Goal: Task Accomplishment & Management: Manage account settings

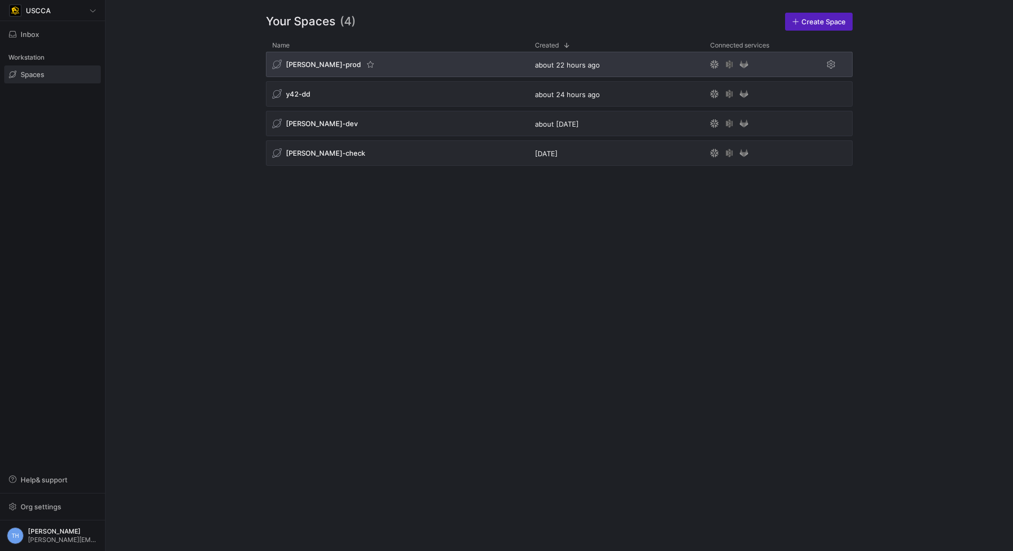
click at [390, 56] on div "[PERSON_NAME]-prod" at bounding box center [397, 64] width 263 height 25
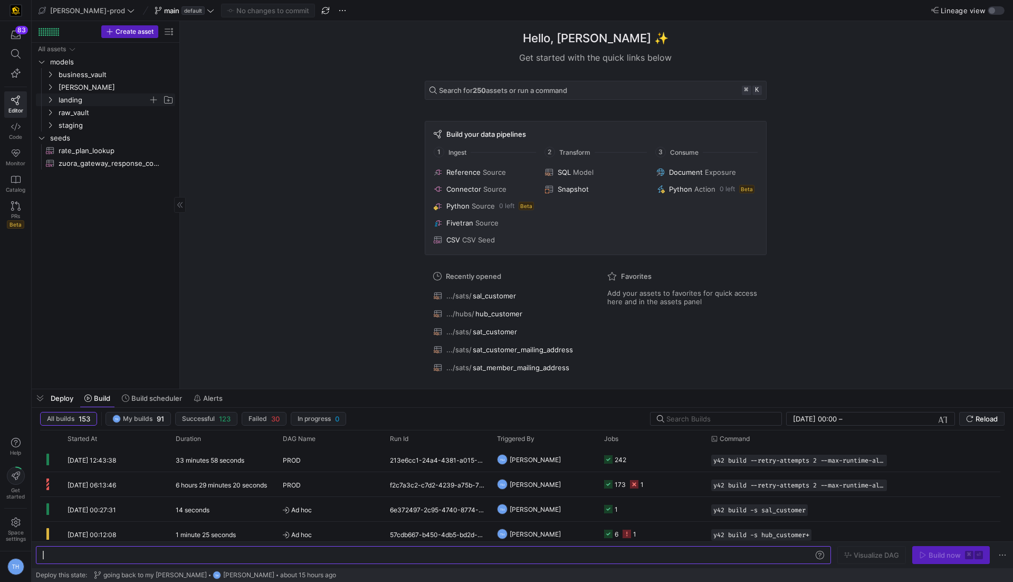
click at [97, 100] on span "landing" at bounding box center [104, 100] width 90 height 12
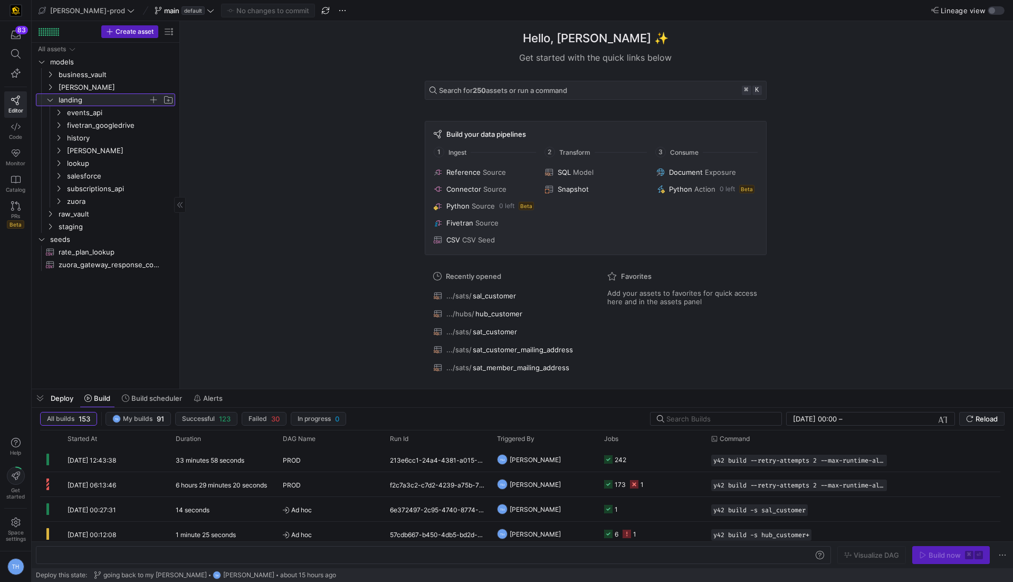
click at [97, 100] on span "landing" at bounding box center [104, 100] width 90 height 12
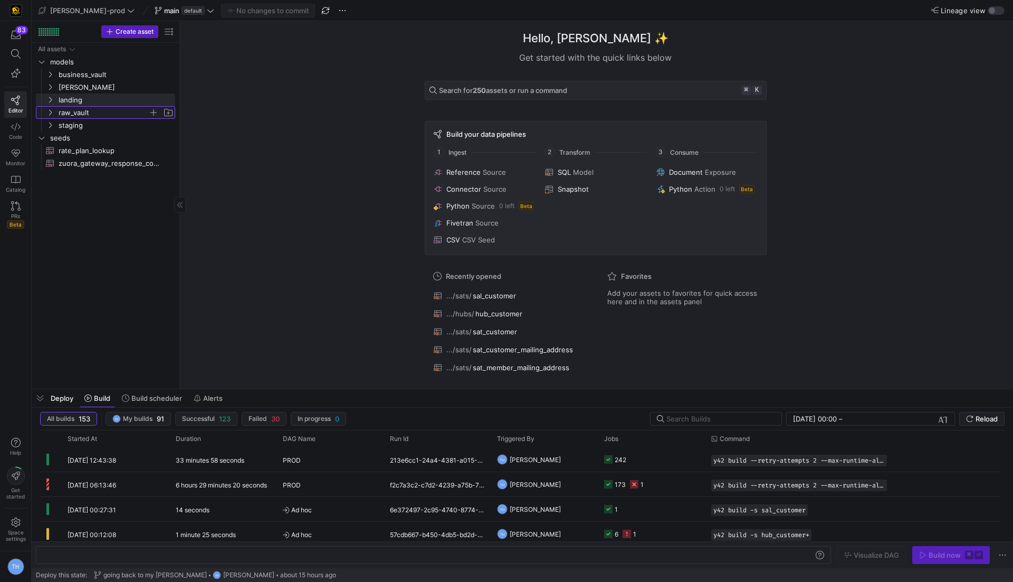
click at [95, 113] on span "raw_vault" at bounding box center [104, 113] width 90 height 12
click at [95, 123] on span "staging" at bounding box center [104, 125] width 90 height 12
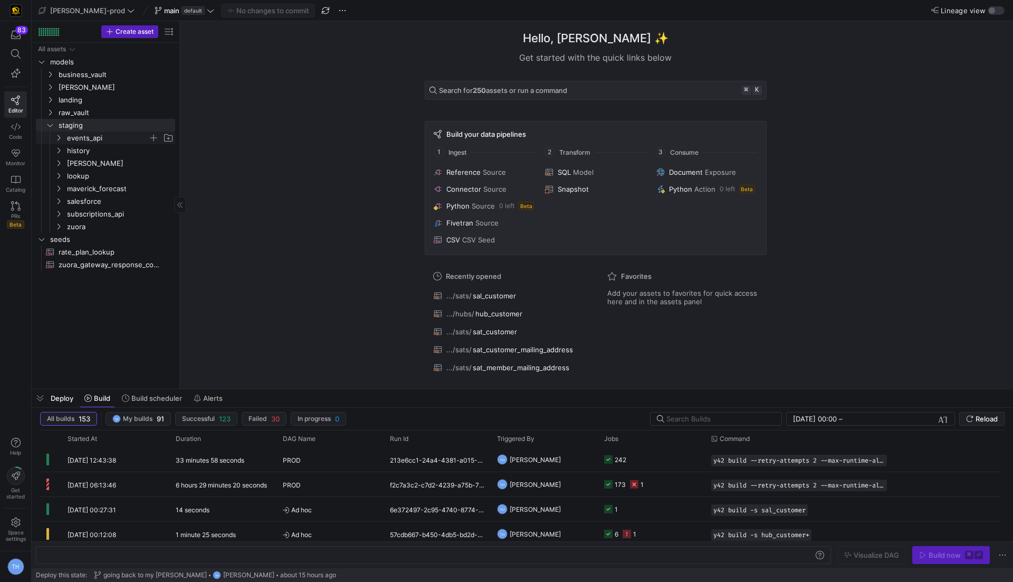
click at [102, 135] on span "events_api" at bounding box center [107, 138] width 81 height 12
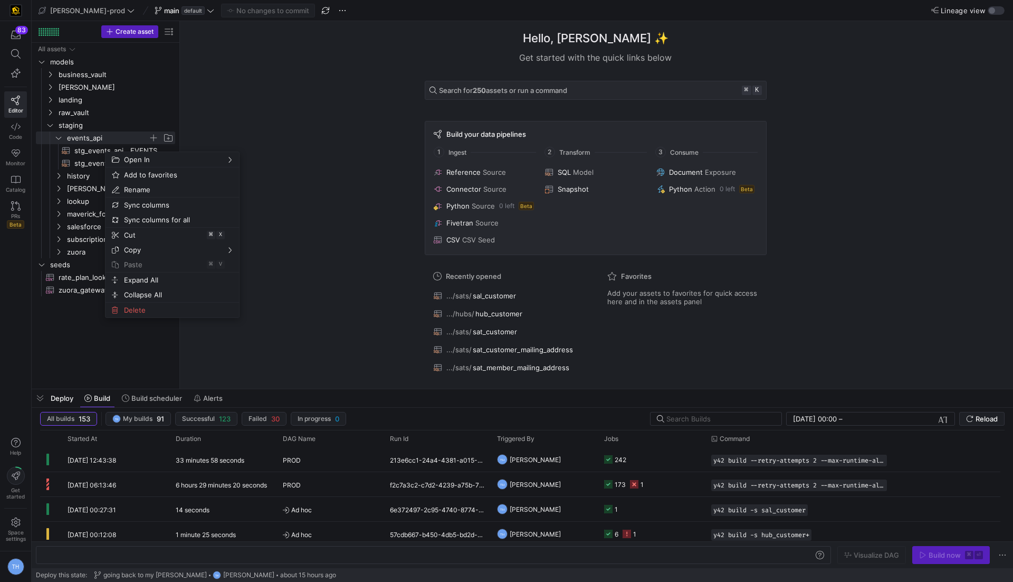
click at [87, 141] on span "events_api" at bounding box center [107, 138] width 81 height 12
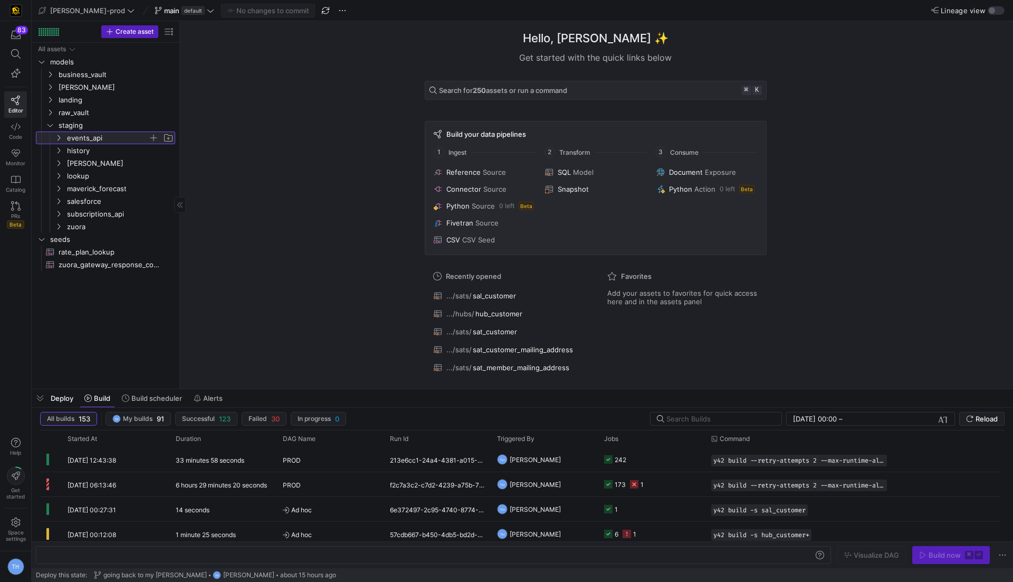
click at [87, 140] on span "events_api" at bounding box center [107, 138] width 81 height 12
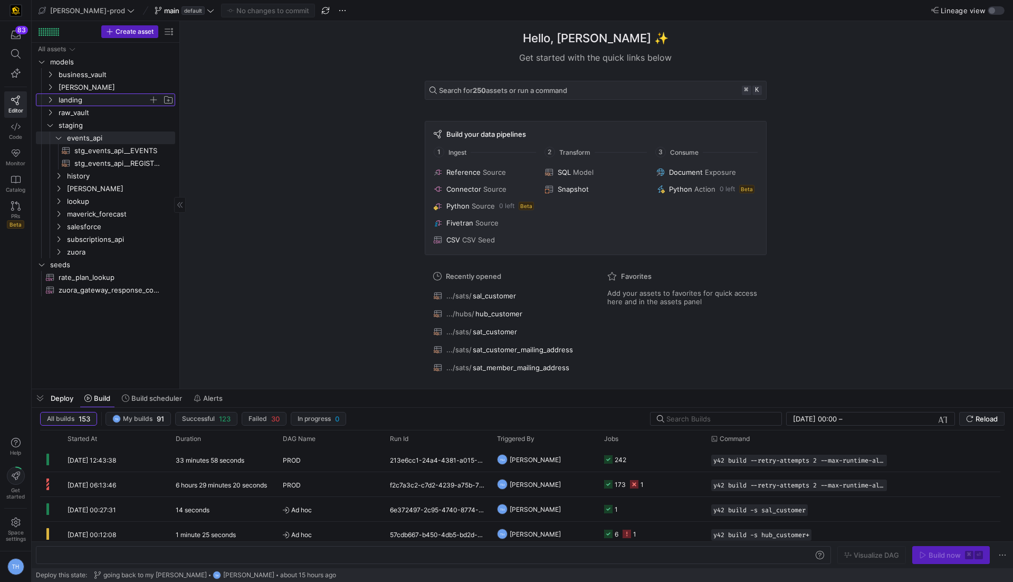
click at [104, 104] on span "landing" at bounding box center [104, 100] width 90 height 12
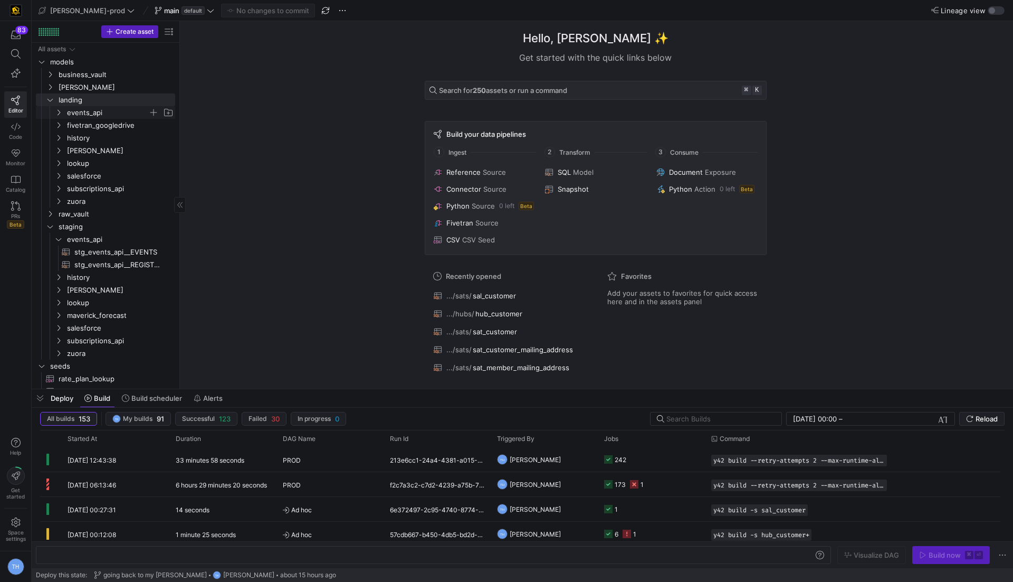
click at [130, 112] on span "events_api" at bounding box center [107, 113] width 81 height 12
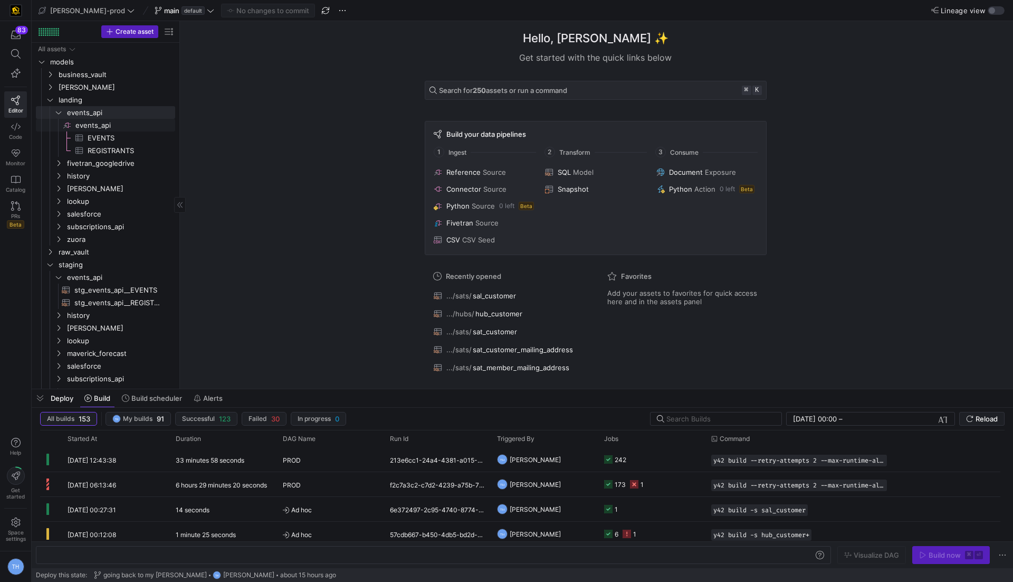
click at [114, 126] on span "events_api​​​​​​​​" at bounding box center [124, 125] width 98 height 12
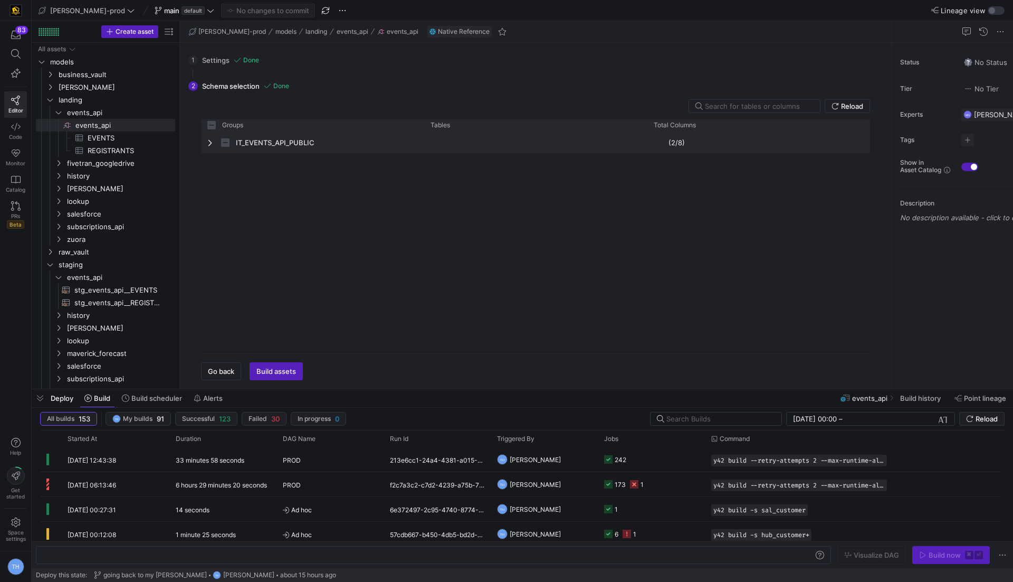
click at [210, 145] on span "Press SPACE to select this row." at bounding box center [210, 142] width 7 height 8
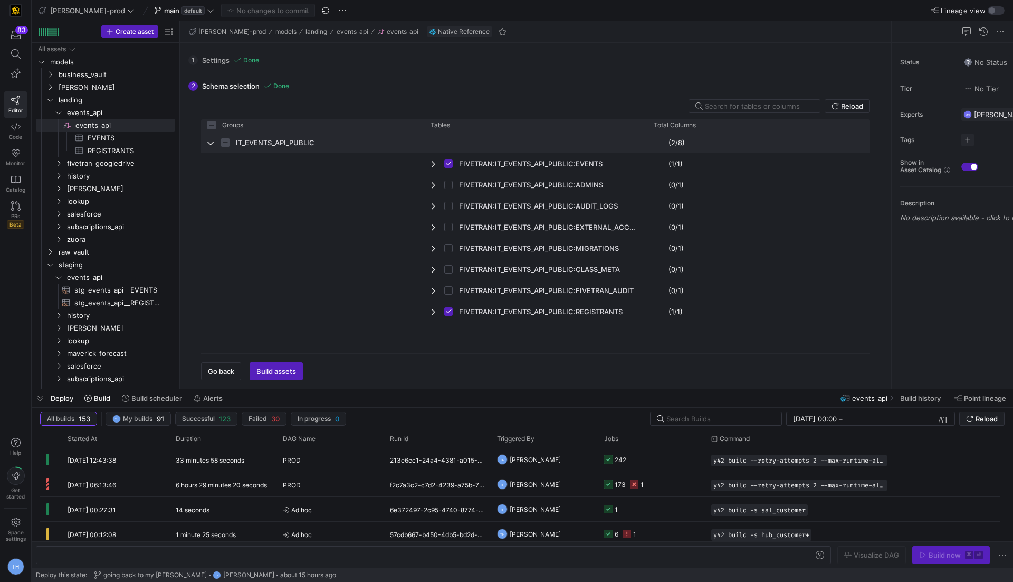
click at [210, 145] on span "Press SPACE to select this row." at bounding box center [210, 142] width 7 height 8
checkbox input "false"
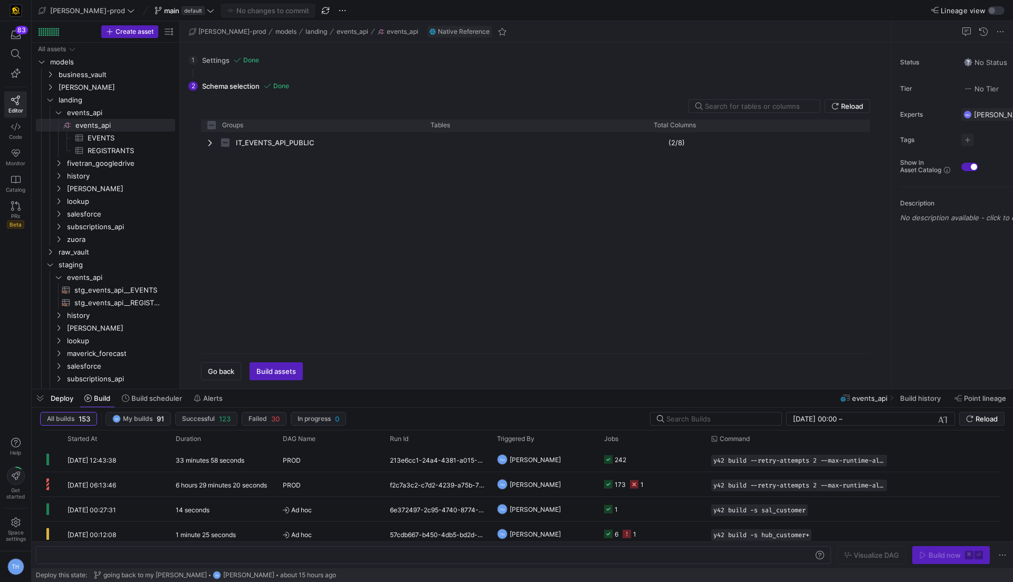
click at [216, 59] on div "1 Settings Done Configure the database/project and schema/dataset of the tables…" at bounding box center [533, 60] width 690 height 26
click at [207, 10] on icon at bounding box center [210, 10] width 7 height 7
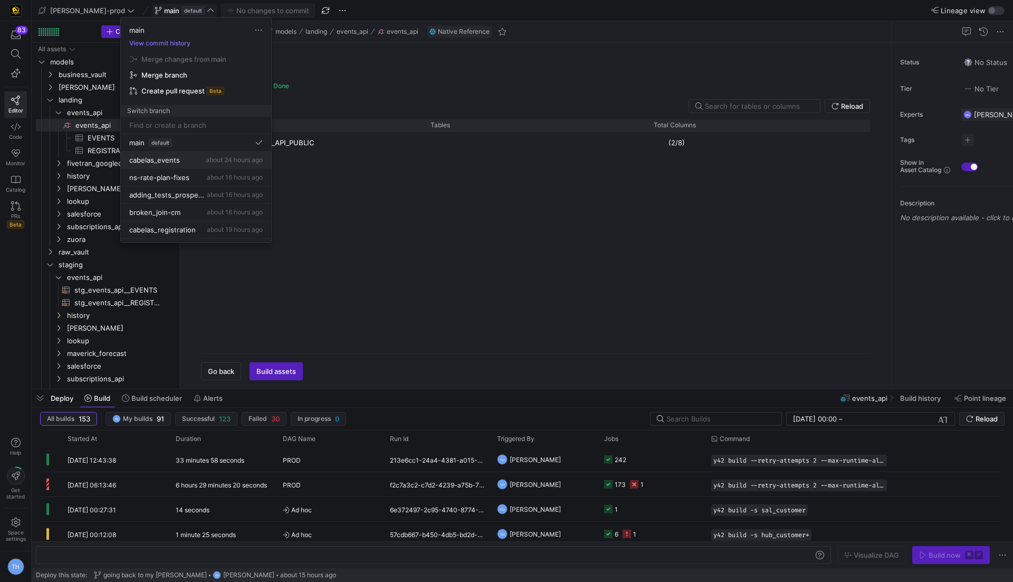
click at [191, 153] on button "cabelas_events about 24 hours ago" at bounding box center [196, 159] width 150 height 17
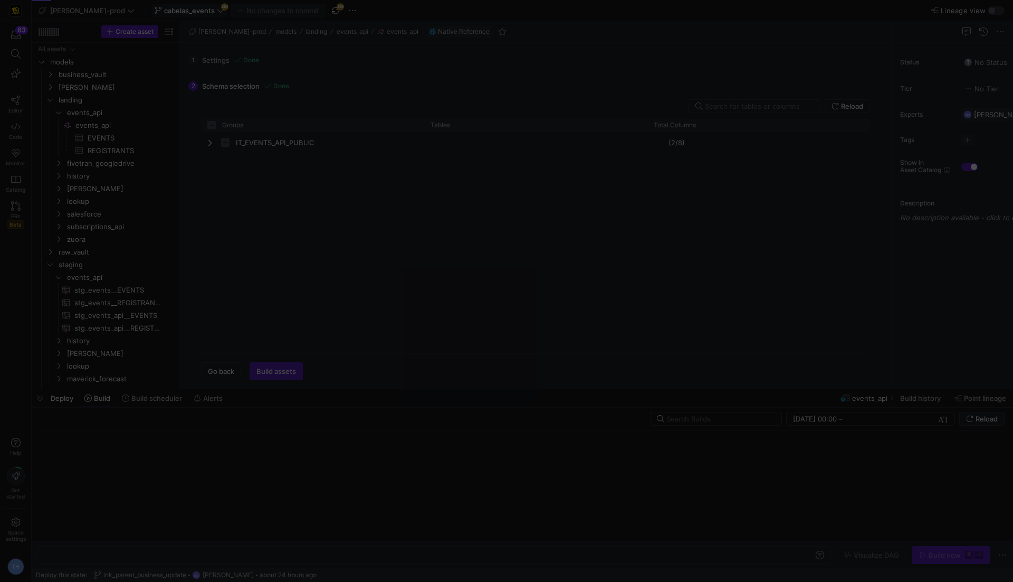
checkbox input "false"
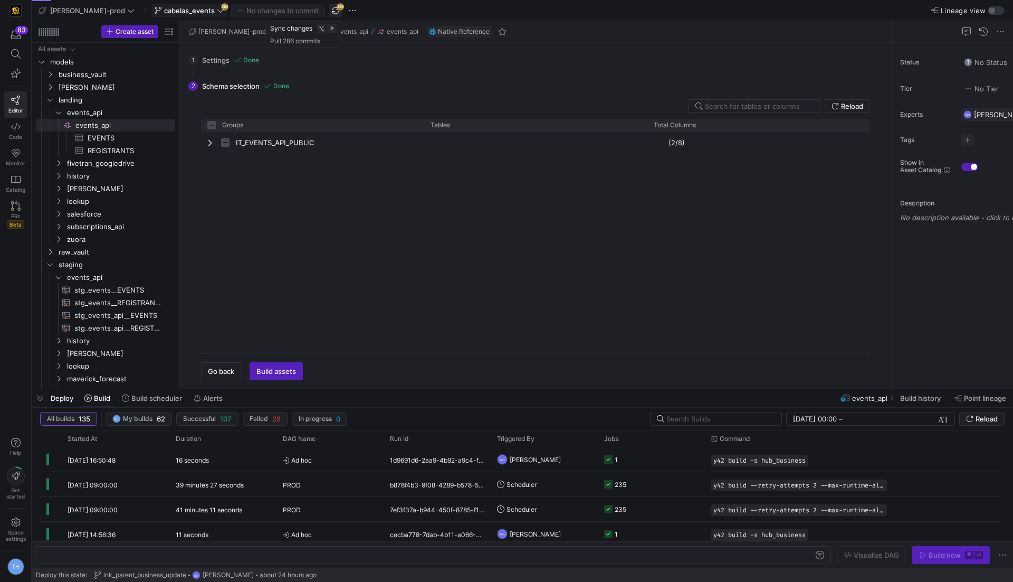
click at [329, 7] on span "button" at bounding box center [335, 10] width 13 height 13
click at [217, 13] on icon at bounding box center [220, 10] width 7 height 7
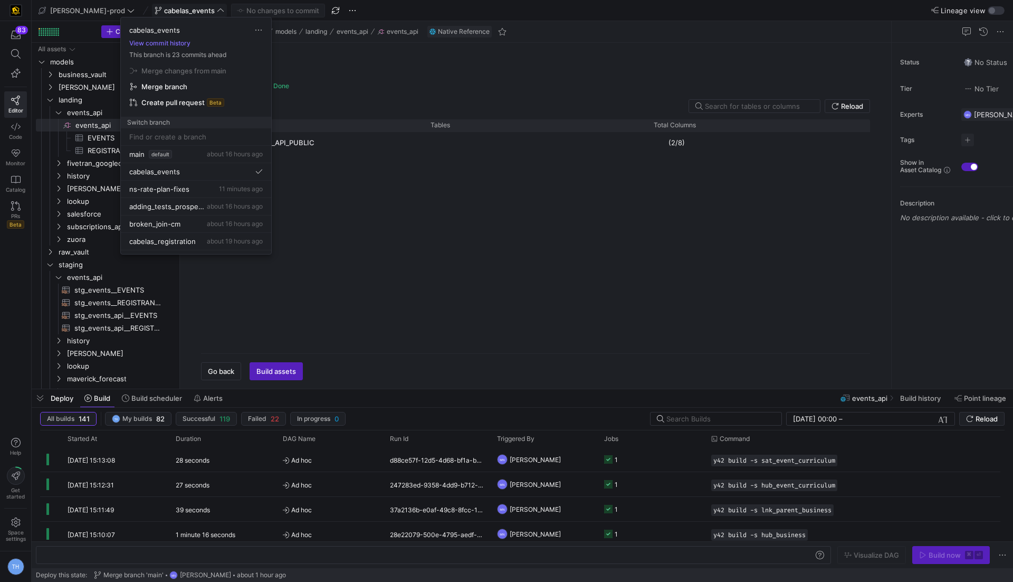
click at [186, 13] on div at bounding box center [506, 291] width 1013 height 582
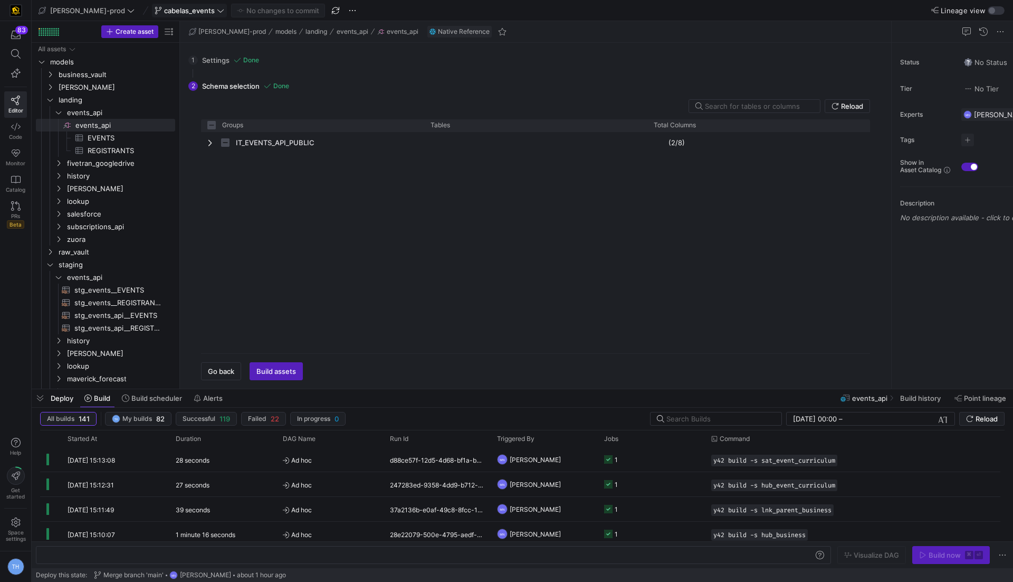
click at [217, 13] on icon at bounding box center [220, 10] width 7 height 7
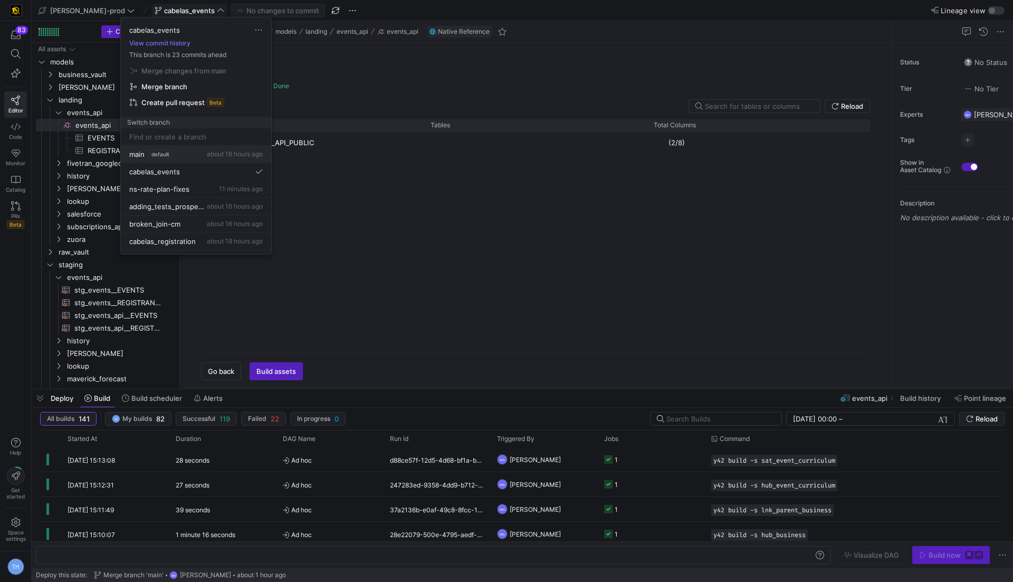
click at [175, 157] on button "main default about 16 hours ago" at bounding box center [196, 154] width 150 height 17
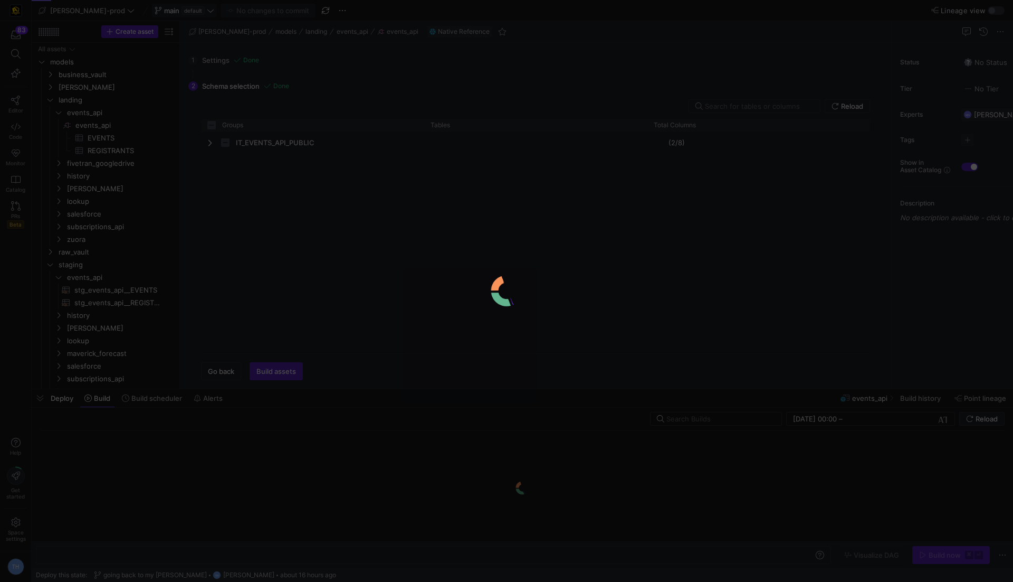
checkbox input "false"
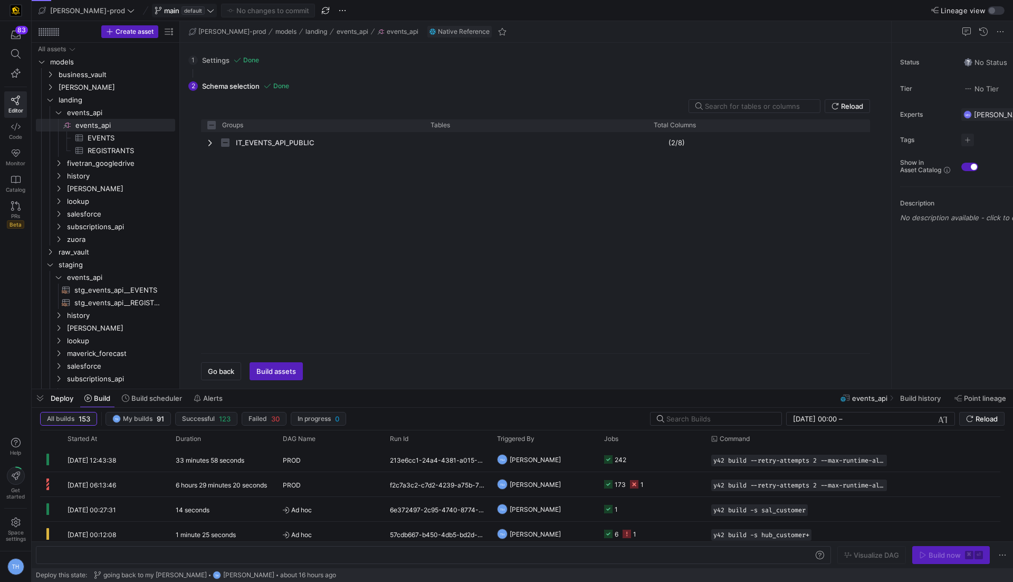
click at [182, 10] on span "default" at bounding box center [193, 10] width 23 height 8
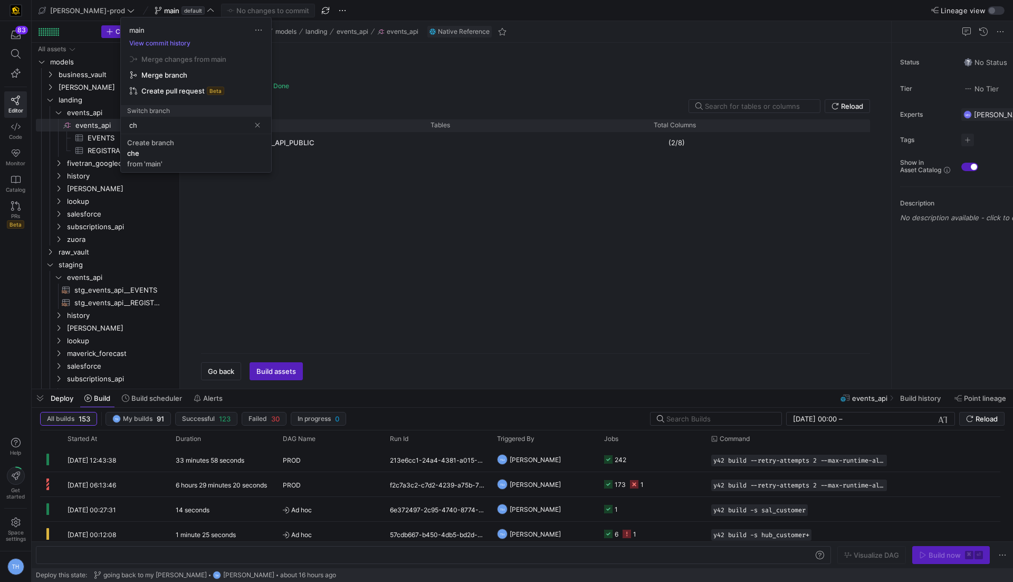
type input "c"
type input "s"
type input "events_schema_check"
click at [187, 157] on span "Create branch events_schema_check from 'main'" at bounding box center [196, 153] width 138 height 30
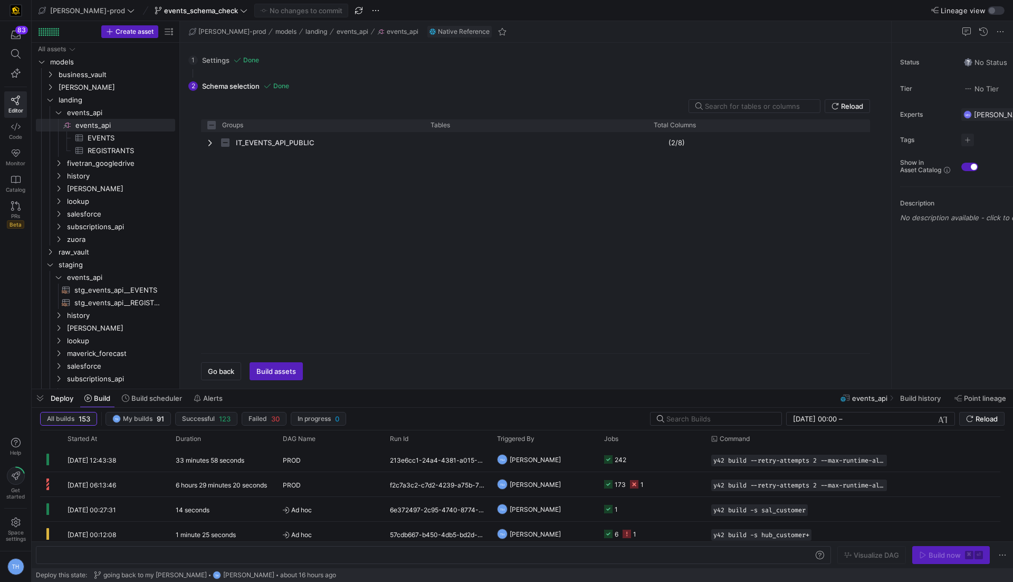
click at [214, 59] on div "1 Settings Done Configure the database/project and schema/dataset of the tables…" at bounding box center [533, 60] width 690 height 26
click at [221, 372] on span "Go back" at bounding box center [221, 371] width 26 height 8
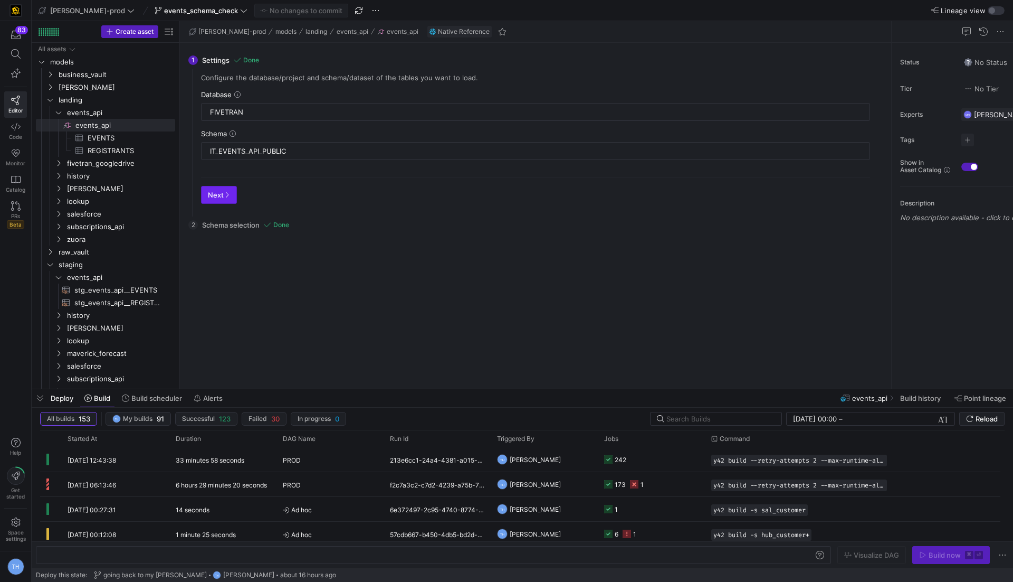
click at [221, 191] on span "Next" at bounding box center [219, 195] width 22 height 8
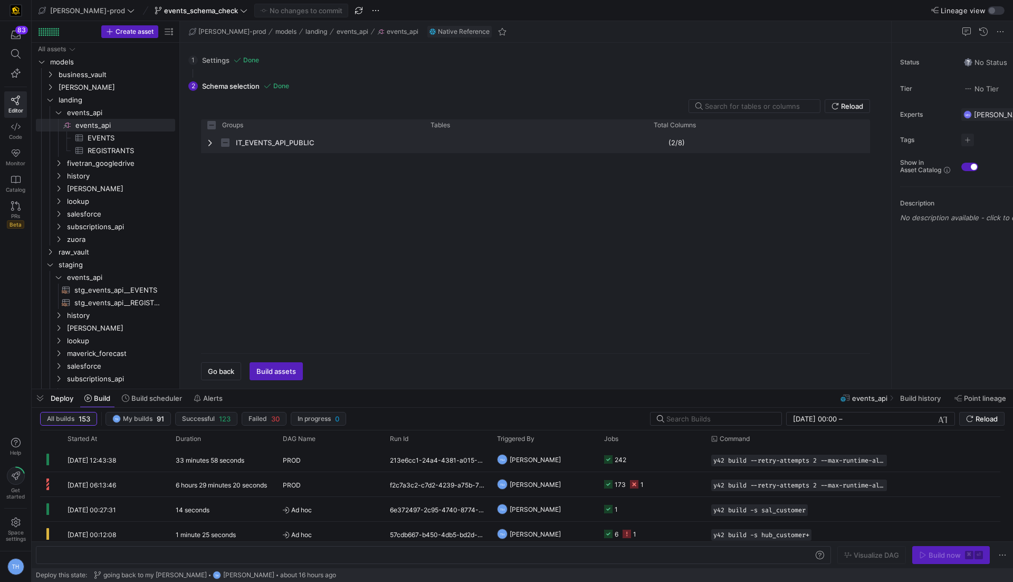
click at [206, 146] on div "IT_EVENTS_API_PUBLIC" at bounding box center [312, 142] width 223 height 21
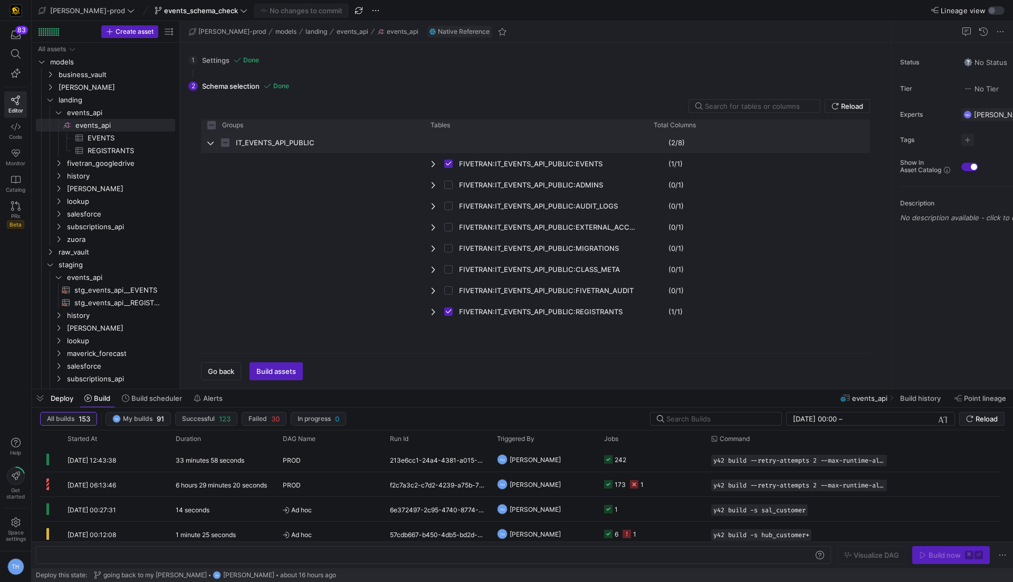
click at [206, 145] on div "IT_EVENTS_API_PUBLIC" at bounding box center [312, 142] width 223 height 21
checkbox input "false"
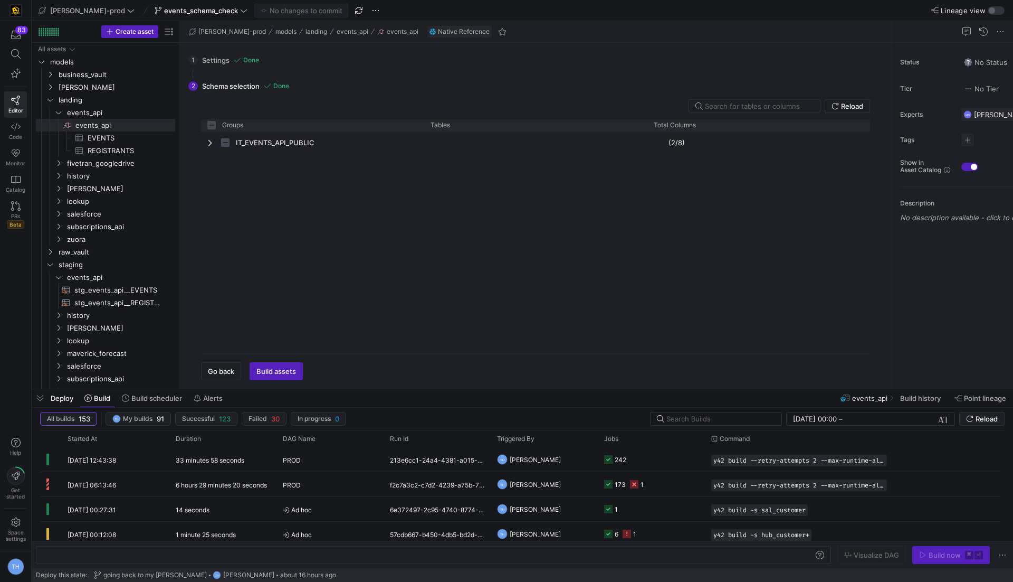
click at [212, 61] on div "1 Settings Done Configure the database/project and schema/dataset of the tables…" at bounding box center [533, 60] width 690 height 26
click at [214, 377] on span "button" at bounding box center [221, 371] width 39 height 17
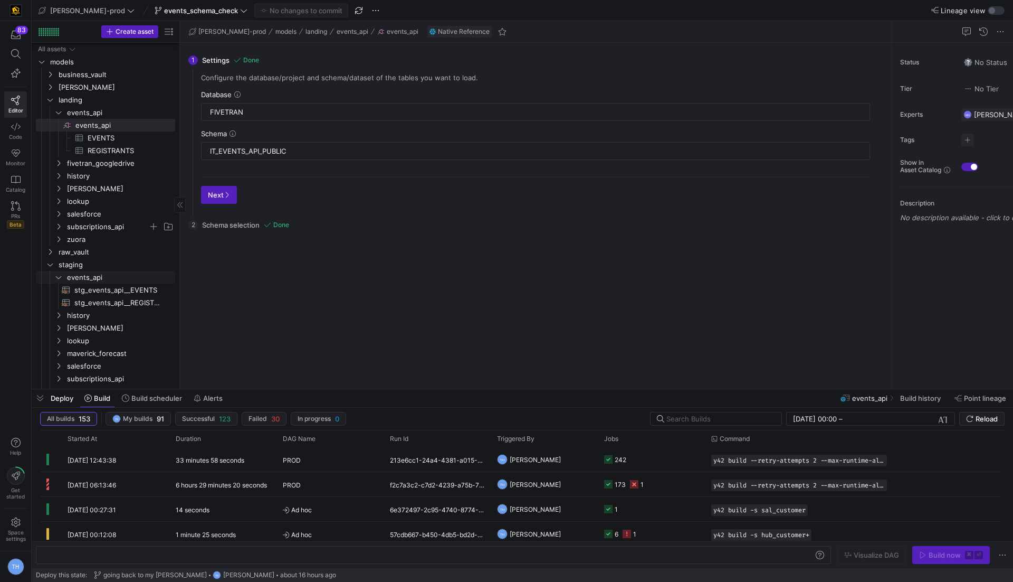
scroll to position [46, 0]
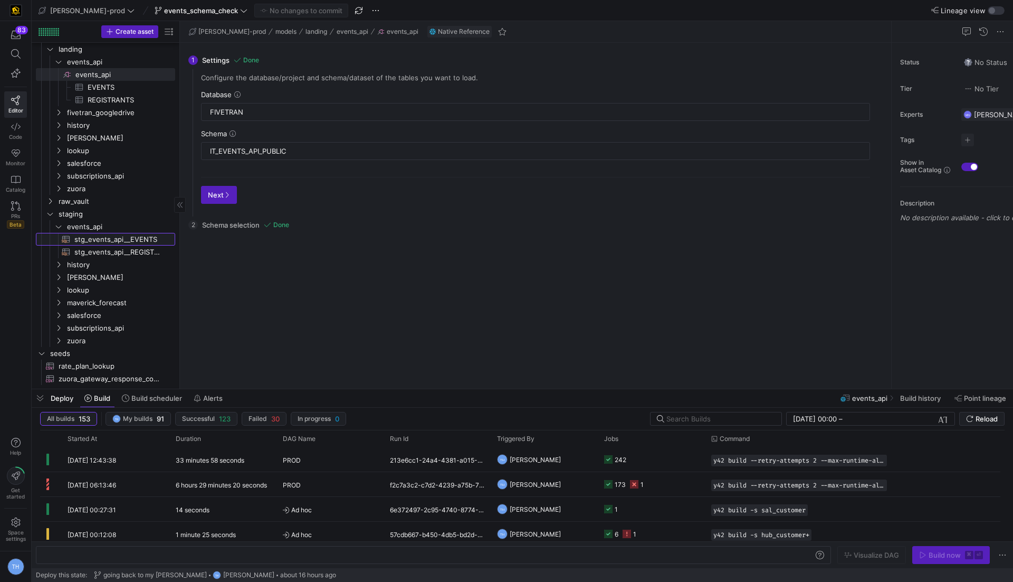
click at [106, 239] on span "stg_events_api__EVENTS​​​​​​​​​​" at bounding box center [118, 239] width 89 height 12
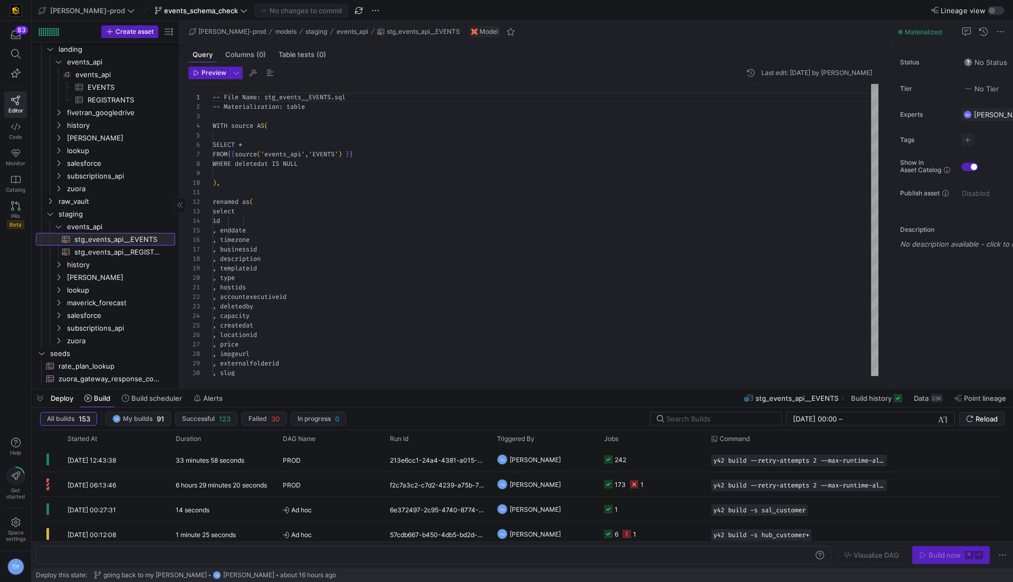
scroll to position [95, 0]
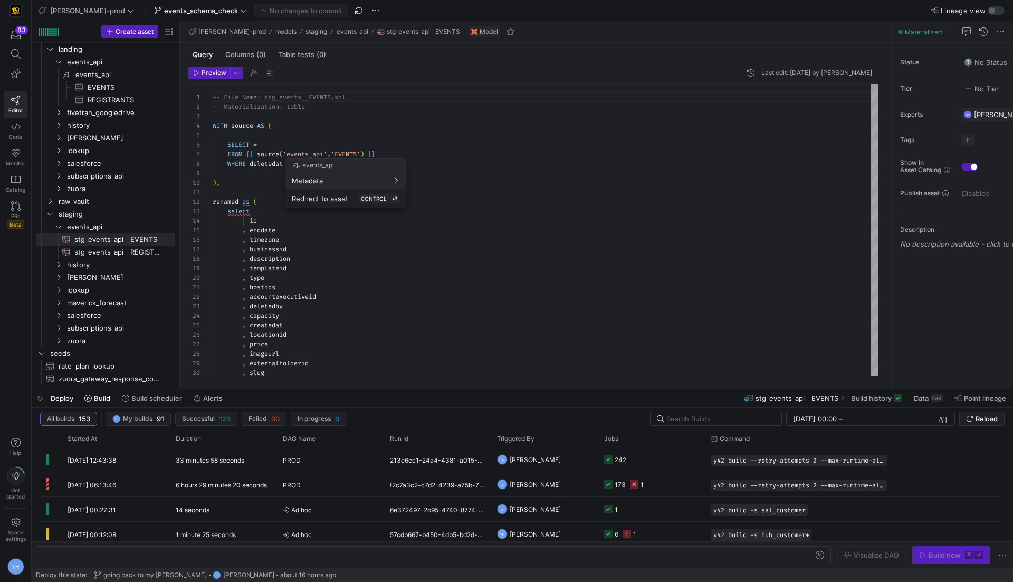
click at [358, 140] on div at bounding box center [506, 291] width 1013 height 582
click at [135, 251] on span "stg_events_api__REGISTRANTS​​​​​​​​​​" at bounding box center [118, 252] width 89 height 12
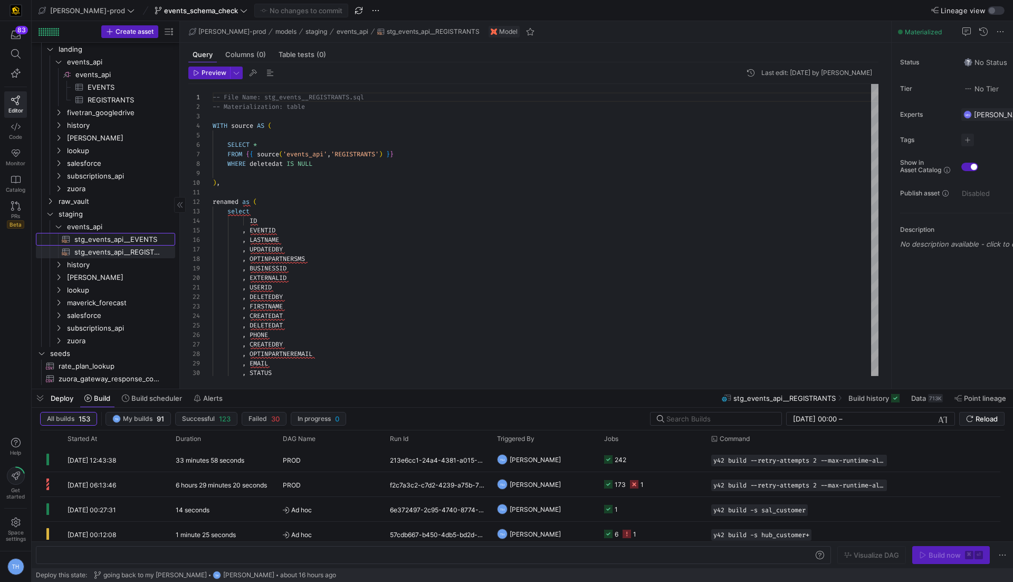
click at [124, 240] on span "stg_events_api__EVENTS​​​​​​​​​​" at bounding box center [118, 239] width 89 height 12
type textarea "-- File Name: stg_events__EVENTS.sql -- Materialization: table WITH source AS (…"
click at [124, 328] on span "subscriptions_api" at bounding box center [107, 328] width 81 height 12
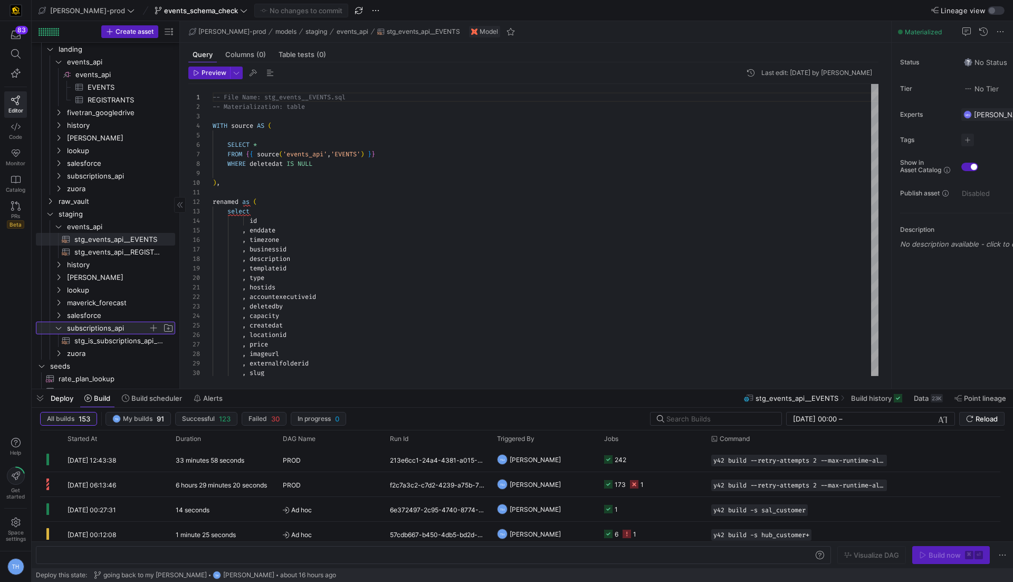
click at [63, 326] on span "subscriptions_api" at bounding box center [113, 328] width 121 height 12
click at [61, 226] on icon "Press SPACE to select this row." at bounding box center [58, 226] width 7 height 6
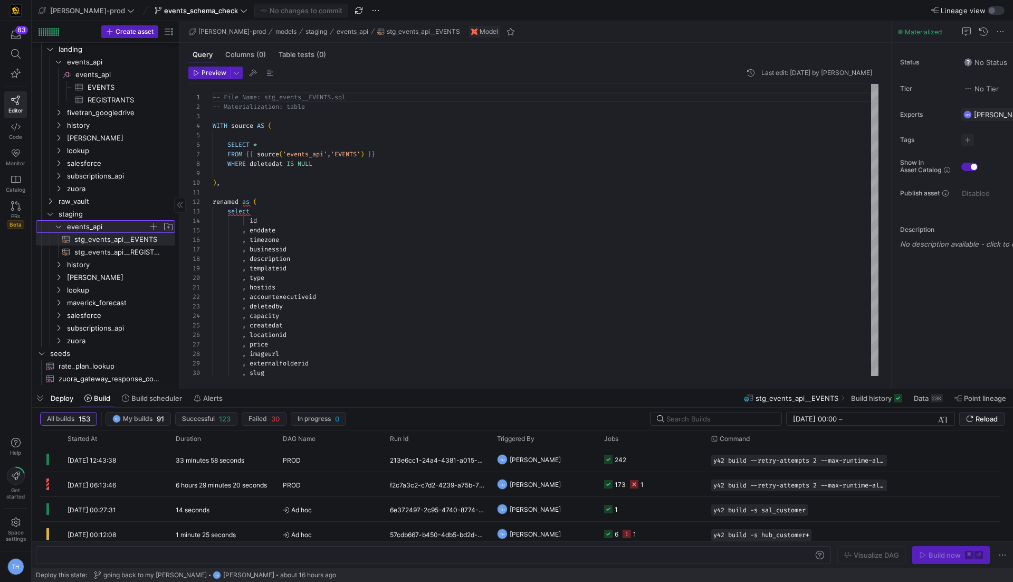
scroll to position [21, 0]
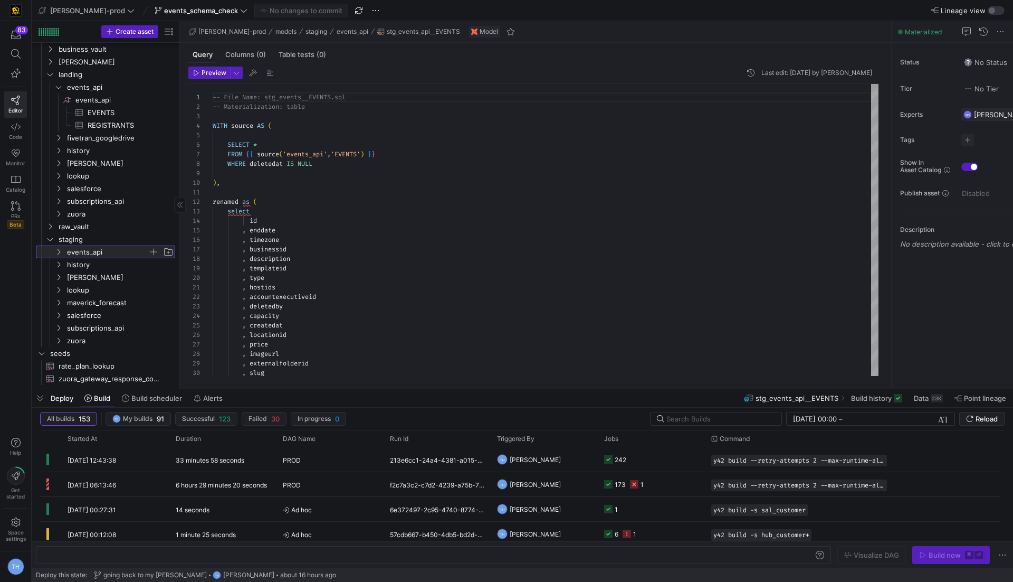
click at [58, 254] on icon at bounding box center [58, 252] width 7 height 6
click at [103, 198] on span "subscriptions_api" at bounding box center [107, 201] width 81 height 12
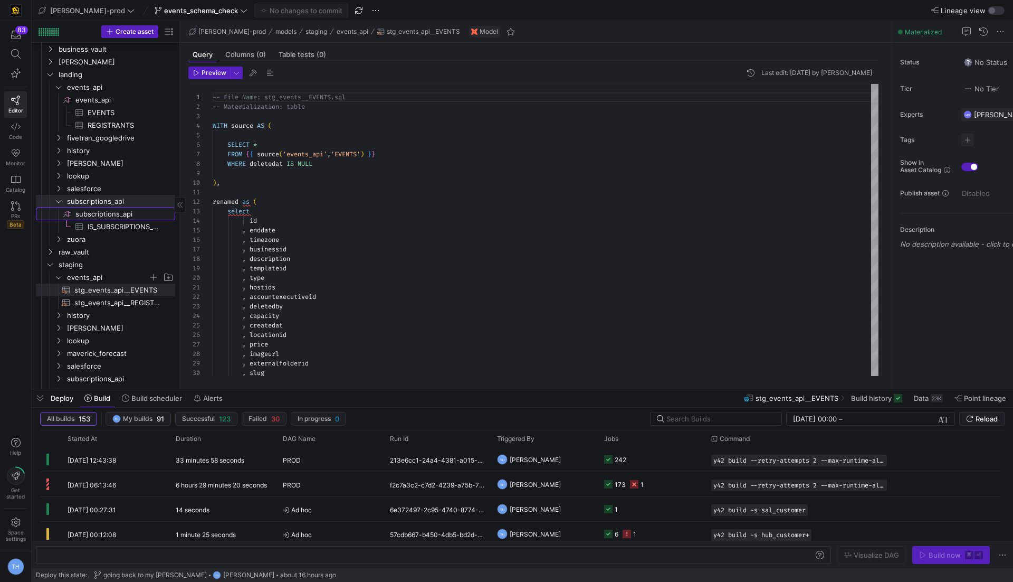
click at [102, 211] on span "subscriptions_api​​​​​​​​" at bounding box center [124, 214] width 98 height 12
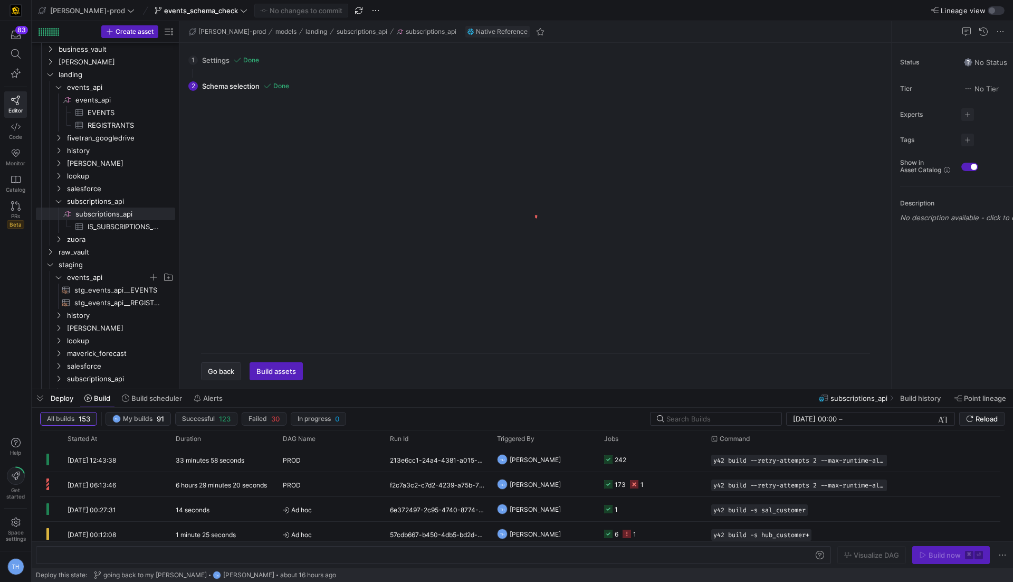
click at [218, 369] on span "Go back" at bounding box center [221, 371] width 26 height 8
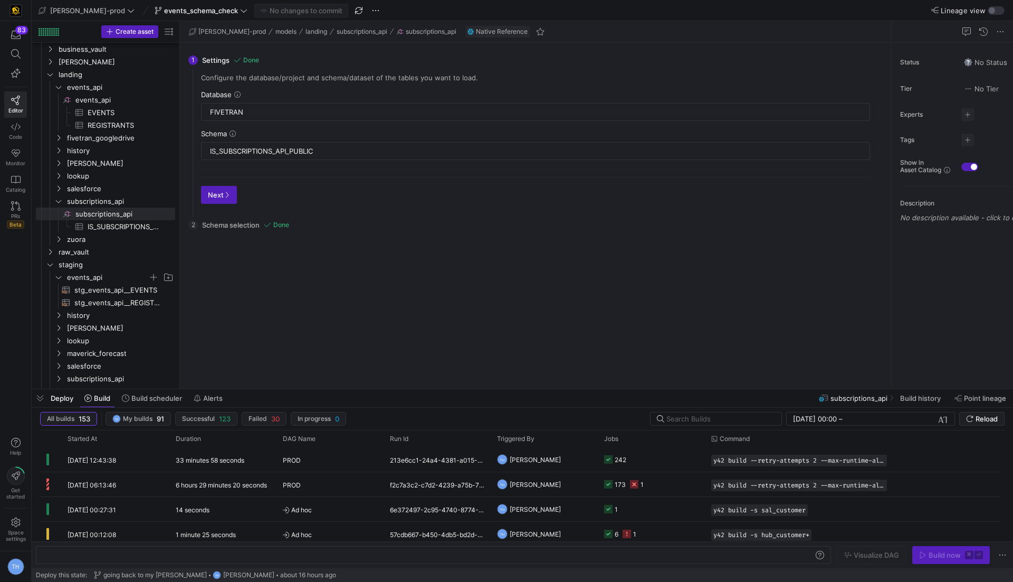
checkbox input "false"
click at [61, 274] on icon "Press SPACE to select this row." at bounding box center [58, 277] width 7 height 6
click at [164, 8] on span "events_schema_check" at bounding box center [201, 10] width 74 height 8
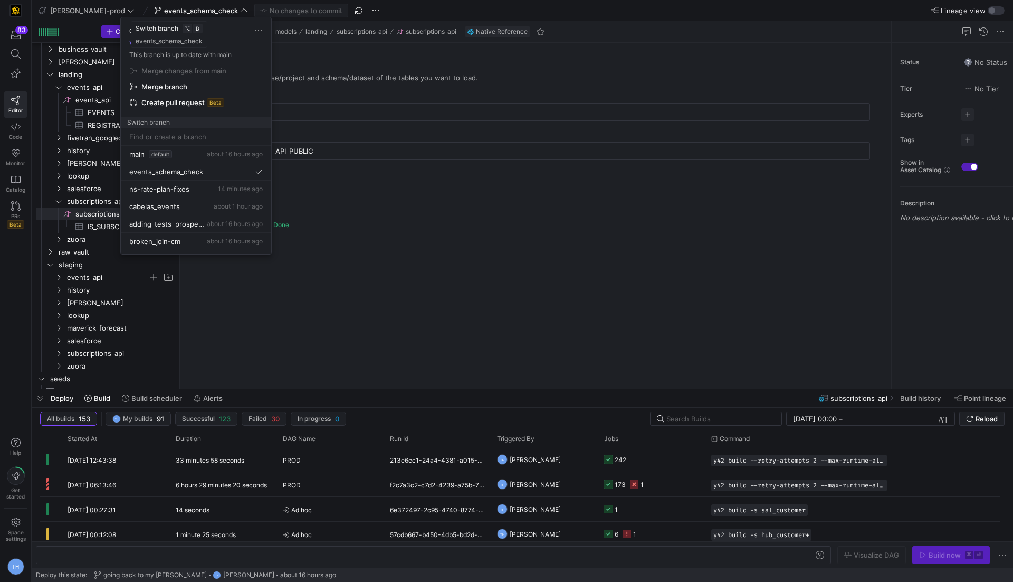
click at [159, 8] on div at bounding box center [506, 291] width 1013 height 582
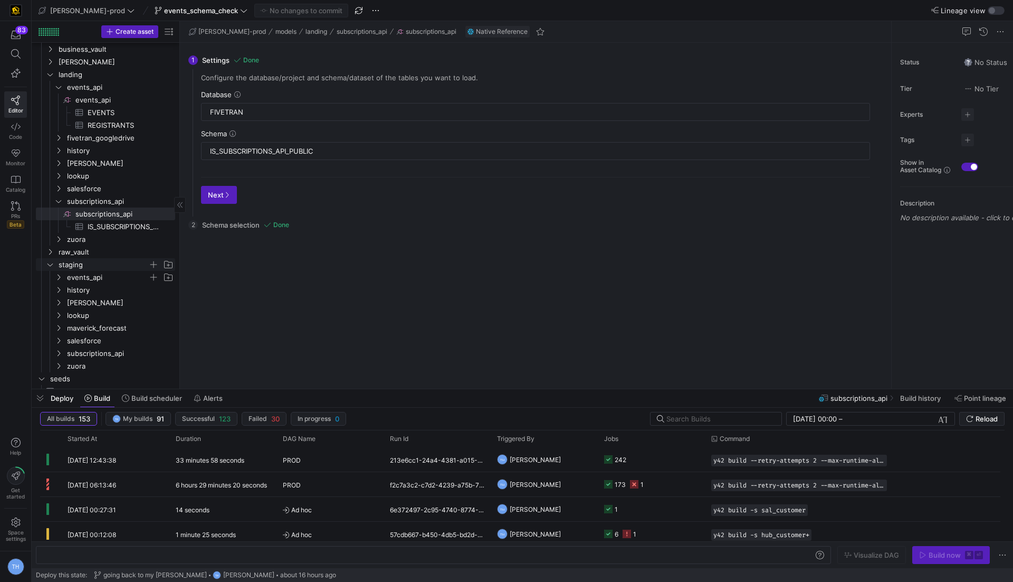
click at [49, 263] on icon "Press SPACE to select this row." at bounding box center [49, 264] width 7 height 6
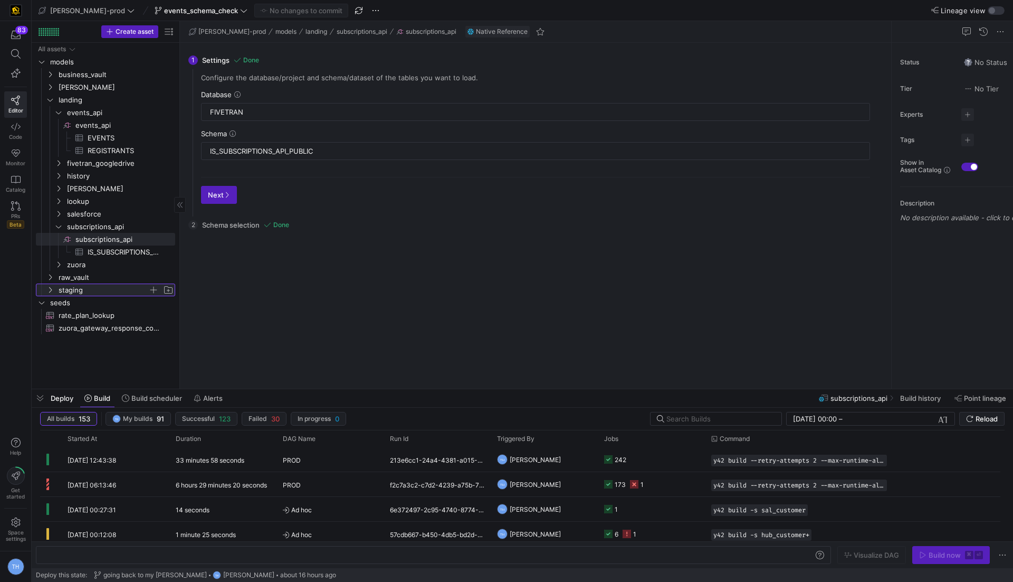
click at [52, 288] on icon at bounding box center [49, 290] width 7 height 6
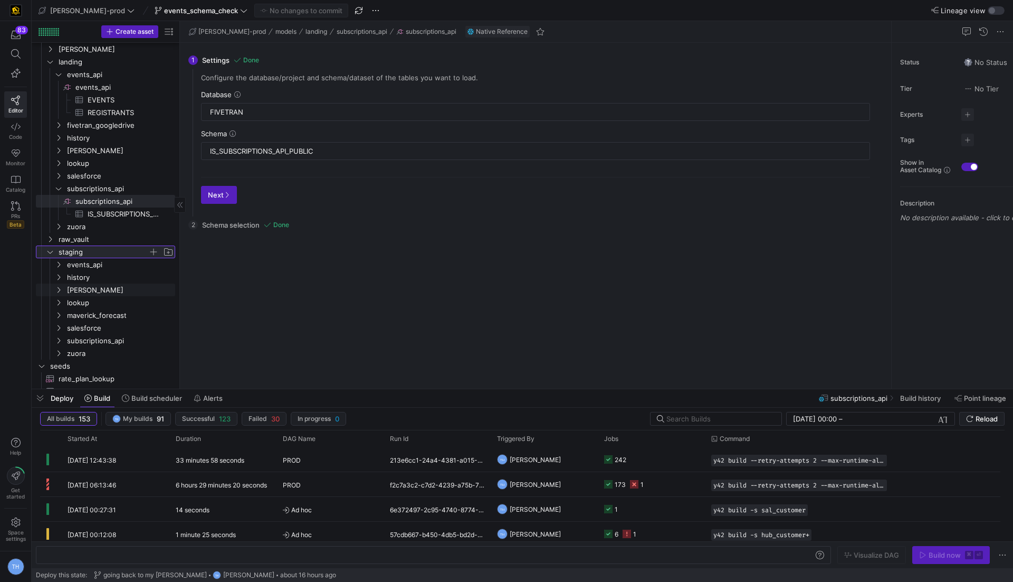
scroll to position [46, 0]
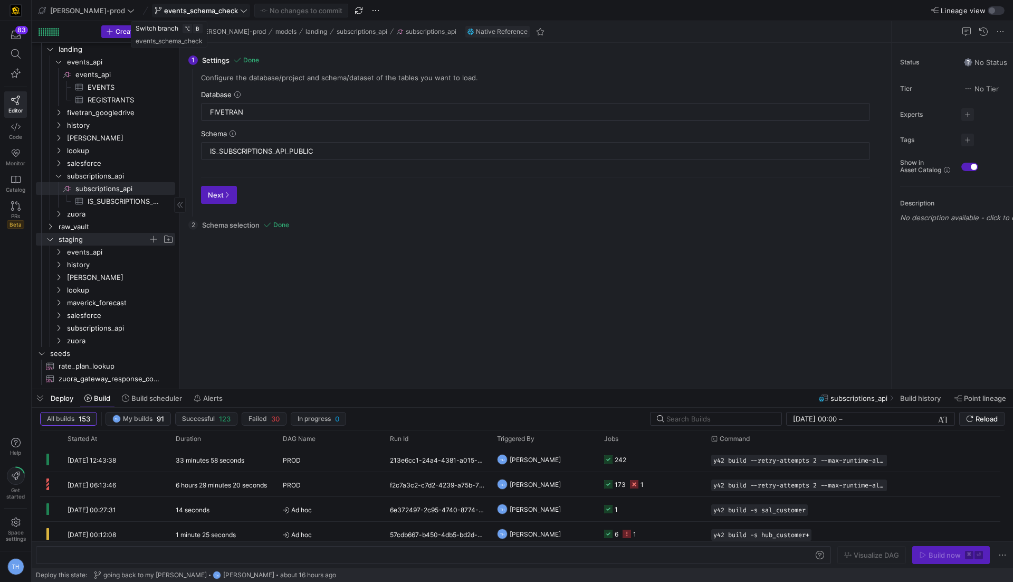
click at [195, 6] on span "events_schema_check" at bounding box center [201, 10] width 74 height 8
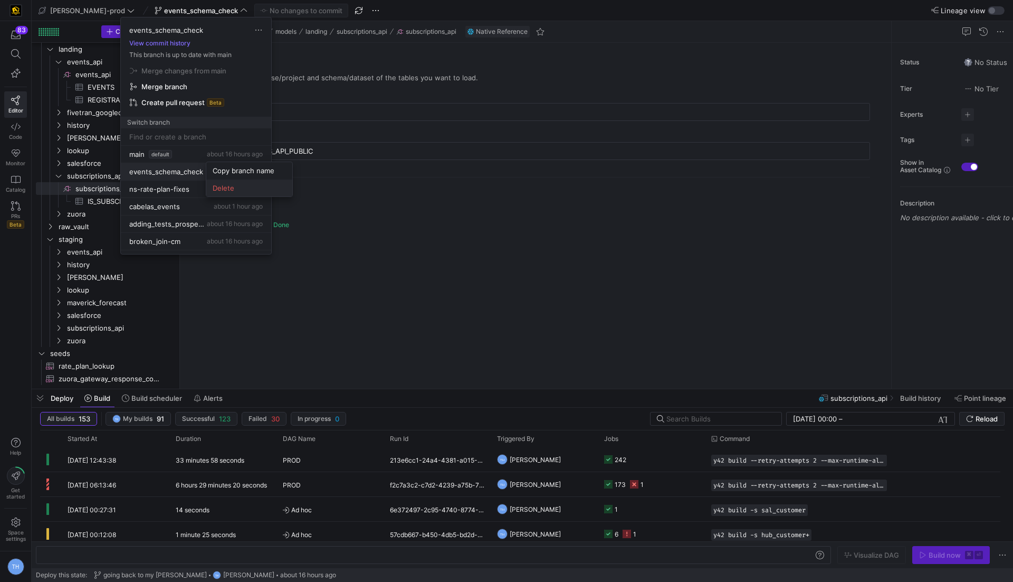
click at [244, 187] on span "Delete" at bounding box center [249, 188] width 73 height 8
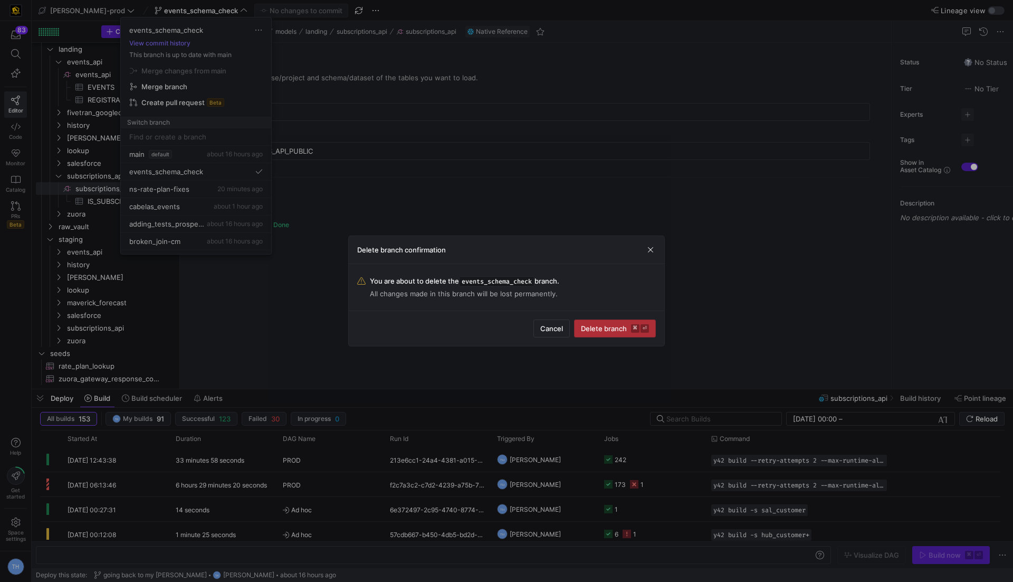
click at [599, 321] on span "submit" at bounding box center [615, 328] width 81 height 17
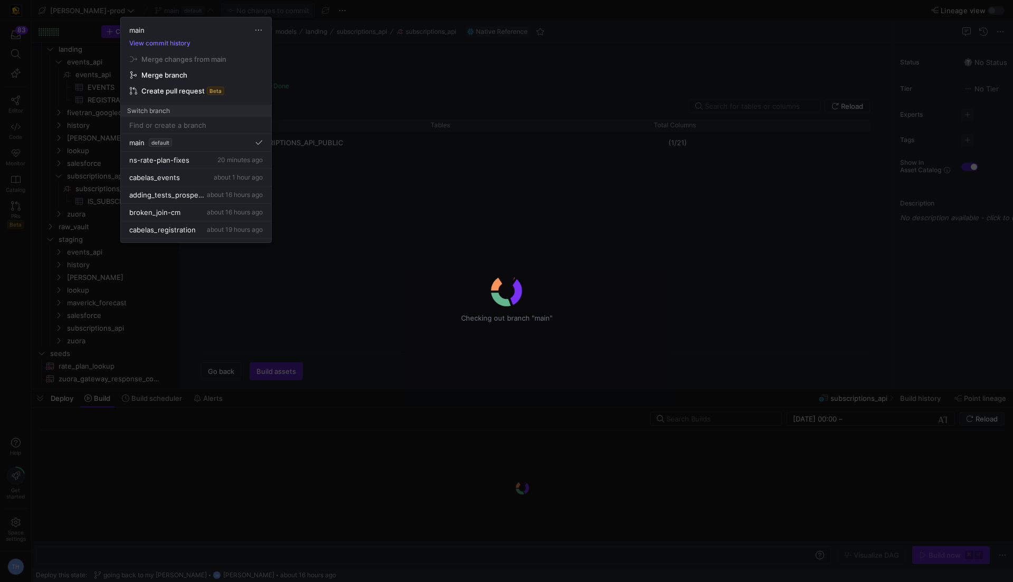
checkbox input "false"
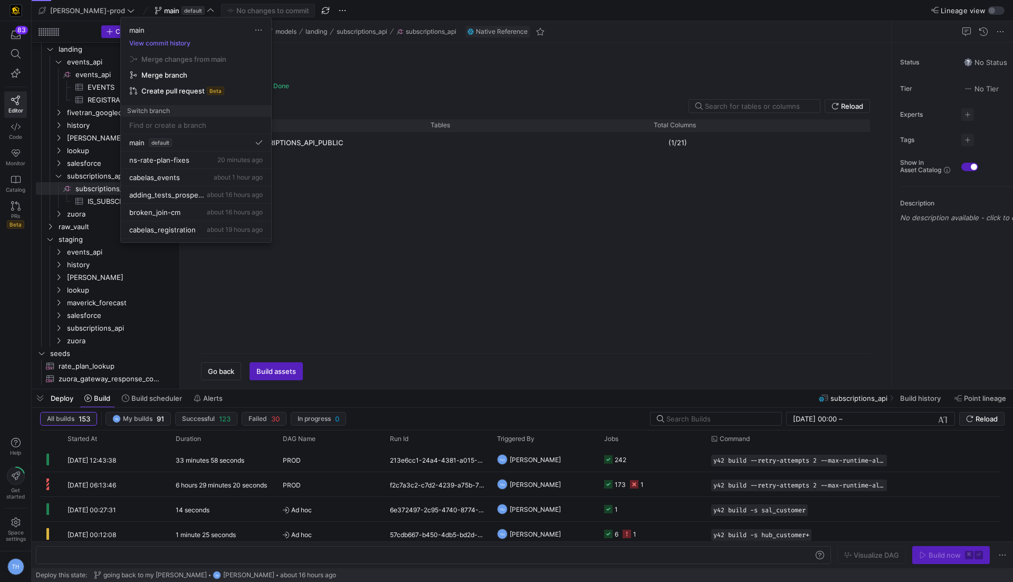
checkbox input "false"
click at [329, 255] on div at bounding box center [506, 291] width 1013 height 582
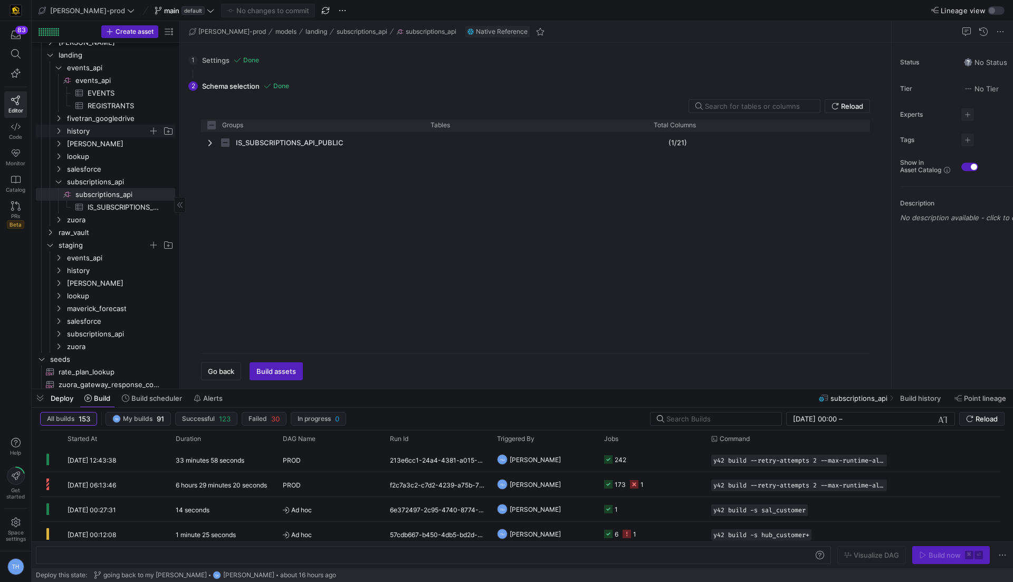
scroll to position [46, 0]
click at [58, 183] on y42-icon "Press SPACE to select this row." at bounding box center [58, 180] width 8 height 8
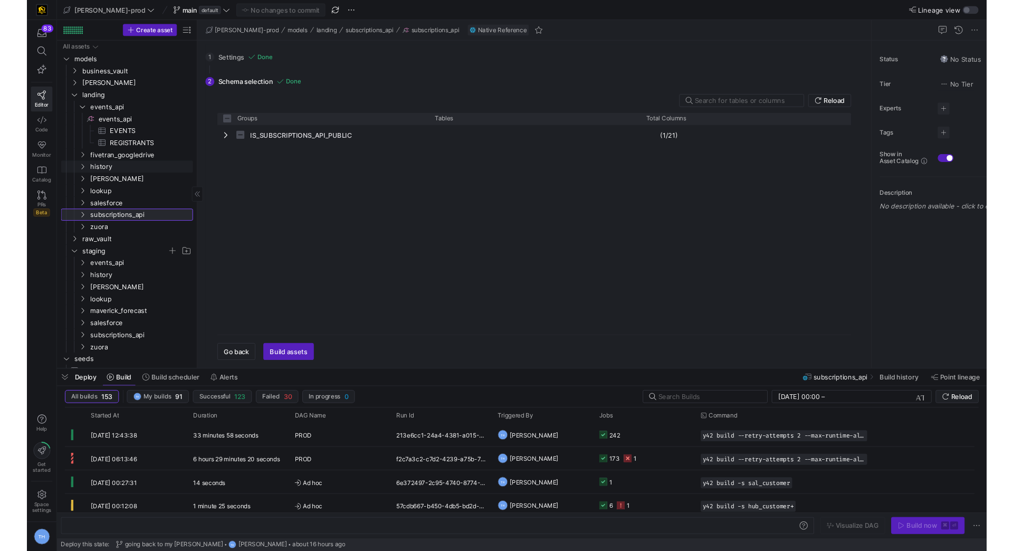
scroll to position [21, 0]
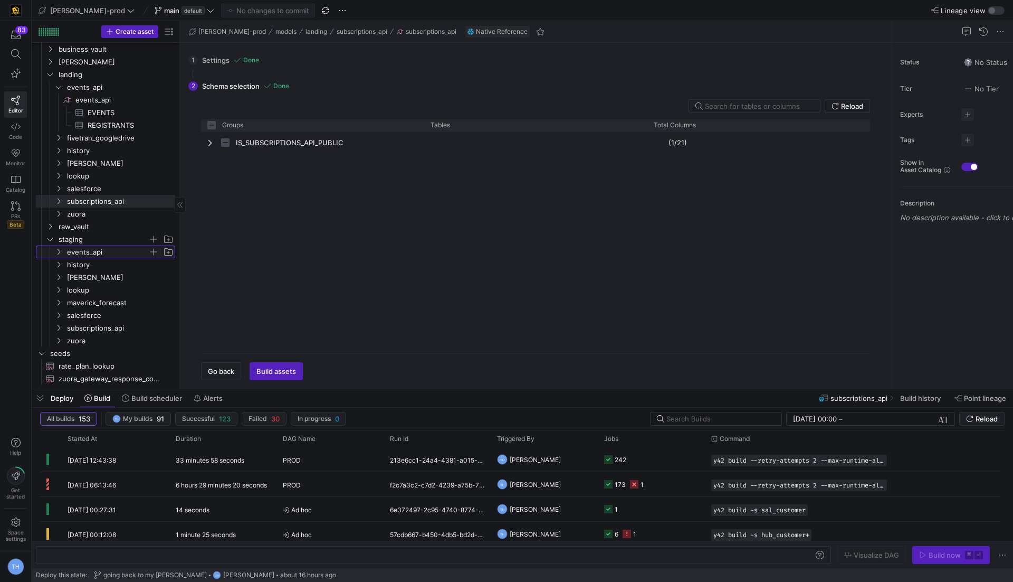
click at [80, 252] on span "events_api" at bounding box center [107, 252] width 81 height 12
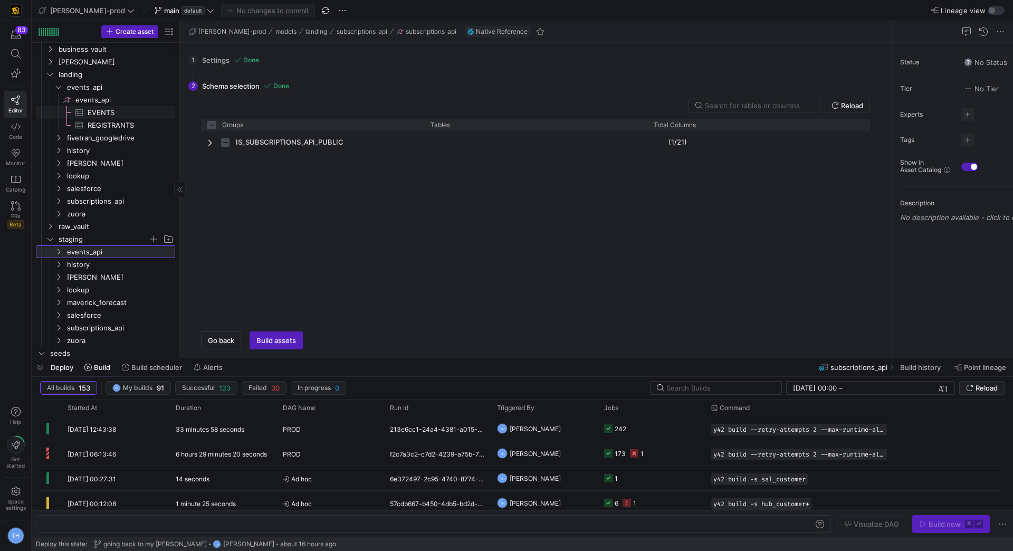
scroll to position [0, 0]
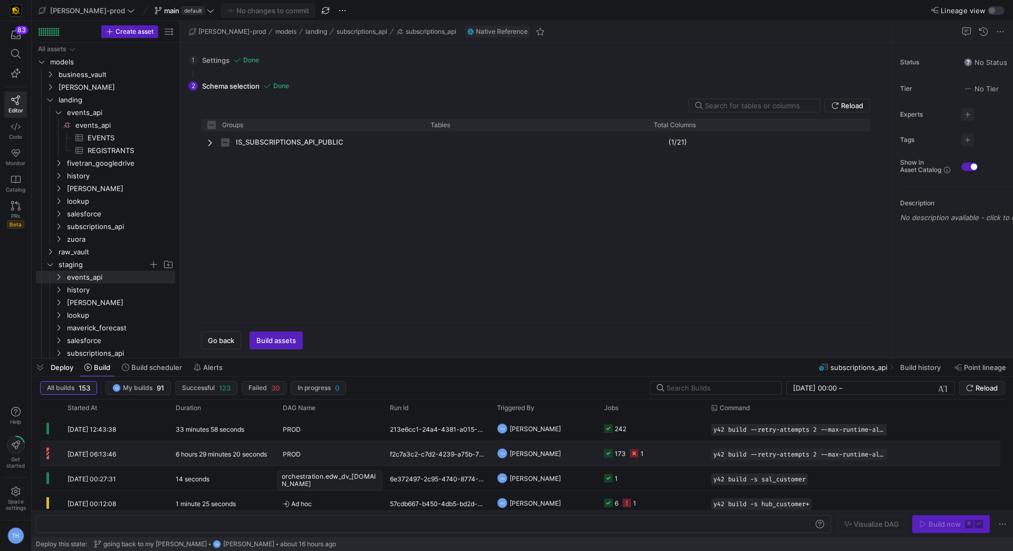
click at [311, 451] on div "PROD" at bounding box center [330, 454] width 94 height 25
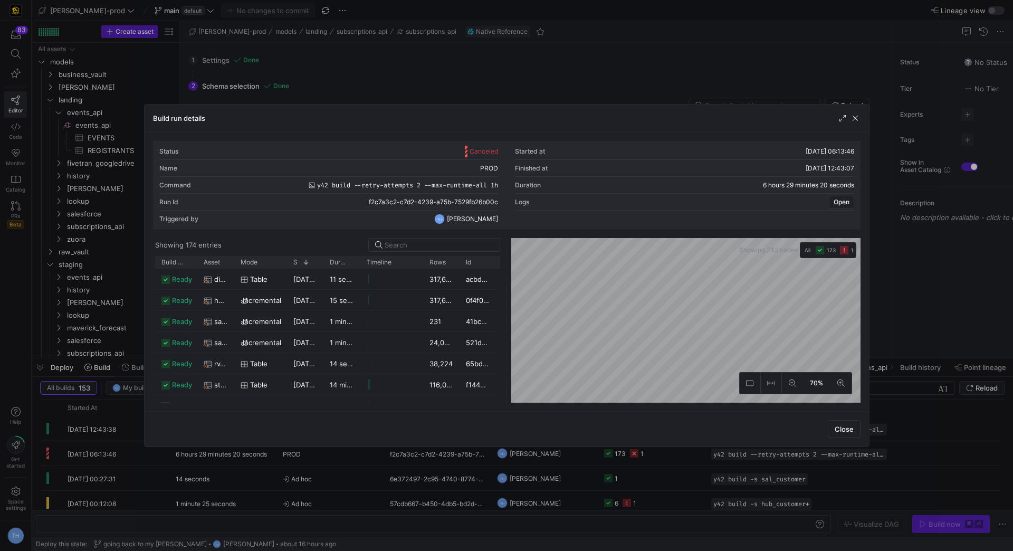
click at [639, 228] on div "Status Canceled Started at 12/08/25, 06:13:46 Name PROD Finished at 12/08/25, 1…" at bounding box center [507, 272] width 708 height 262
click at [610, 154] on div "Status Canceled Started at 12/08/25, 06:13:46 Name PROD Finished at 12/08/25, 1…" at bounding box center [507, 272] width 708 height 262
click at [610, 169] on div "Status Canceled Started at 12/08/25, 06:13:46 Name PROD Finished at 12/08/25, 1…" at bounding box center [507, 272] width 708 height 262
click at [619, 198] on div "Status Canceled Started at 12/08/25, 06:13:46 Name PROD Finished at 12/08/25, 1…" at bounding box center [507, 272] width 708 height 262
click at [629, 126] on div "Build run details Status Canceled Started at 12/08/25, 06:13:46 Name PROD Finis…" at bounding box center [507, 275] width 726 height 343
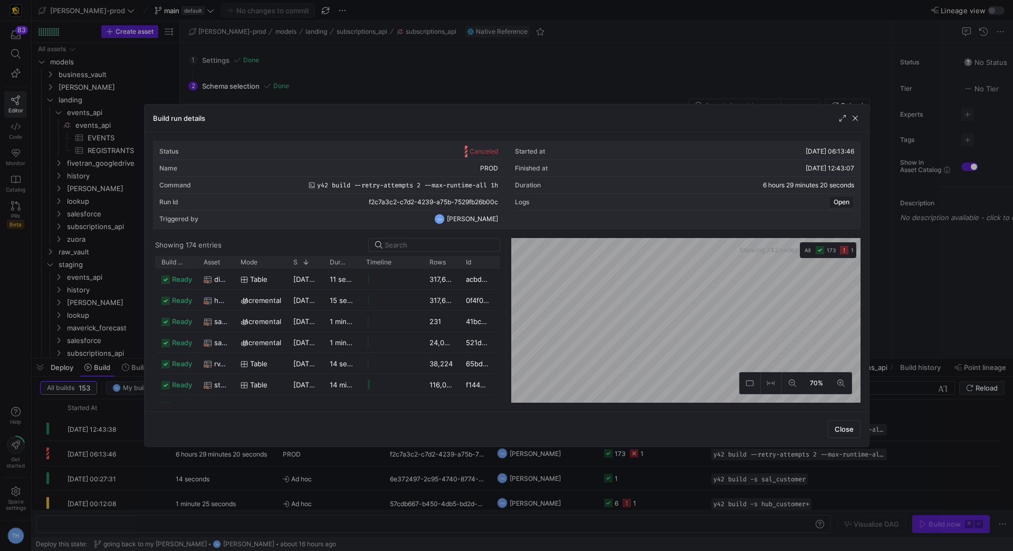
click at [704, 156] on div "Status Canceled Started at 12/08/25, 06:13:46 Name PROD Finished at 12/08/25, 1…" at bounding box center [507, 272] width 708 height 262
click at [629, 166] on div "Status Canceled Started at 12/08/25, 06:13:46 Name PROD Finished at 12/08/25, 1…" at bounding box center [507, 272] width 708 height 262
click at [670, 107] on div "Build run details Status Canceled Started at 12/08/25, 06:13:46 Name PROD Finis…" at bounding box center [507, 275] width 726 height 343
click at [644, 137] on div "Status Canceled Started at 12/08/25, 06:13:46 Name PROD Finished at 12/08/25, 1…" at bounding box center [507, 271] width 725 height 279
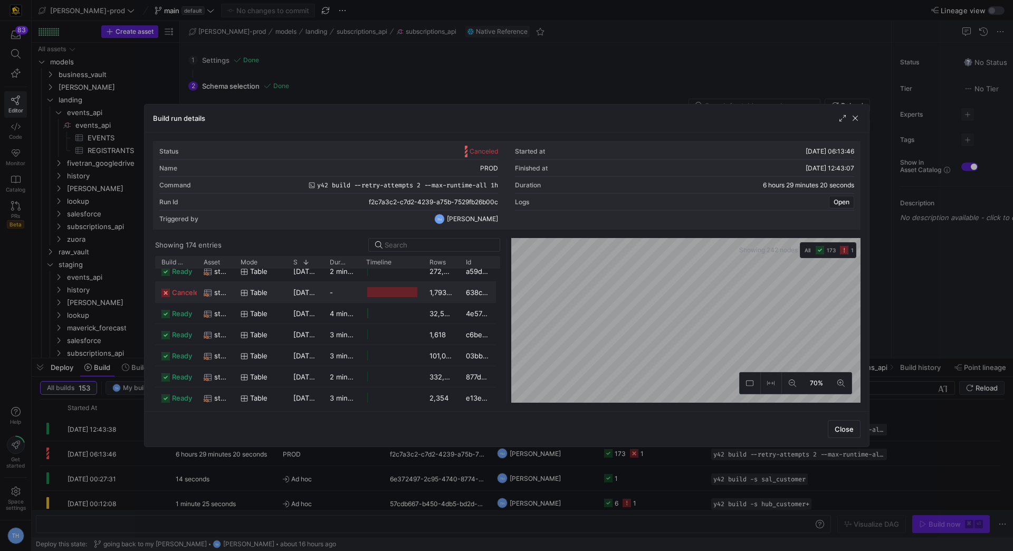
click at [330, 288] on y42-duration "-" at bounding box center [331, 292] width 3 height 8
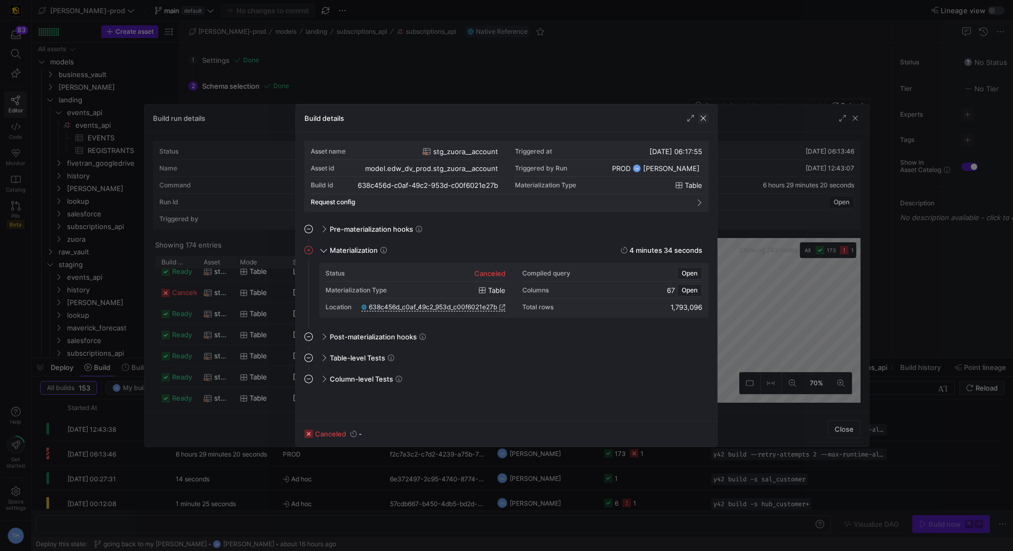
click at [703, 116] on span "button" at bounding box center [703, 118] width 11 height 11
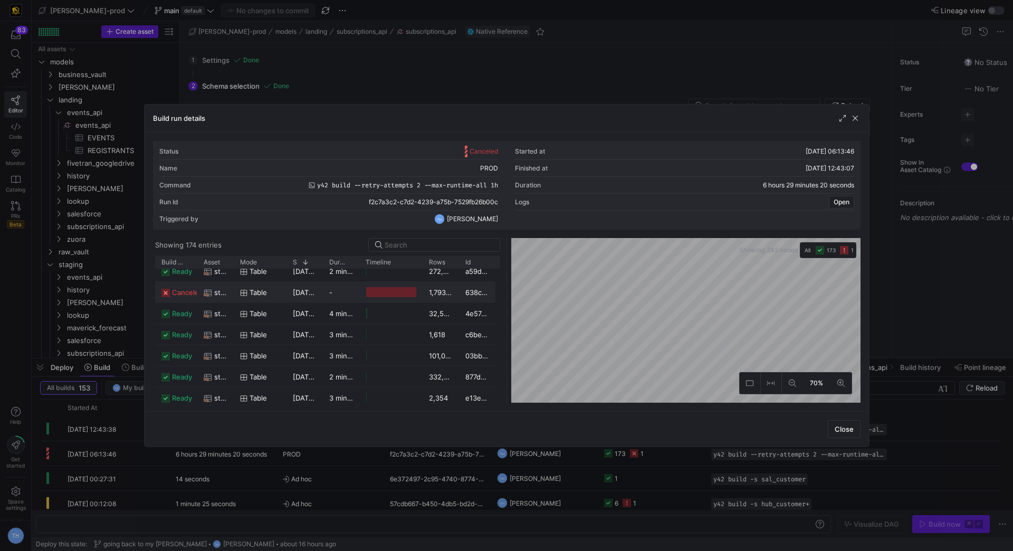
click at [343, 292] on div "-" at bounding box center [341, 292] width 36 height 21
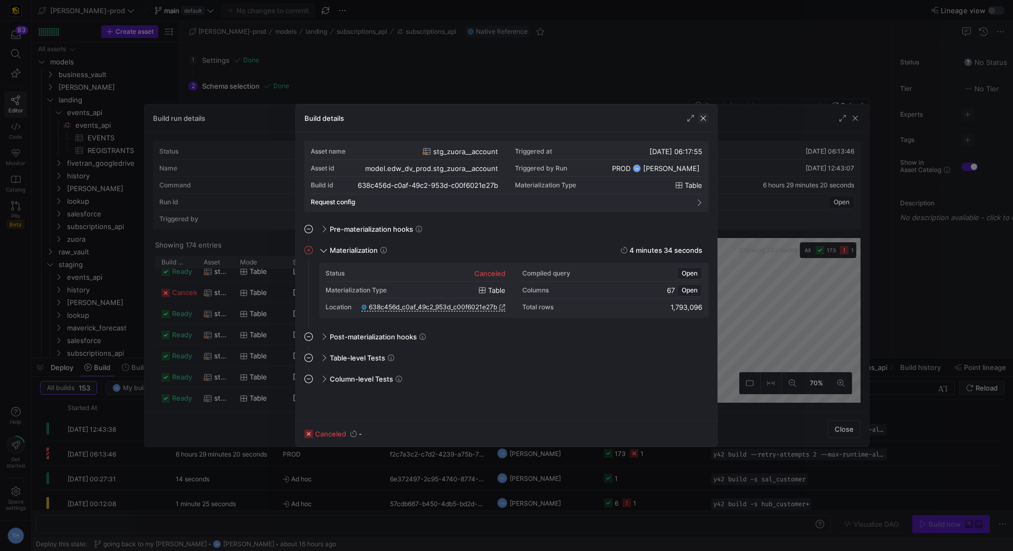
click at [706, 118] on span "button" at bounding box center [703, 118] width 11 height 11
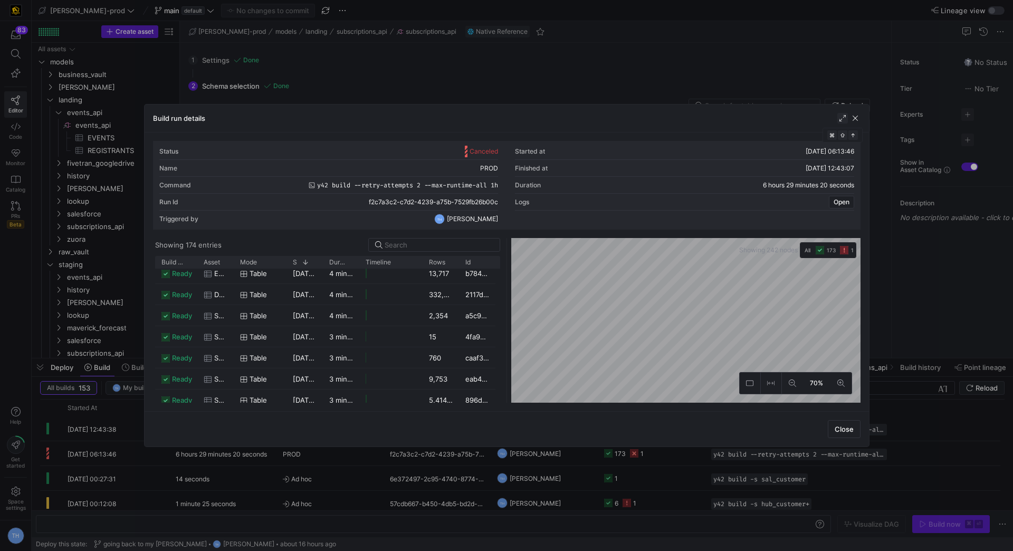
click at [843, 120] on span "button" at bounding box center [843, 118] width 11 height 11
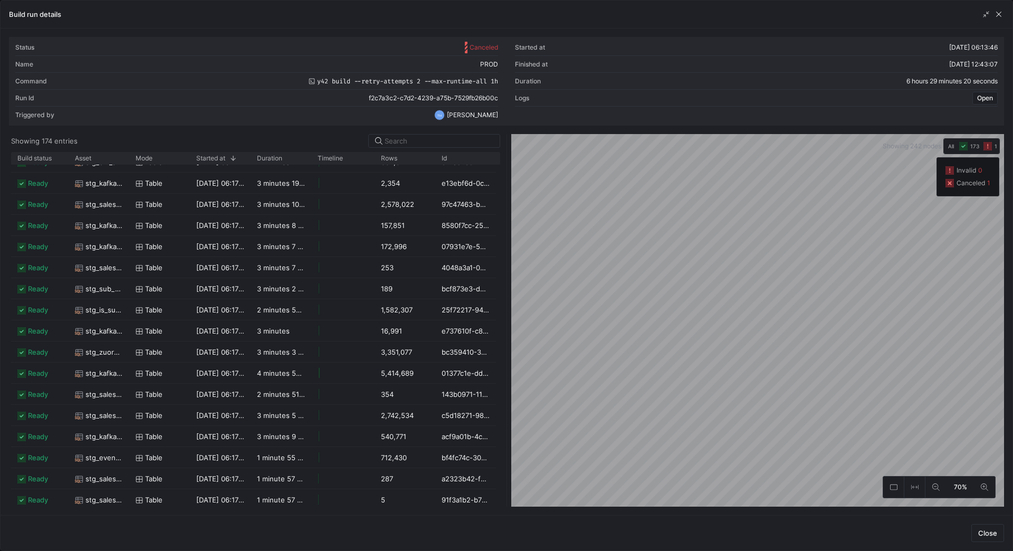
click at [989, 145] on rect "button" at bounding box center [988, 146] width 8 height 8
click at [988, 146] on icon "button" at bounding box center [988, 146] width 8 height 8
click at [966, 183] on span "Canceled" at bounding box center [971, 182] width 29 height 7
click at [953, 184] on icon at bounding box center [950, 183] width 8 height 8
click at [862, 91] on div "Status Canceled Started at 12/08/25, 06:13:46 Name PROD Finished at 12/08/25, 1…" at bounding box center [506, 272] width 995 height 470
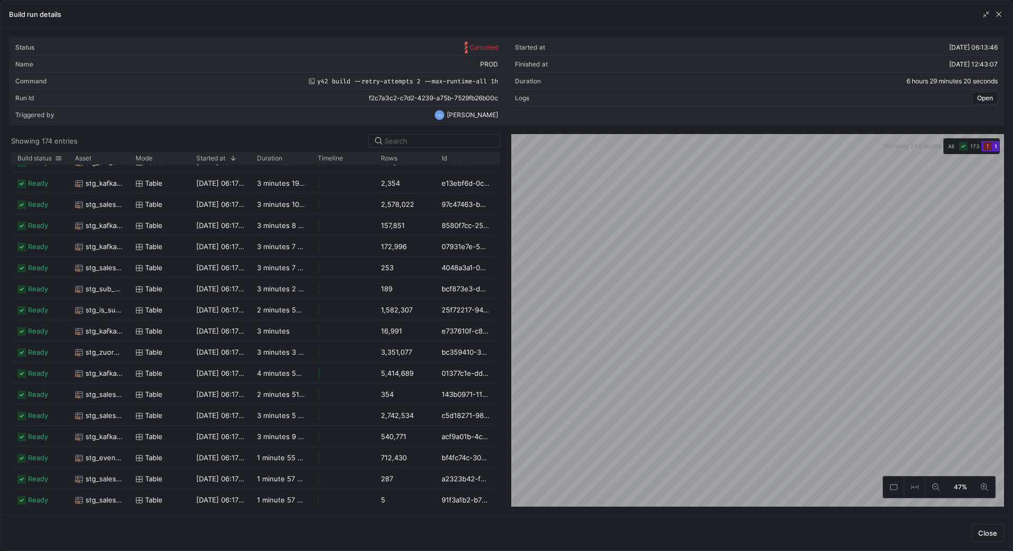
click at [59, 155] on span at bounding box center [58, 158] width 7 height 7
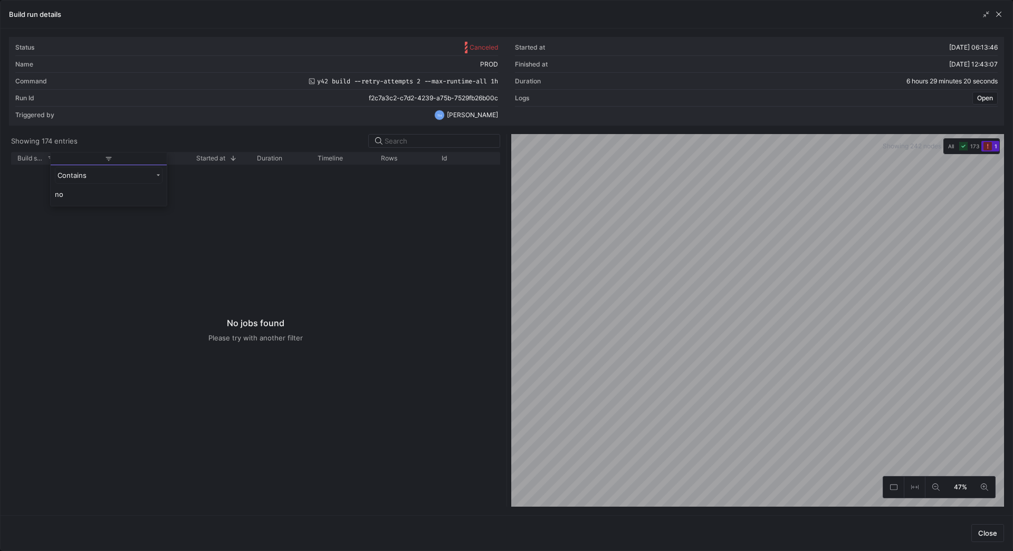
type input "n"
type input "cance"
click at [97, 282] on div "canceled stg_zuora__account table 12/08/25, 06:17:55 - 1,793,096 638c456d-c0af-…" at bounding box center [255, 336] width 489 height 342
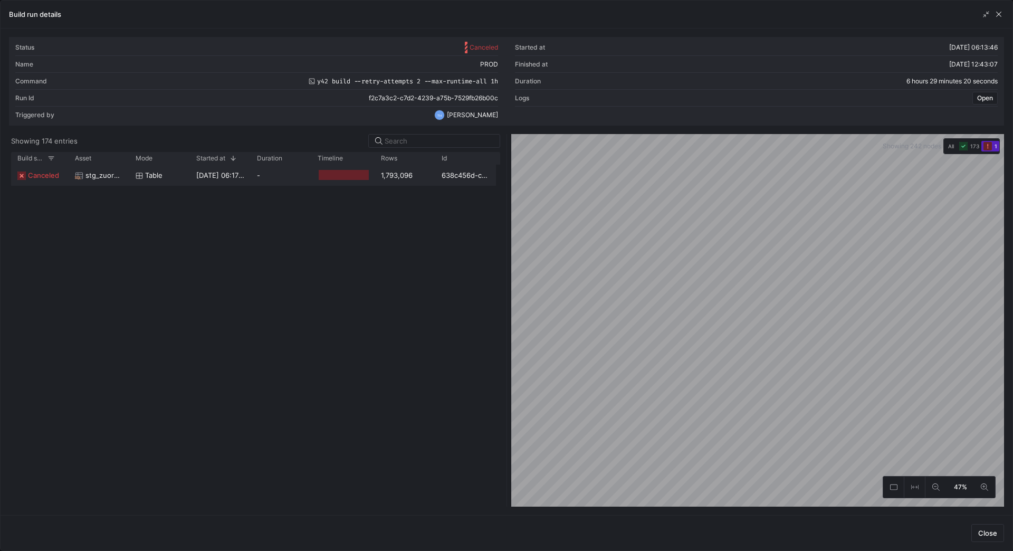
click at [169, 173] on div "table" at bounding box center [160, 175] width 48 height 21
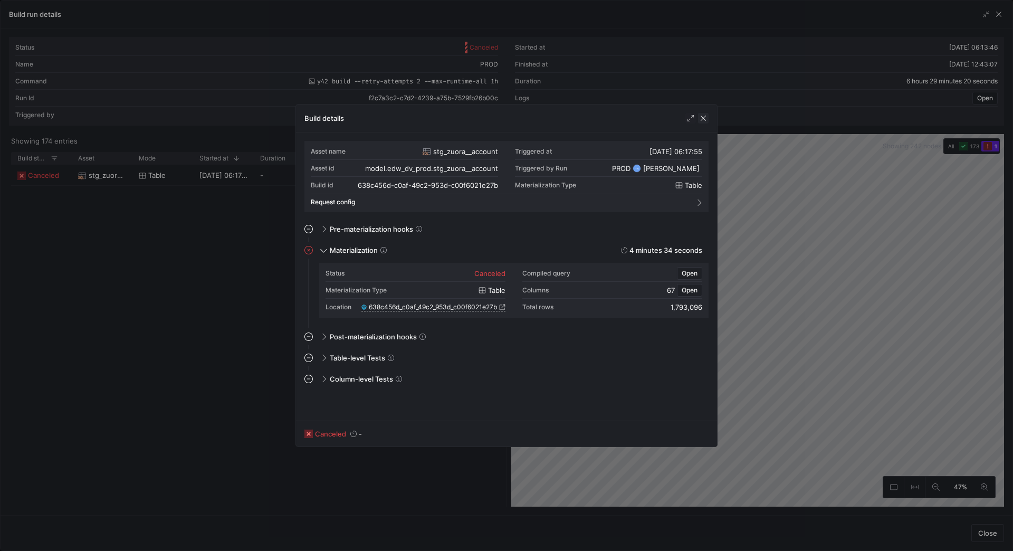
click at [704, 120] on span "button" at bounding box center [703, 118] width 11 height 11
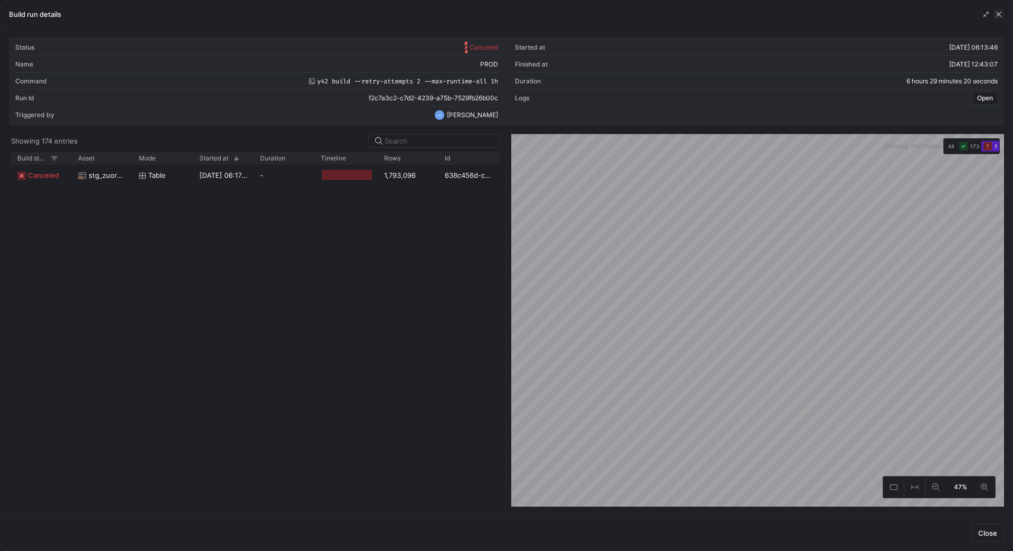
click at [997, 14] on span "button" at bounding box center [999, 14] width 11 height 11
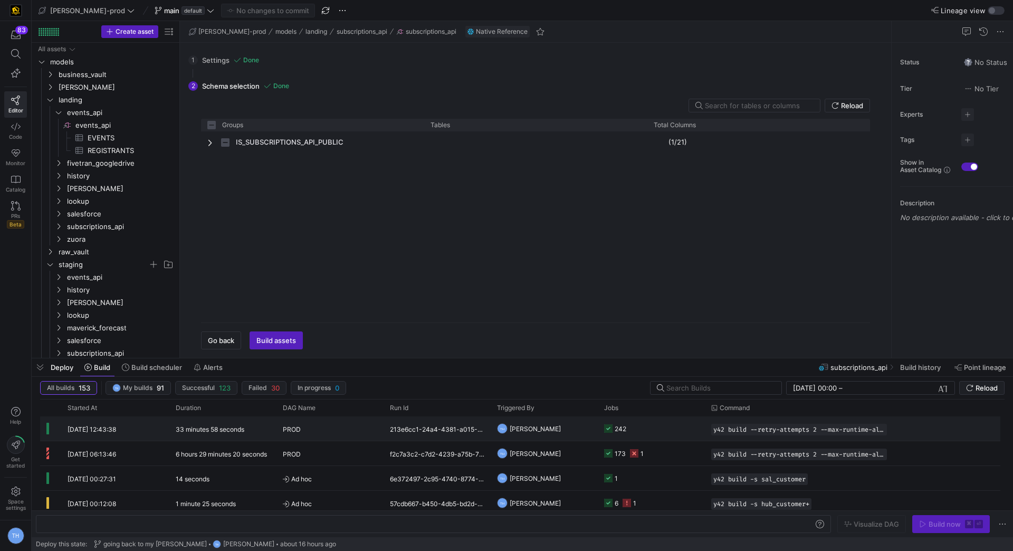
click at [648, 426] on y42-job-status-cell-renderer "242" at bounding box center [651, 428] width 94 height 23
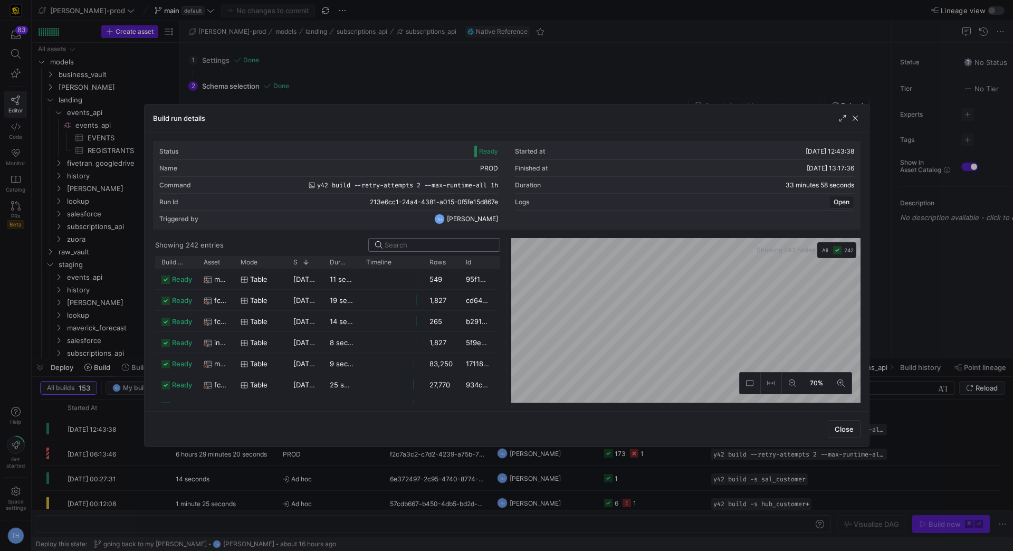
click at [409, 248] on input at bounding box center [439, 245] width 109 height 8
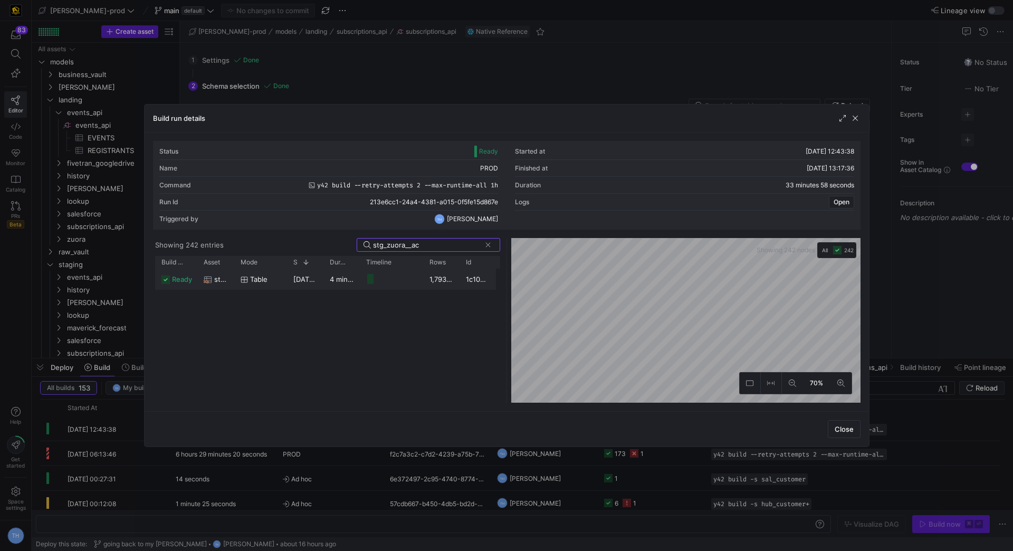
type input "stg_zuora__ac"
click at [385, 287] on y42-job-duration-timeline-cell-renderer at bounding box center [391, 279] width 51 height 20
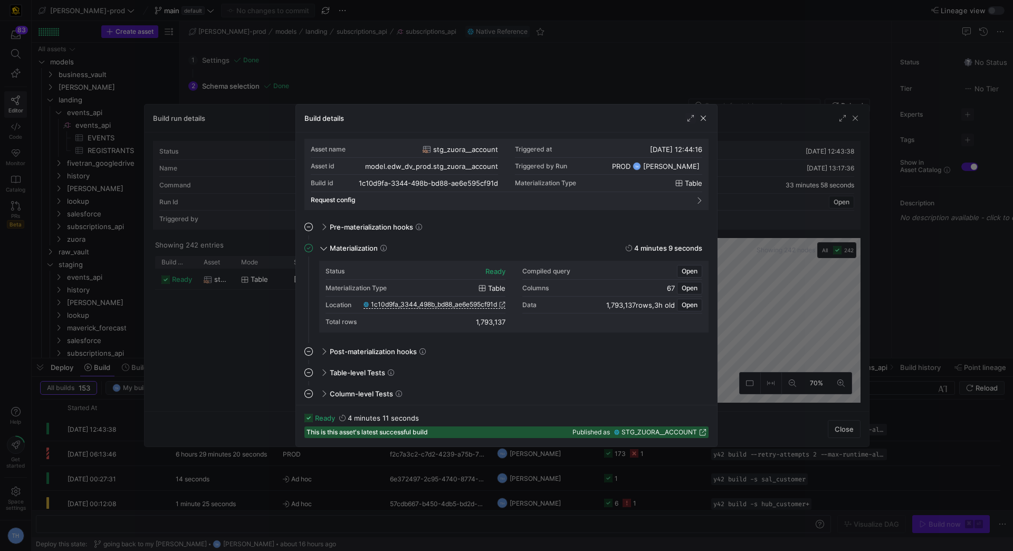
scroll to position [0, 0]
click at [698, 117] on span "button" at bounding box center [703, 118] width 11 height 11
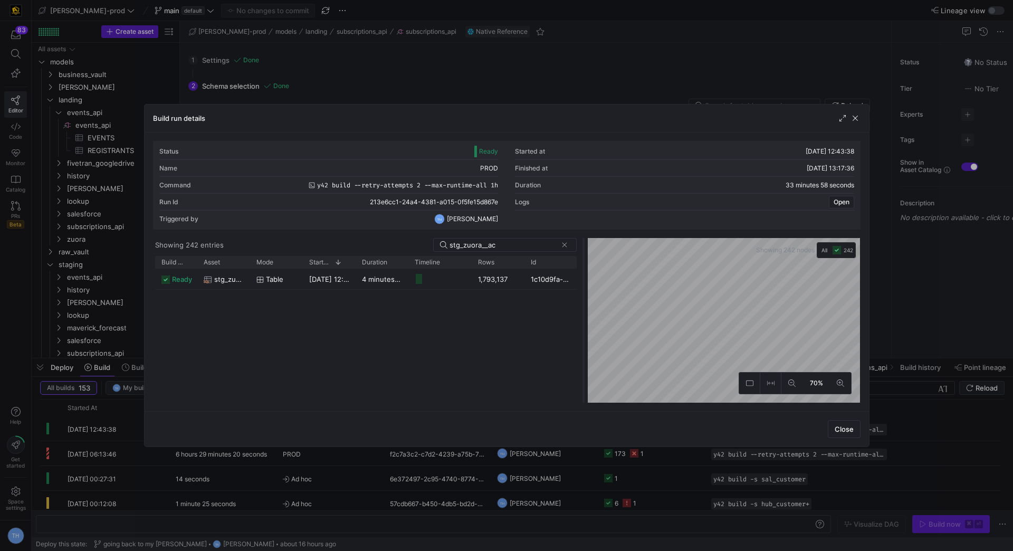
drag, startPoint x: 507, startPoint y: 272, endPoint x: 584, endPoint y: 312, distance: 87.1
click at [585, 312] on div at bounding box center [584, 320] width 4 height 165
click at [856, 119] on span "button" at bounding box center [855, 118] width 11 height 11
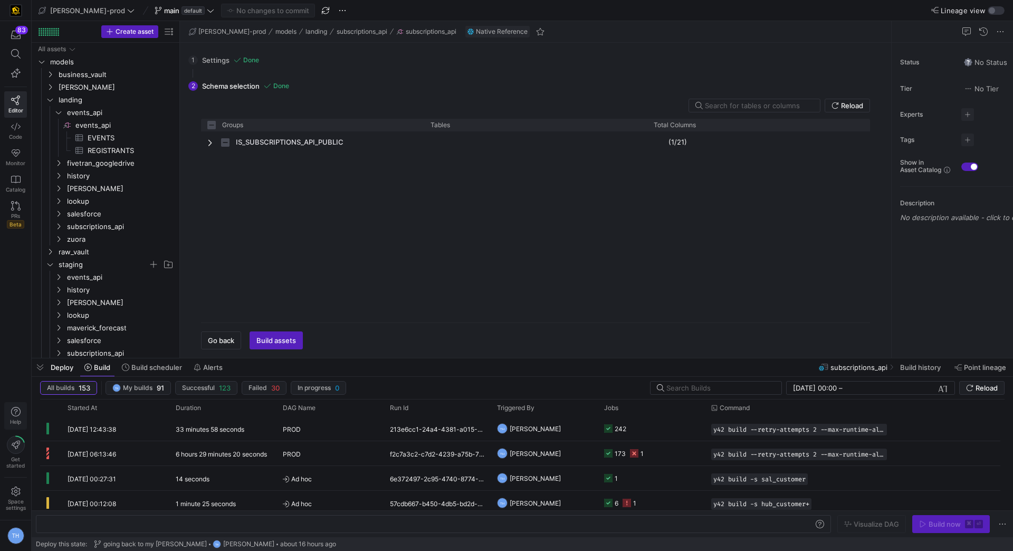
click at [14, 412] on icon "button" at bounding box center [16, 412] width 10 height 10
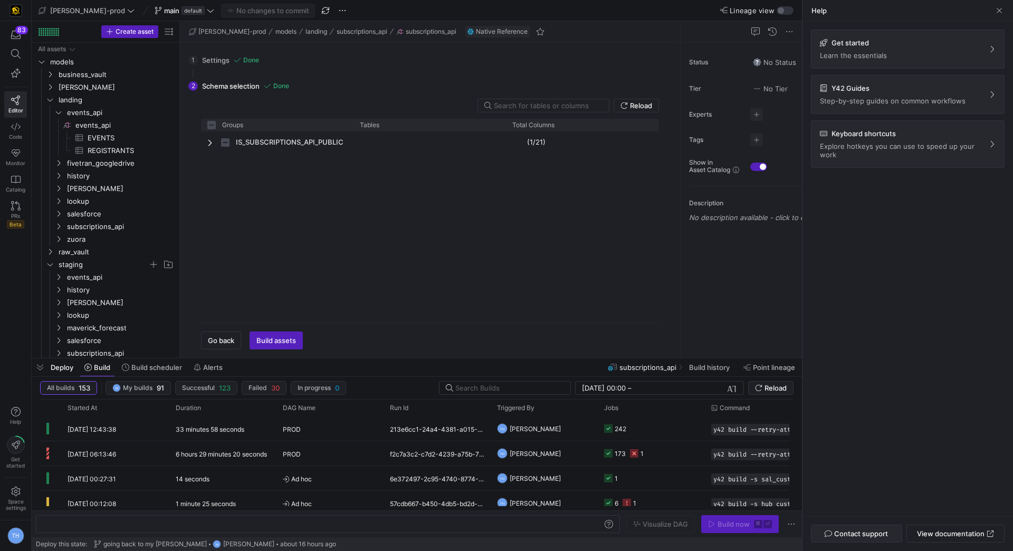
click at [851, 532] on span "Contact support" at bounding box center [861, 533] width 54 height 8
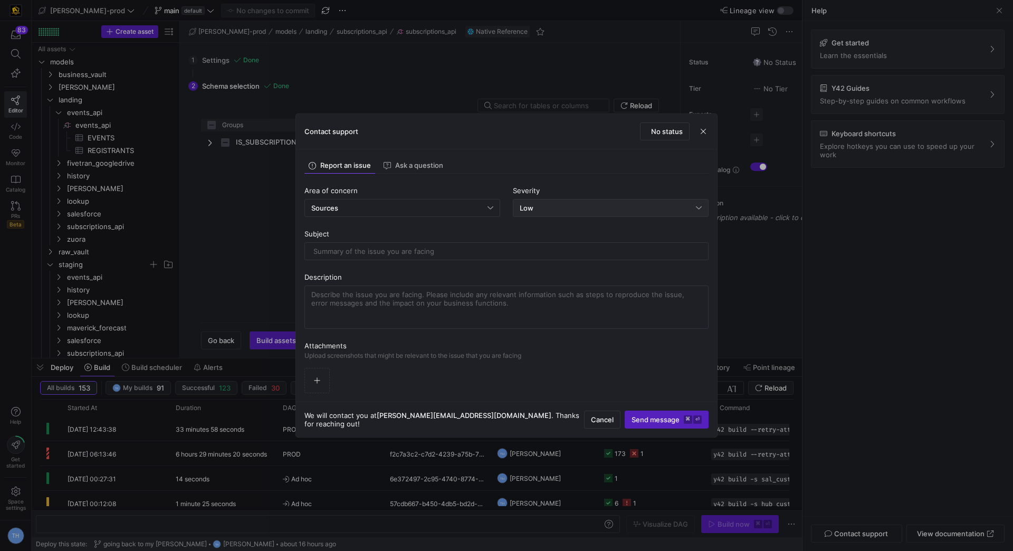
click at [546, 206] on div "Low" at bounding box center [608, 208] width 176 height 8
click at [546, 206] on div "Contact support No status Report an issue Ask a question Area of concern Source…" at bounding box center [506, 275] width 1013 height 551
click at [553, 276] on div "Critical Critical system down" at bounding box center [611, 278] width 187 height 8
click at [417, 249] on input "text" at bounding box center [507, 251] width 386 height 8
type input "Prod build scheduler hung for 6 hours and 30 minutes. Had to be canceled"
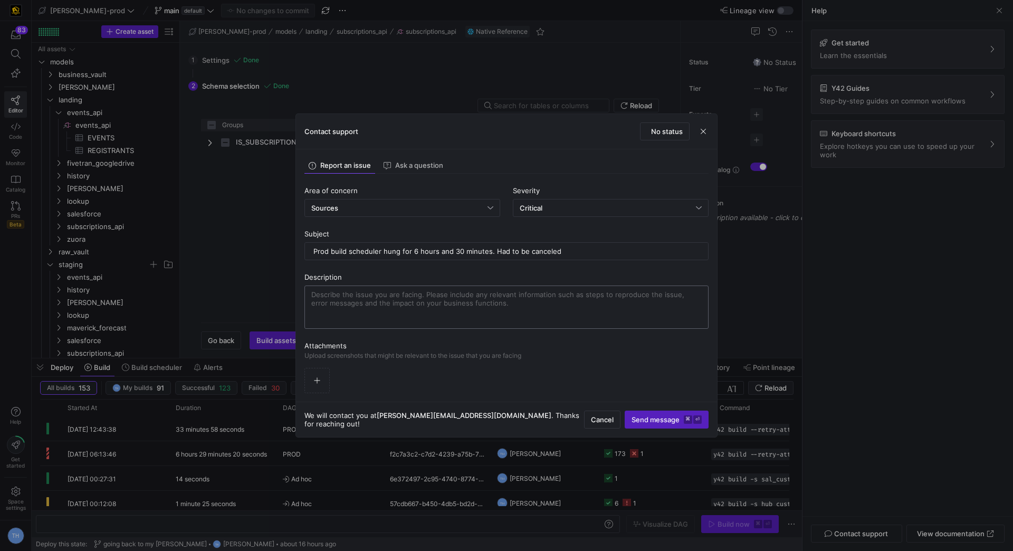
click at [346, 300] on textarea at bounding box center [506, 307] width 391 height 34
type textarea "Stg model stg_zuora__account was hanging despite max runtime flag set at 1 hour…"
click at [350, 356] on p "Upload screenshots that might be relevant to the issue that you are facing" at bounding box center [507, 355] width 404 height 7
click at [318, 381] on icon "button" at bounding box center [317, 380] width 7 height 7
click at [314, 383] on icon "button" at bounding box center [317, 380] width 7 height 7
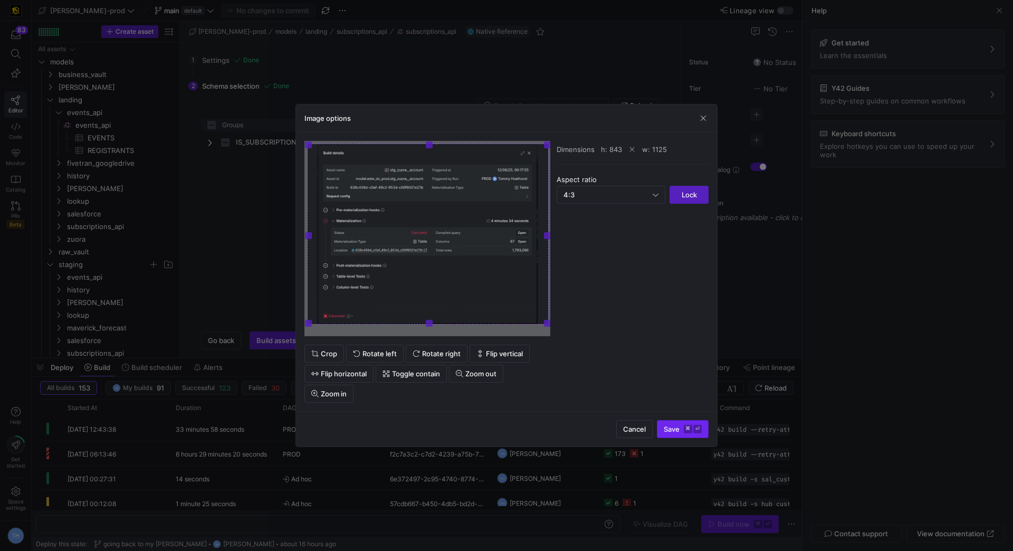
click at [678, 426] on span "Save ⌘ ⏎" at bounding box center [683, 429] width 38 height 8
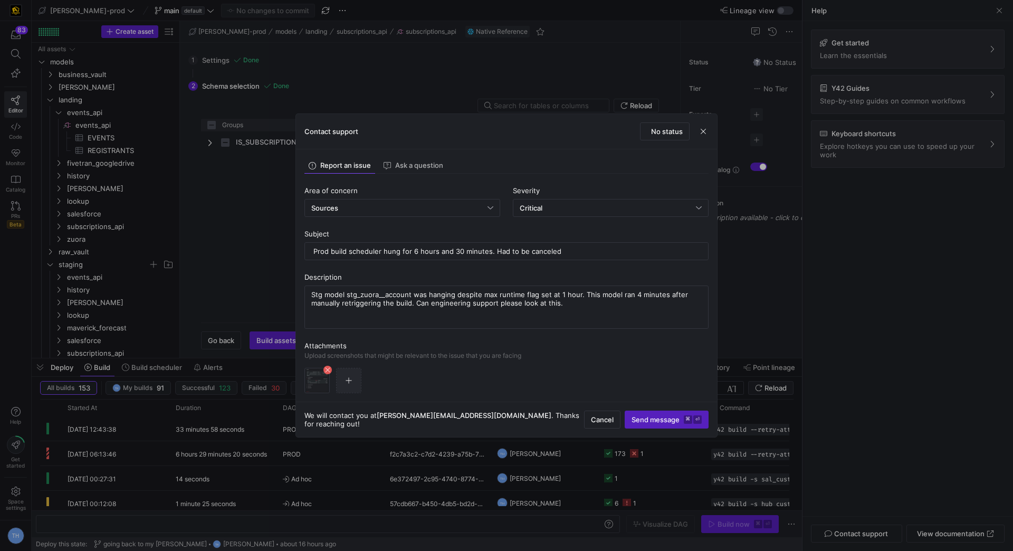
click at [355, 377] on span "button" at bounding box center [349, 380] width 24 height 24
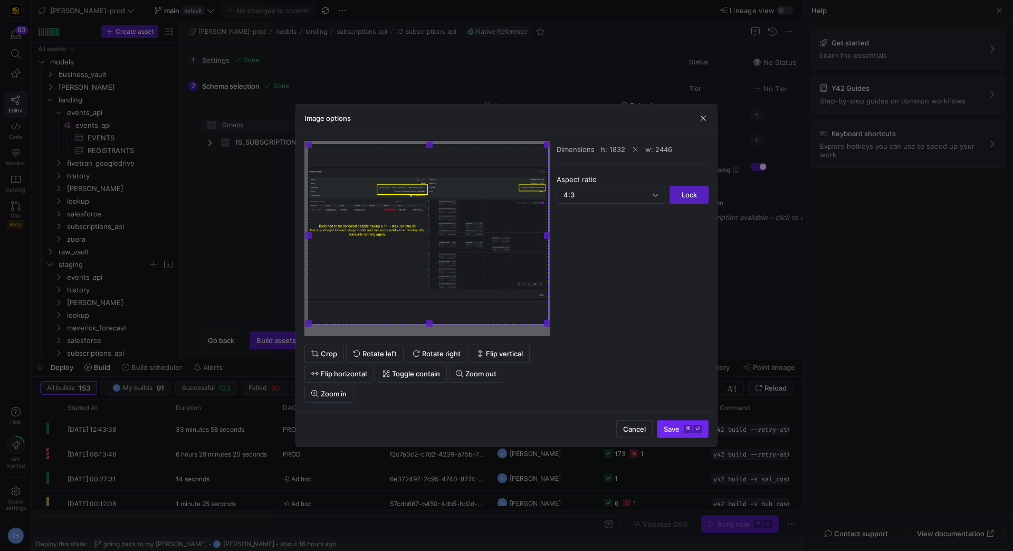
click at [682, 434] on span "submit" at bounding box center [683, 429] width 51 height 17
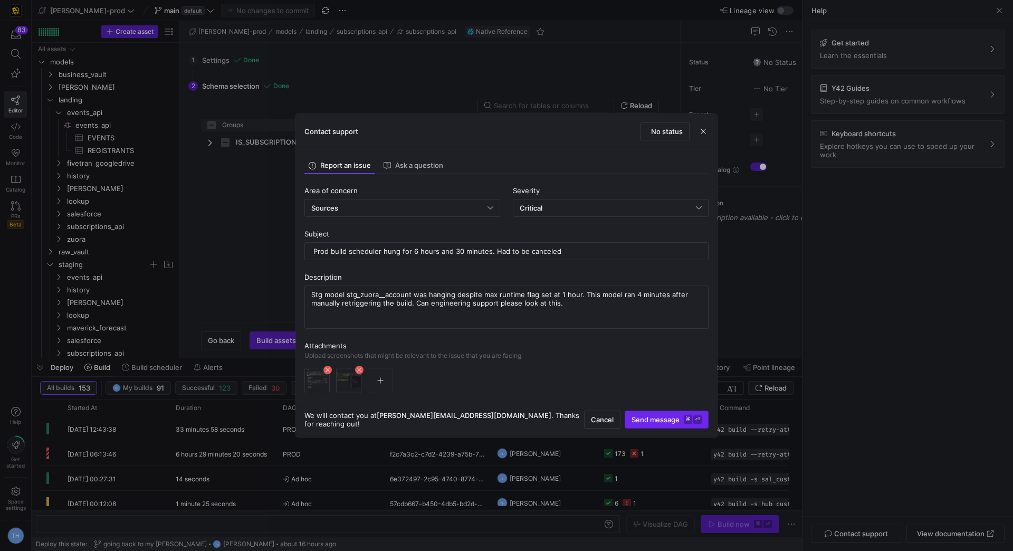
click at [657, 419] on span "Send message ⌘ ⏎" at bounding box center [667, 419] width 70 height 8
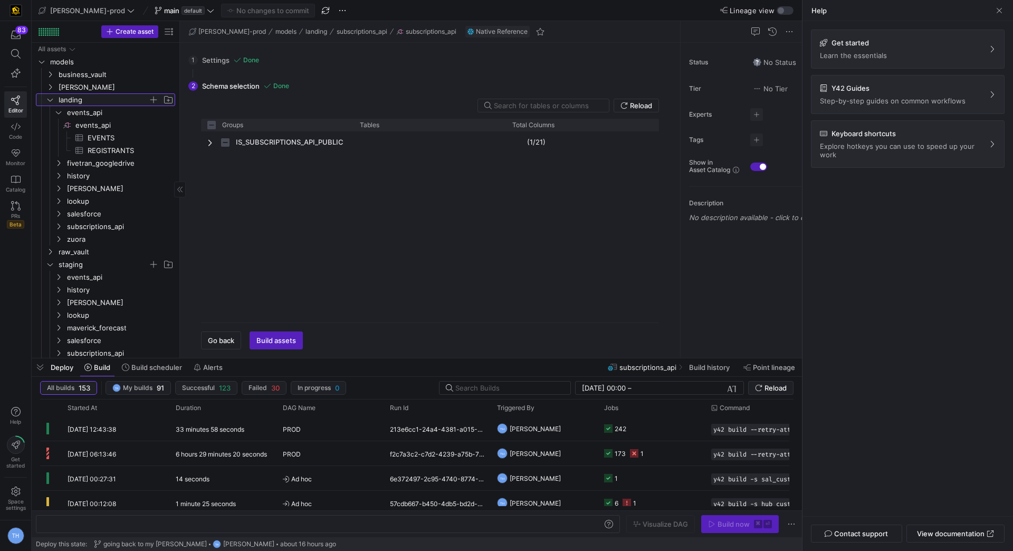
click at [52, 102] on icon "Press SPACE to select this row." at bounding box center [49, 100] width 7 height 6
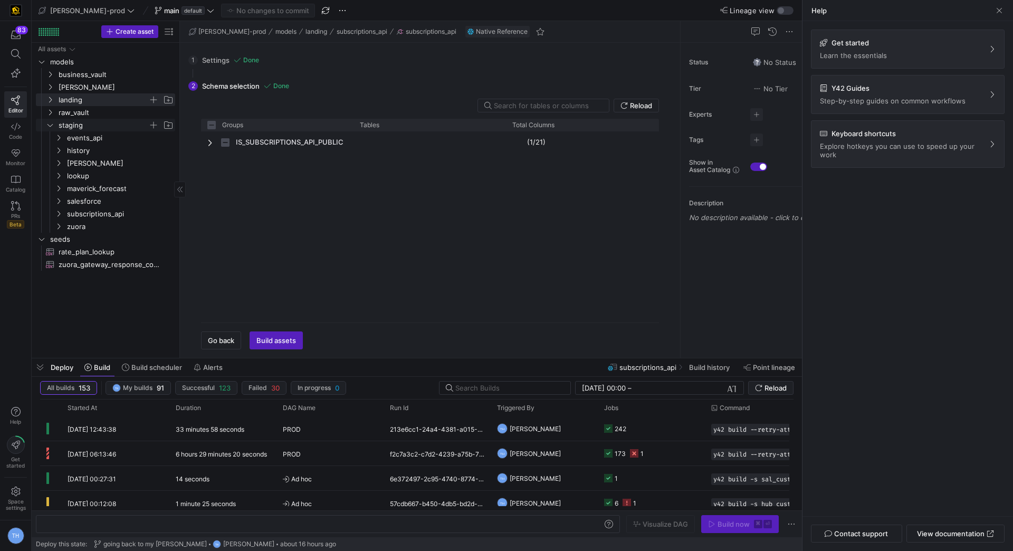
click at [108, 126] on span "staging" at bounding box center [104, 125] width 90 height 12
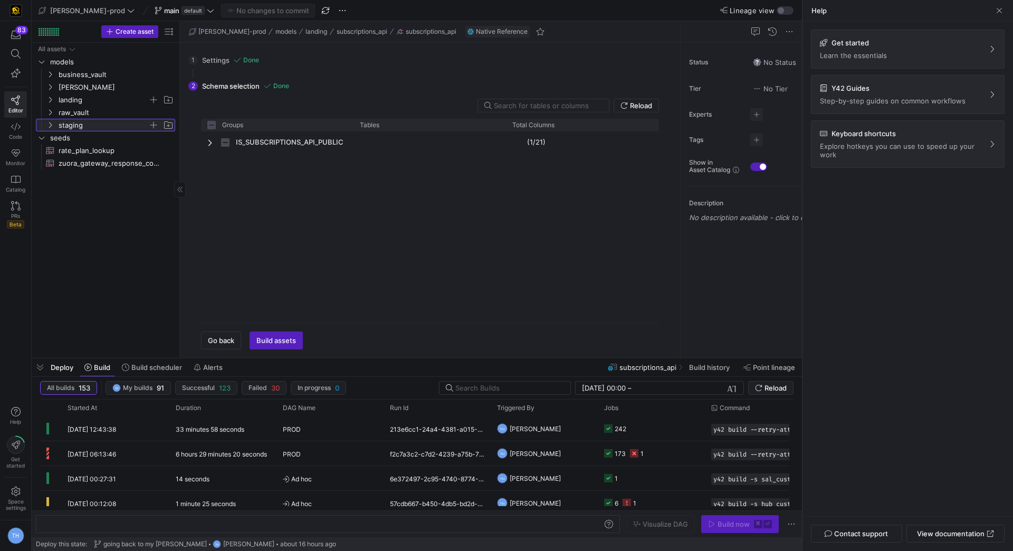
click at [108, 126] on span "staging" at bounding box center [104, 125] width 90 height 12
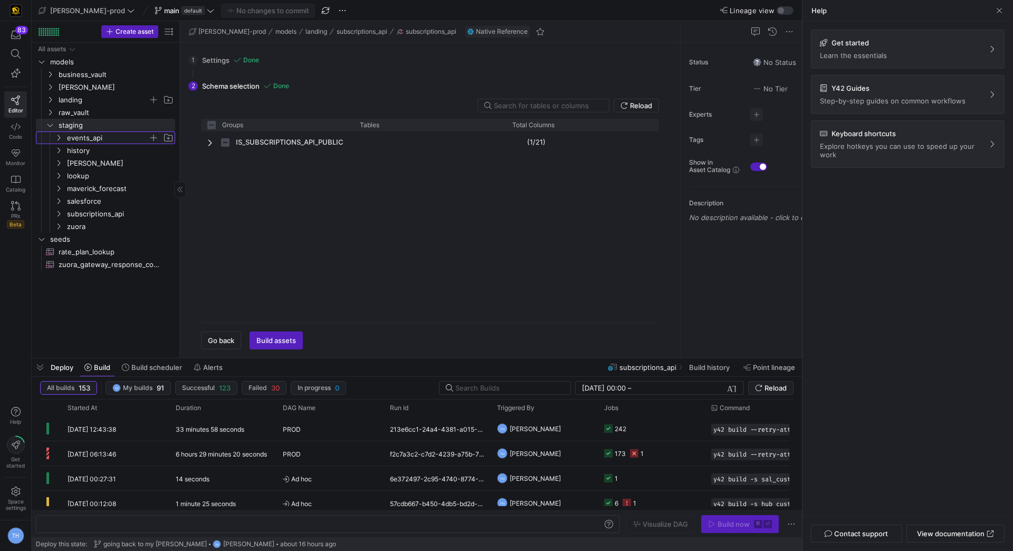
click at [62, 137] on icon "Press SPACE to select this row." at bounding box center [58, 138] width 7 height 6
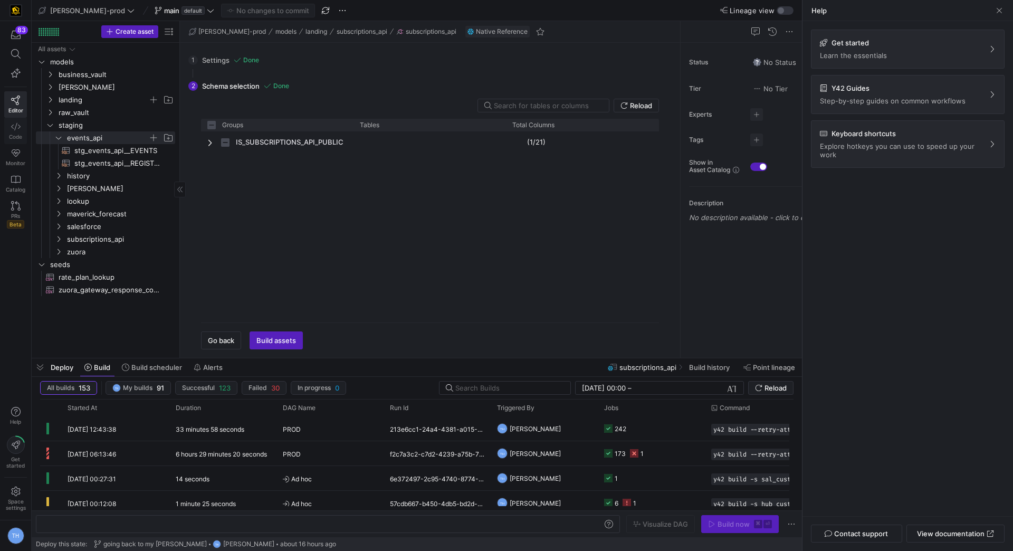
click at [18, 130] on link "Code" at bounding box center [15, 131] width 23 height 26
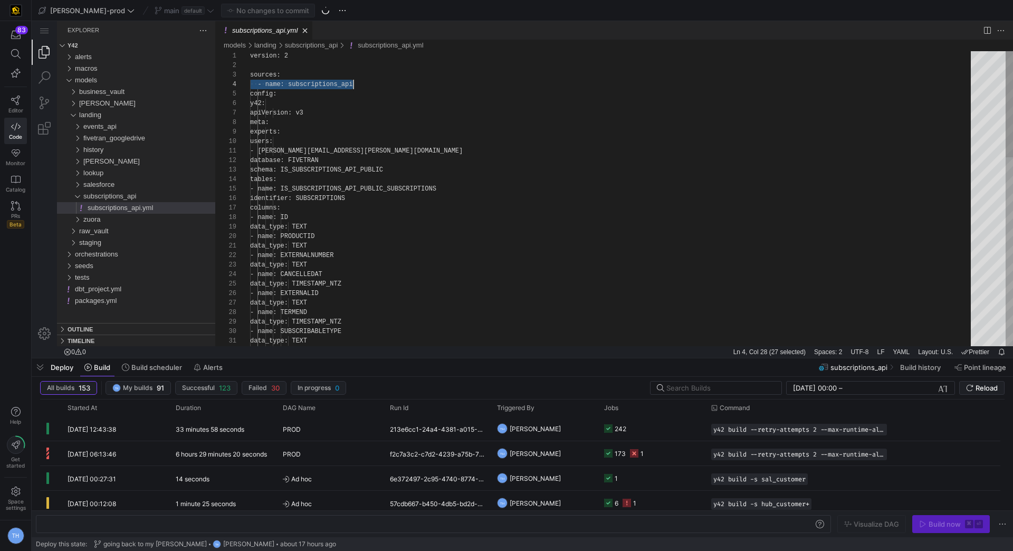
scroll to position [28, 102]
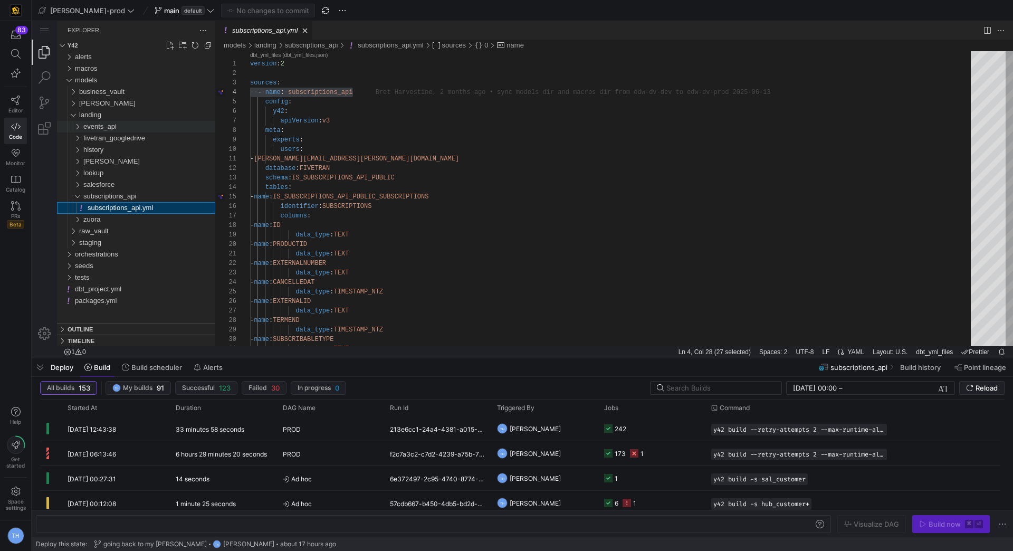
click at [130, 125] on div "events_api" at bounding box center [149, 127] width 132 height 12
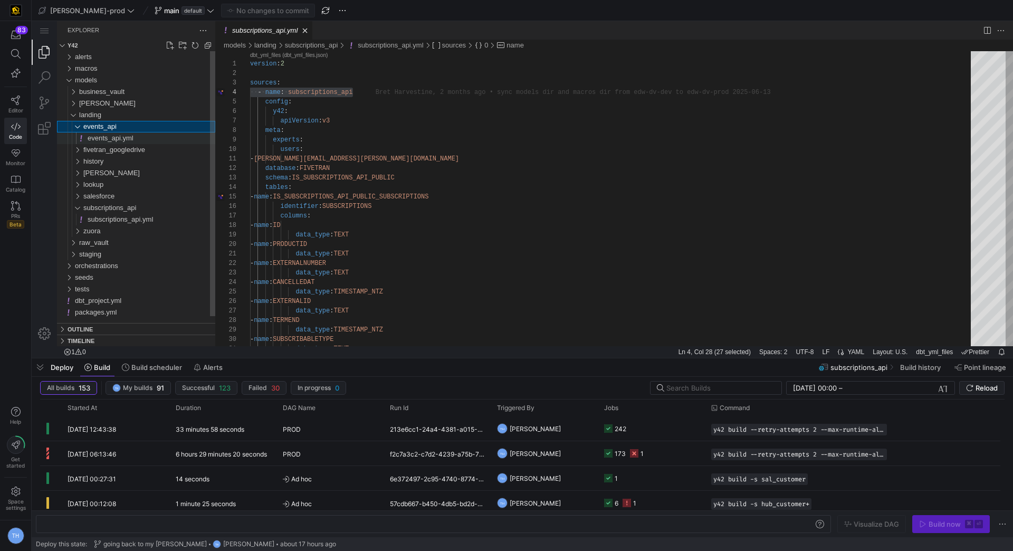
click at [136, 136] on div "events_api.yml" at bounding box center [152, 138] width 128 height 12
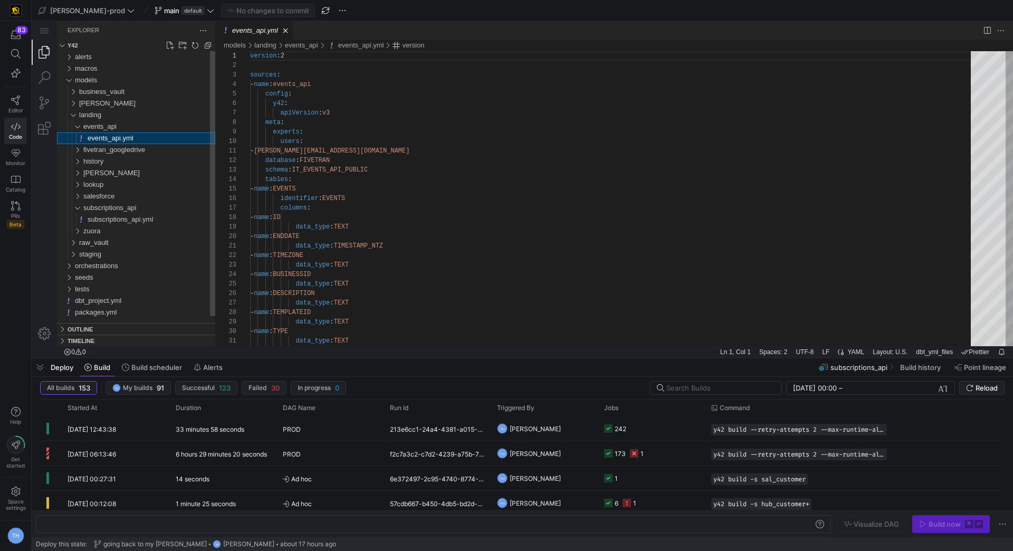
scroll to position [95, 0]
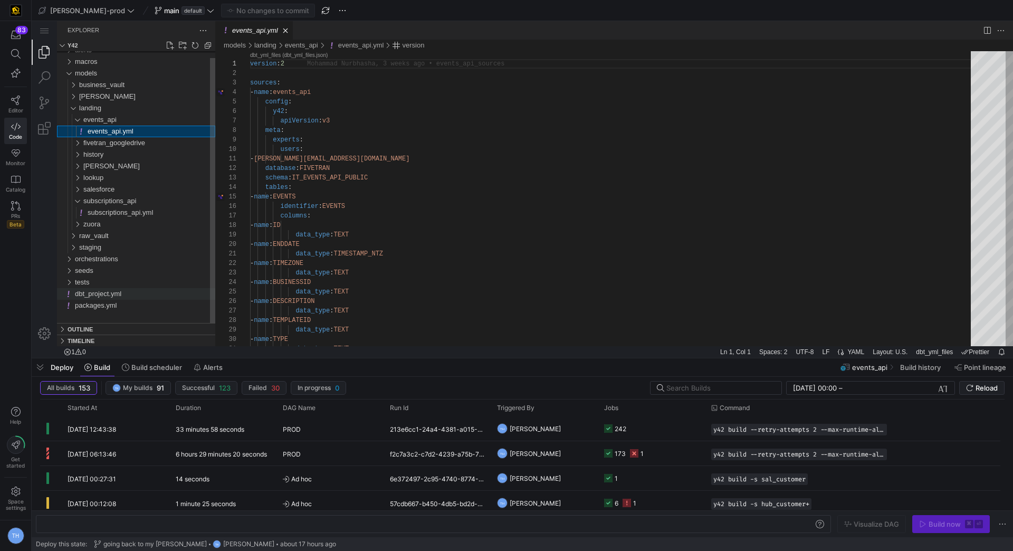
click at [131, 295] on div "dbt_project.yml" at bounding box center [145, 294] width 140 height 12
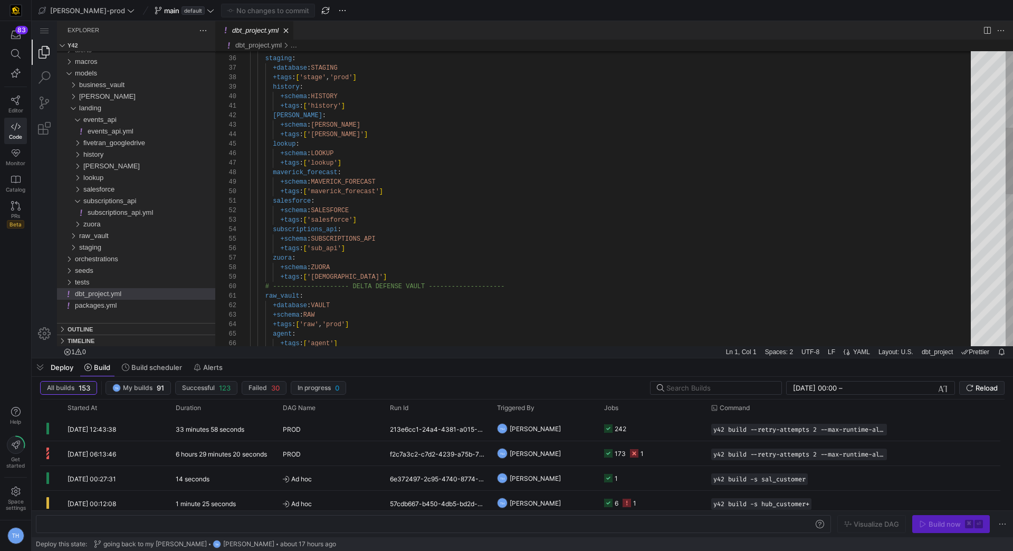
scroll to position [75, 91]
click at [354, 277] on div "+tags : [ 'kafka' ] lookup : +schema : LOOKUP +tags : [ 'lookup' ] maverick_for…" at bounding box center [614, 363] width 728 height 1301
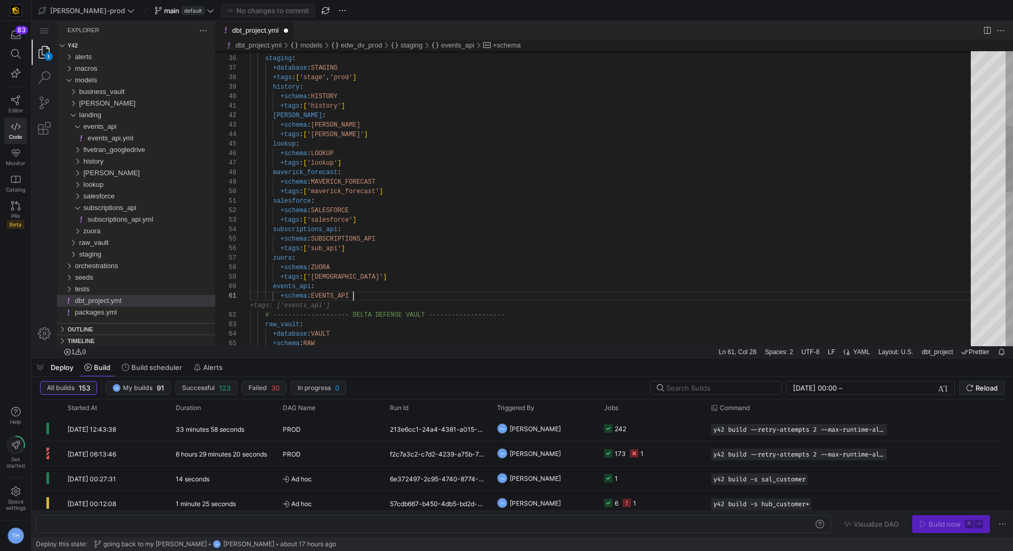
scroll to position [9, 110]
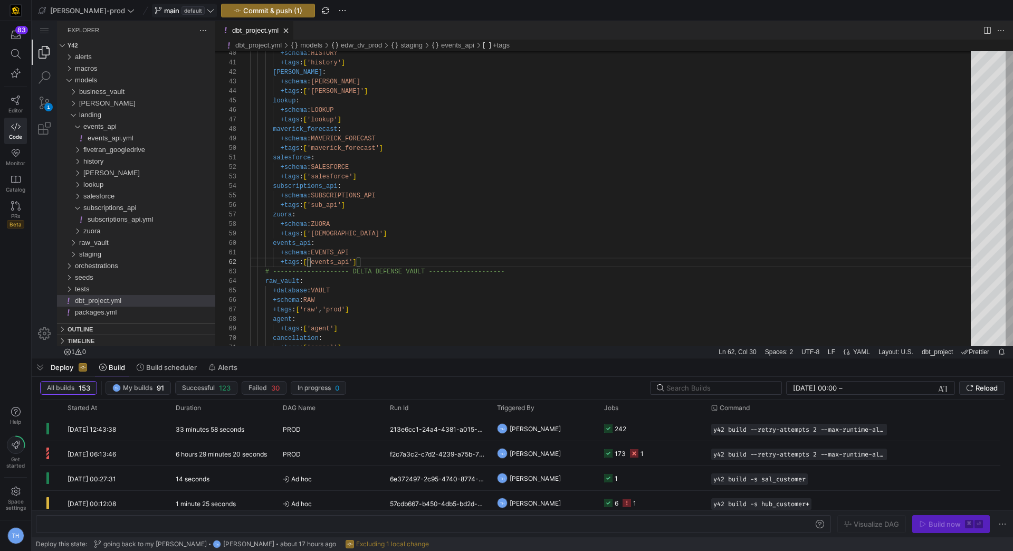
type textarea "+schema: EVENTS_API +tags: ['events_api'] # -------------------- DELTA DEFENSE …"
click at [164, 8] on span "main" at bounding box center [171, 10] width 15 height 8
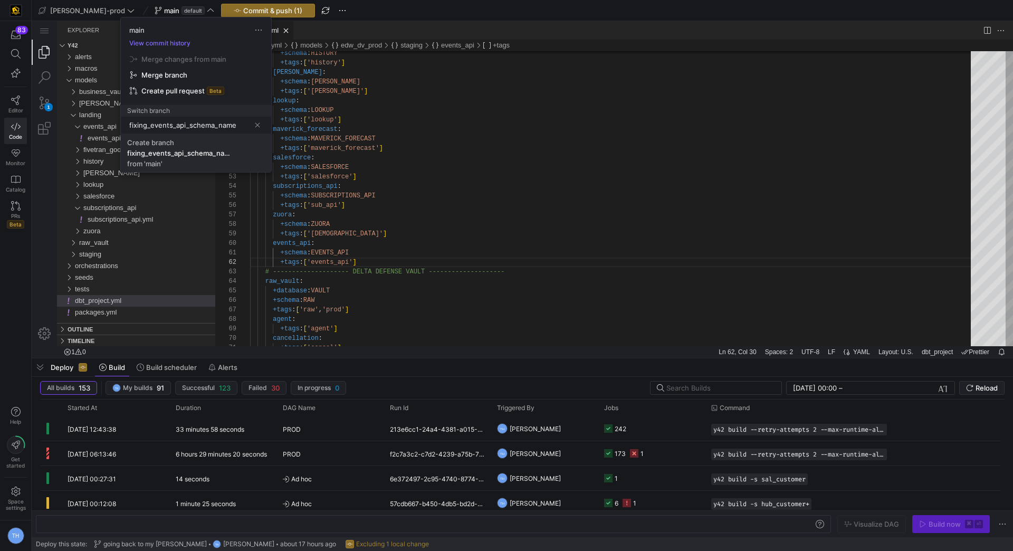
type input "fixing_events_api_schema_name"
click at [178, 160] on span "Create branch fixing_events_api_schema_name from 'main'" at bounding box center [196, 153] width 138 height 30
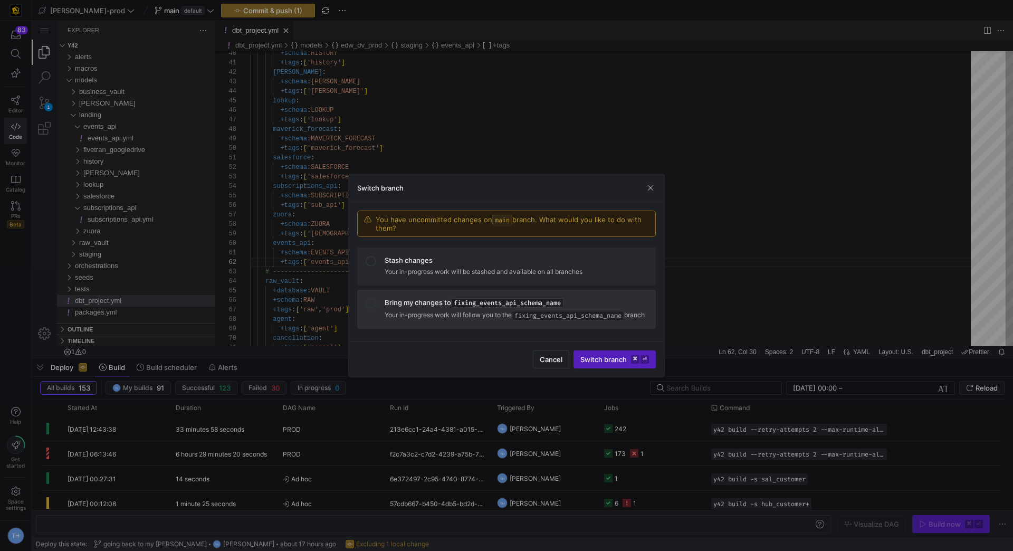
click at [399, 310] on p "Your in-progress work will follow you to the fixing_events_api_schema_name bran…" at bounding box center [516, 315] width 263 height 11
click at [633, 362] on kbd "⌘" at bounding box center [635, 359] width 8 height 8
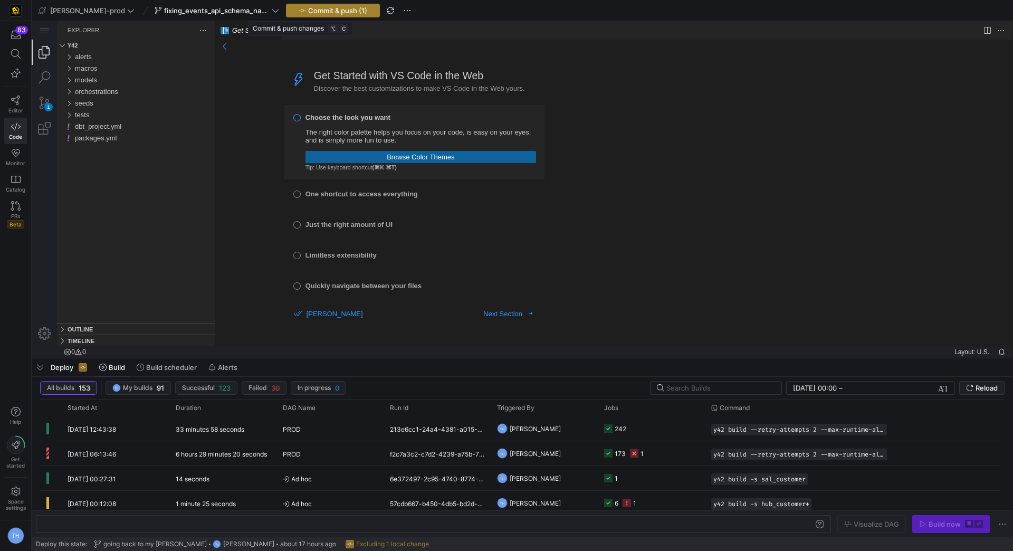
click at [315, 7] on span "Commit & push (1)" at bounding box center [337, 10] width 59 height 8
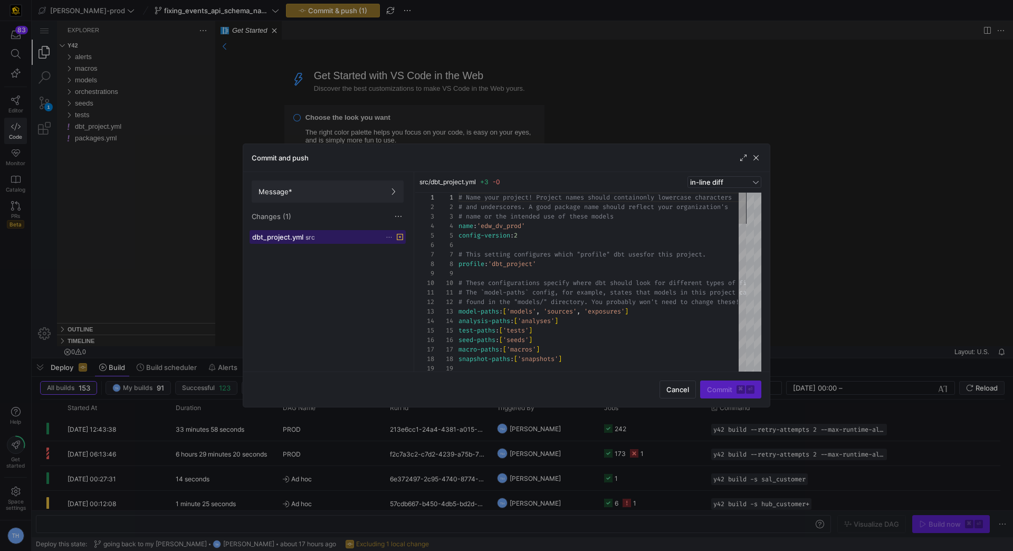
click at [321, 240] on div "dbt_project.yml src" at bounding box center [316, 237] width 128 height 8
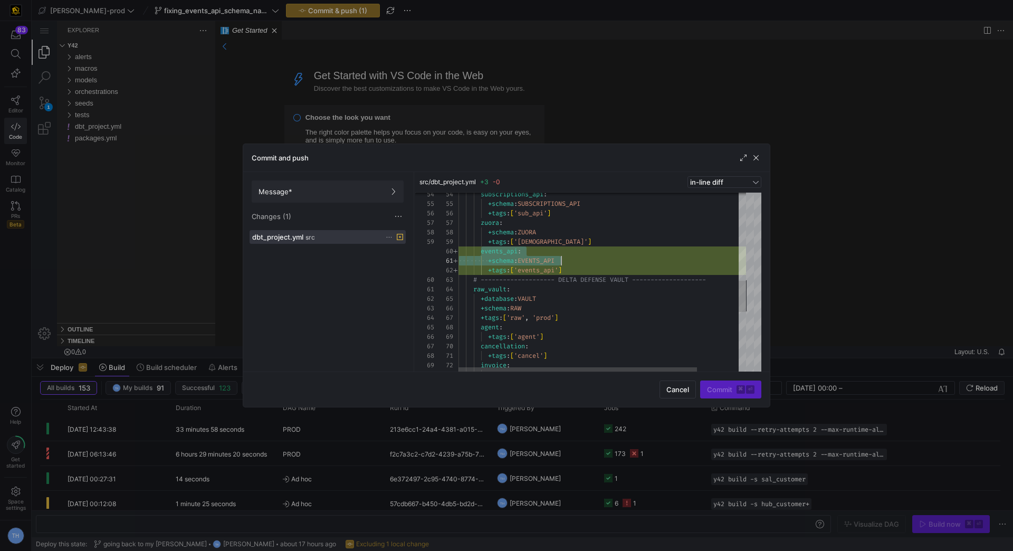
scroll to position [86, 110]
drag, startPoint x: 482, startPoint y: 249, endPoint x: 576, endPoint y: 267, distance: 96.1
click at [576, 267] on div "+tags : [ 'raw' , 'prod' ] +schema : RAW +database : VAULT raw_vault : # ------…" at bounding box center [627, 207] width 337 height 1042
type textarea "+schema: EVENTS_API +tags: ['events_api'] # -------------------- DELTA DEFENSE …"
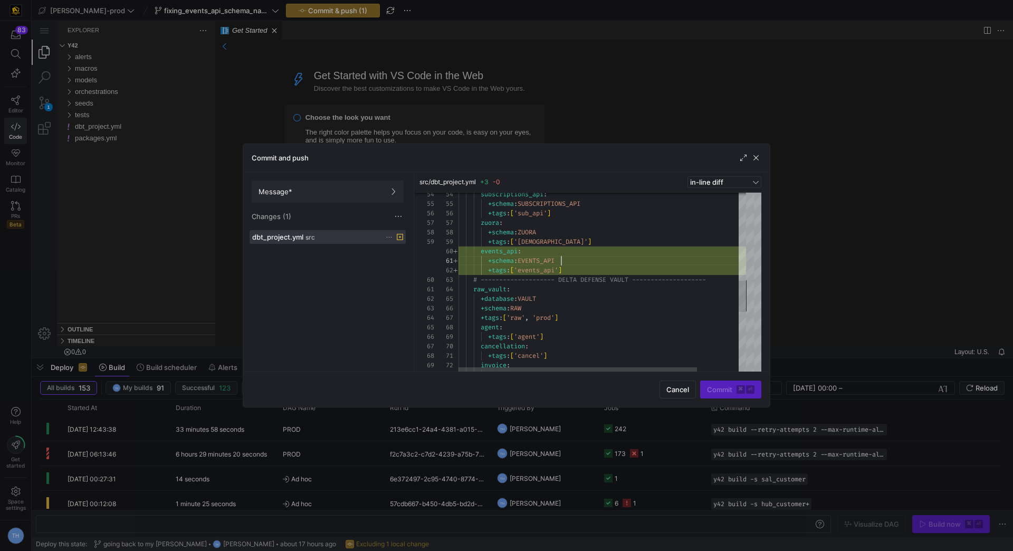
click at [585, 257] on div "+tags : [ 'raw' , 'prod' ] +schema : RAW +database : VAULT raw_vault : # ------…" at bounding box center [627, 207] width 337 height 1042
click at [366, 188] on span "Message*" at bounding box center [328, 191] width 138 height 8
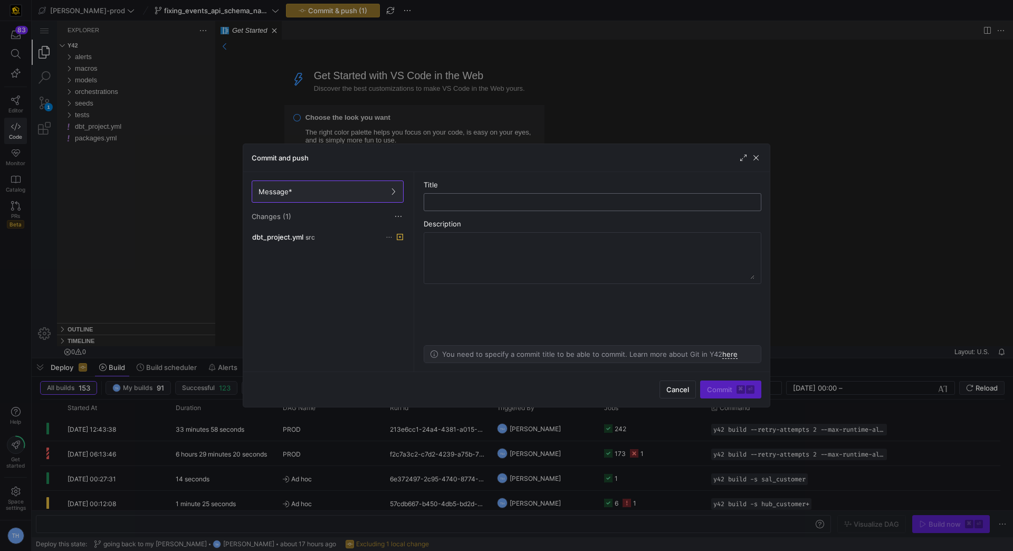
click at [520, 203] on input "text" at bounding box center [593, 202] width 320 height 8
type input "fixing naming of snowflake"
click at [725, 385] on span "Commit ⌘ ⏎" at bounding box center [731, 389] width 48 height 8
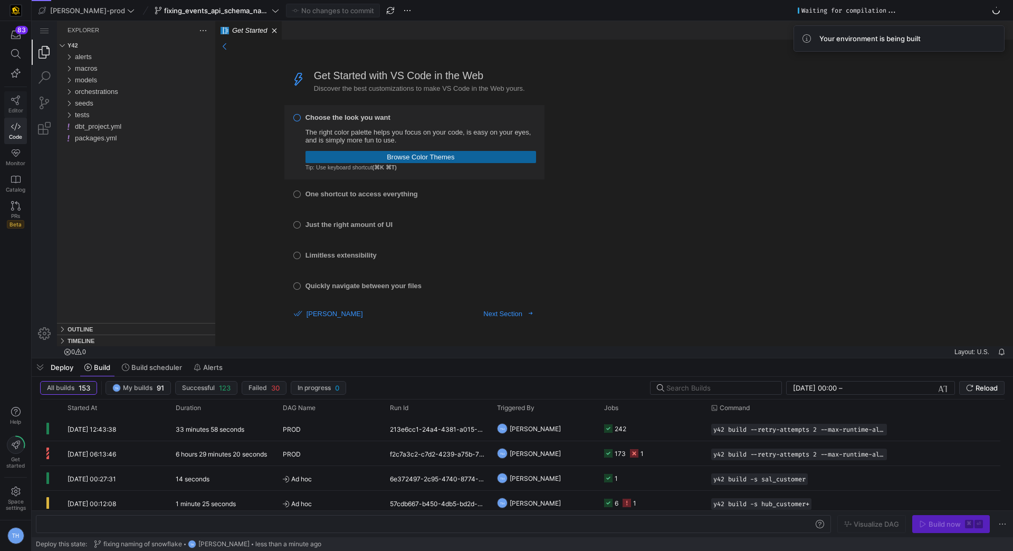
click at [14, 101] on icon at bounding box center [16, 101] width 10 height 10
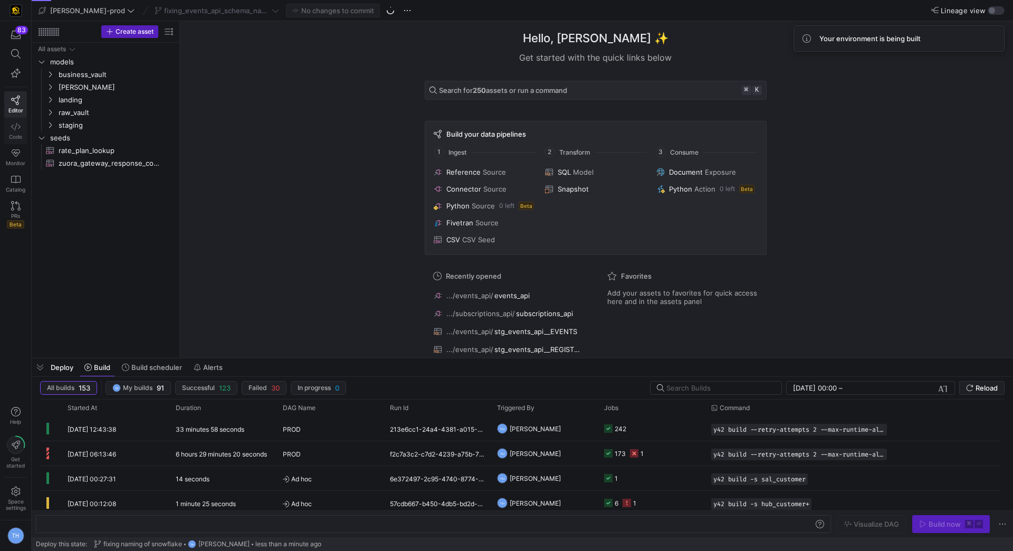
click at [13, 124] on icon at bounding box center [16, 127] width 10 height 10
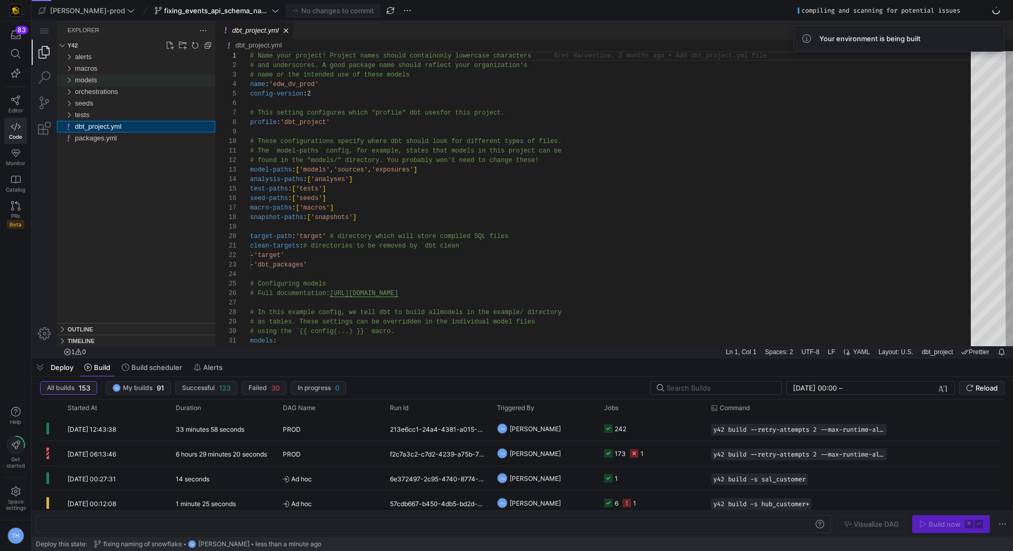
click at [104, 75] on div "models" at bounding box center [145, 80] width 140 height 12
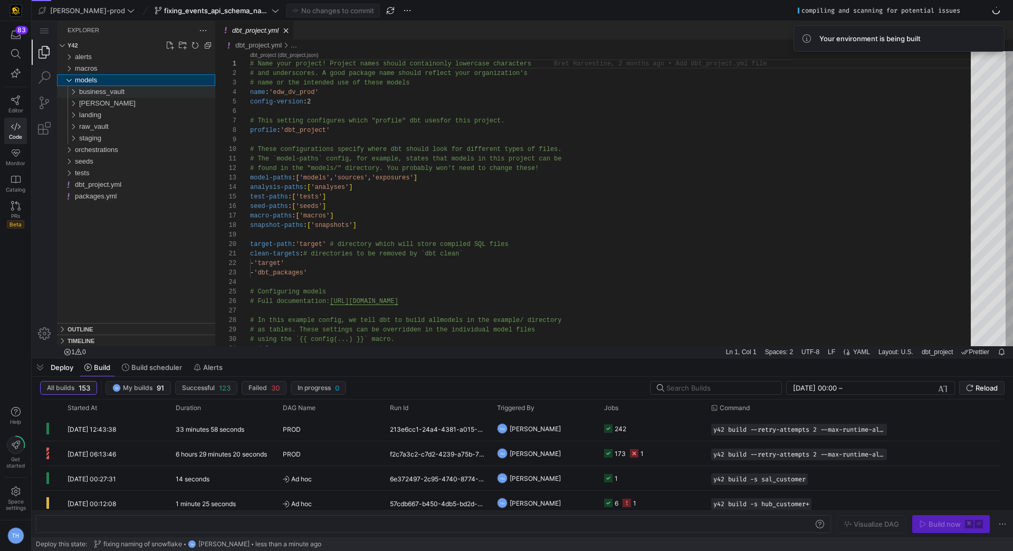
click at [111, 92] on span "business_vault" at bounding box center [101, 92] width 45 height 8
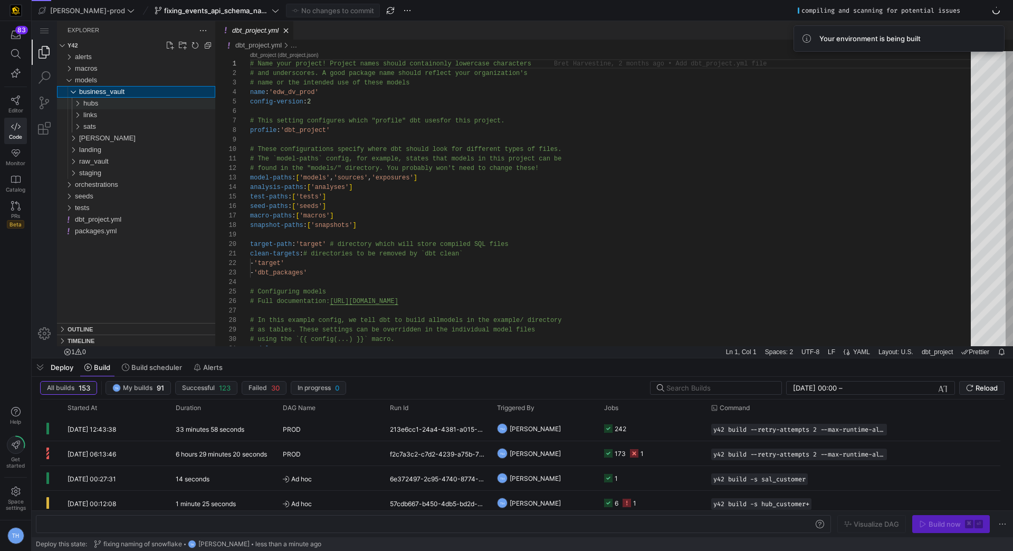
click at [112, 102] on div "hubs" at bounding box center [149, 104] width 132 height 12
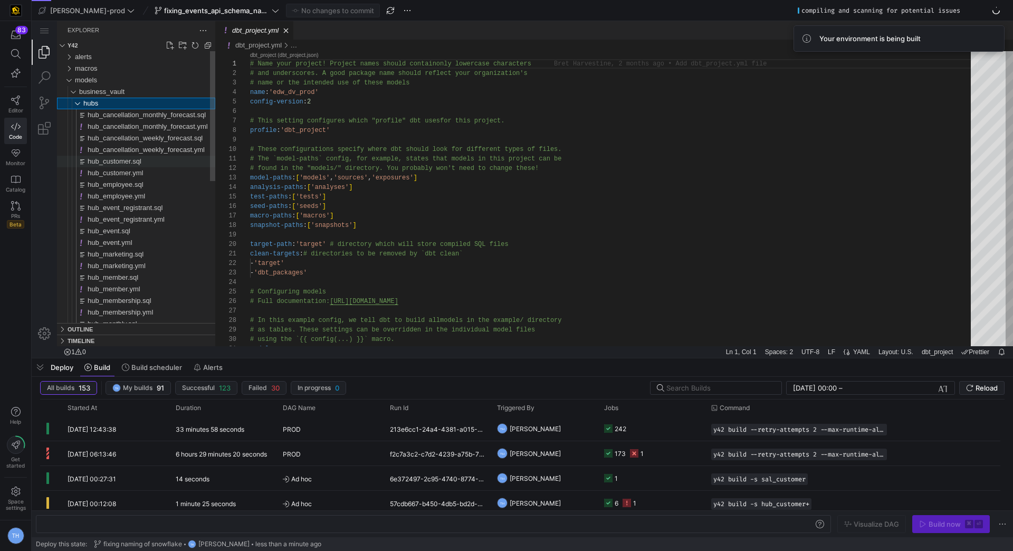
click at [146, 161] on div "hub_customer.sql" at bounding box center [152, 162] width 128 height 12
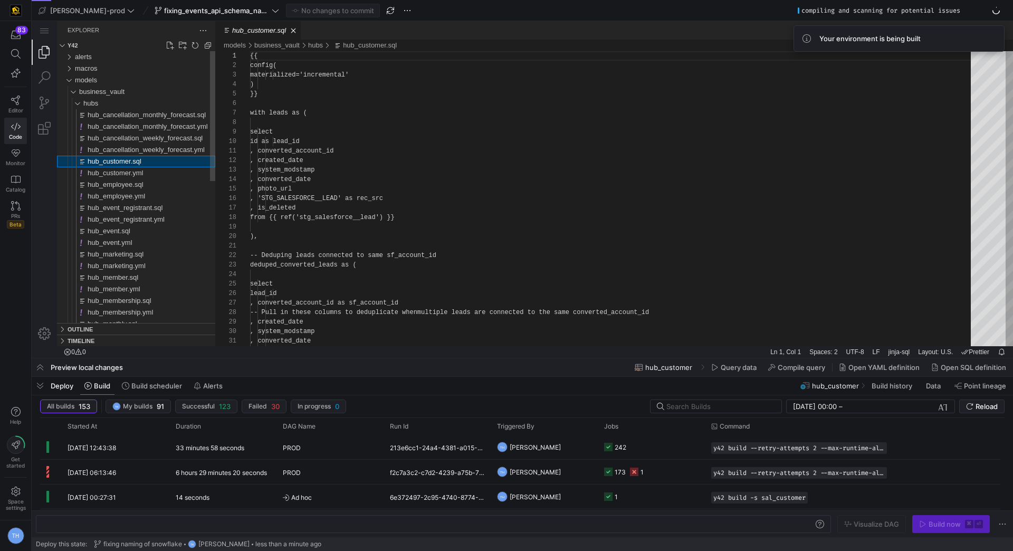
scroll to position [95, 0]
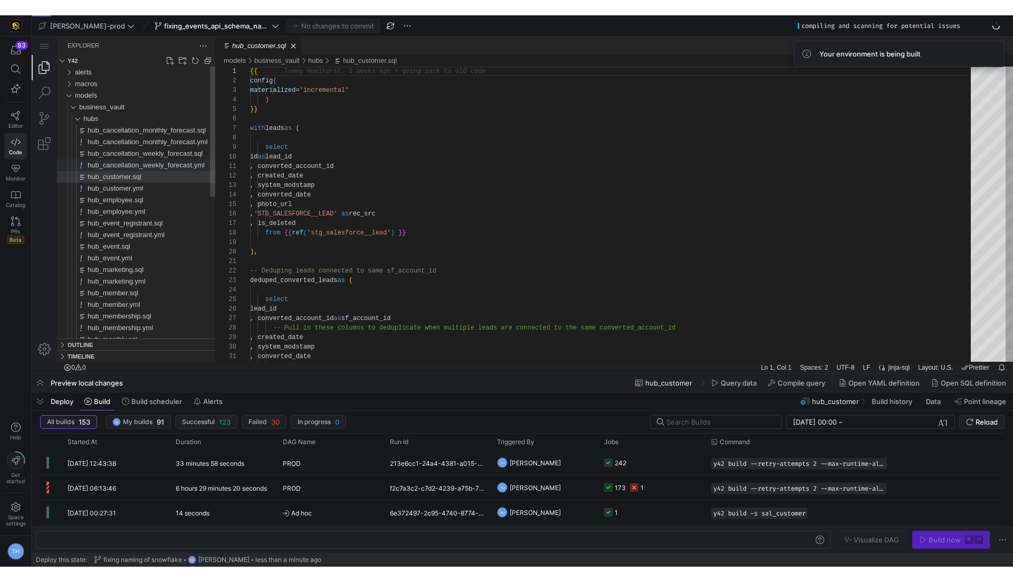
scroll to position [95, 0]
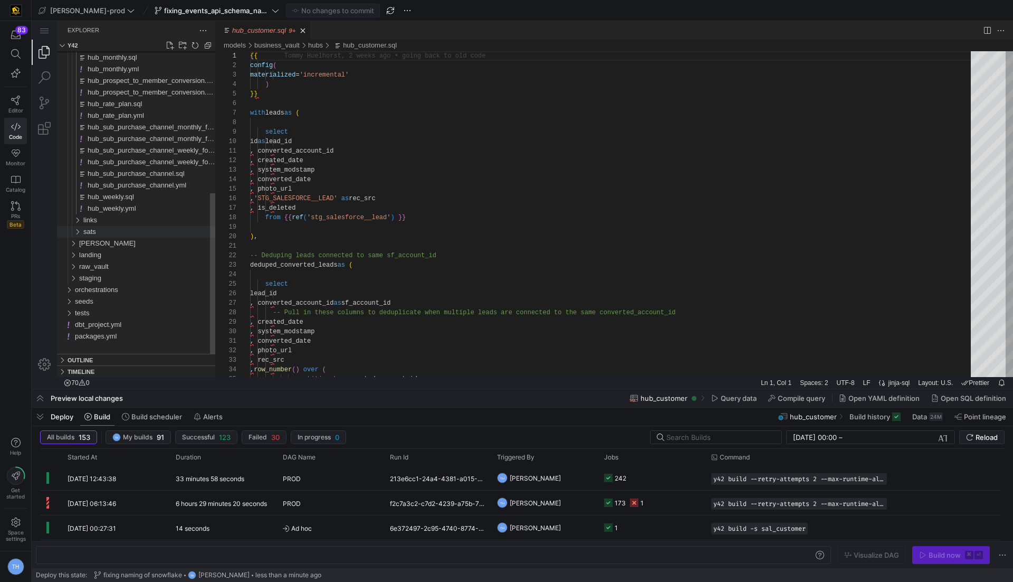
click at [133, 231] on div "sats" at bounding box center [149, 232] width 132 height 12
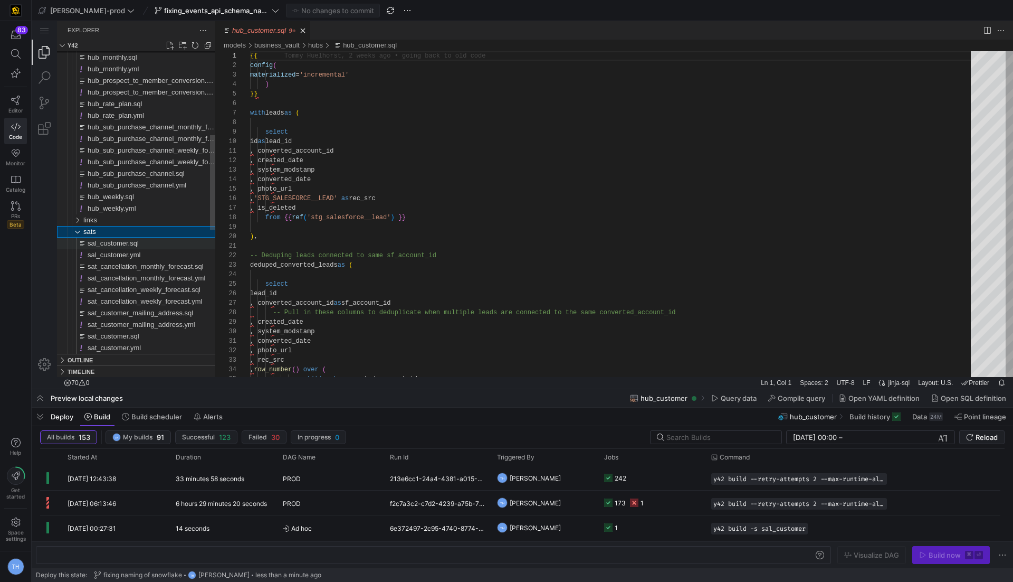
click at [145, 246] on div "sal_customer.sql" at bounding box center [152, 244] width 128 height 12
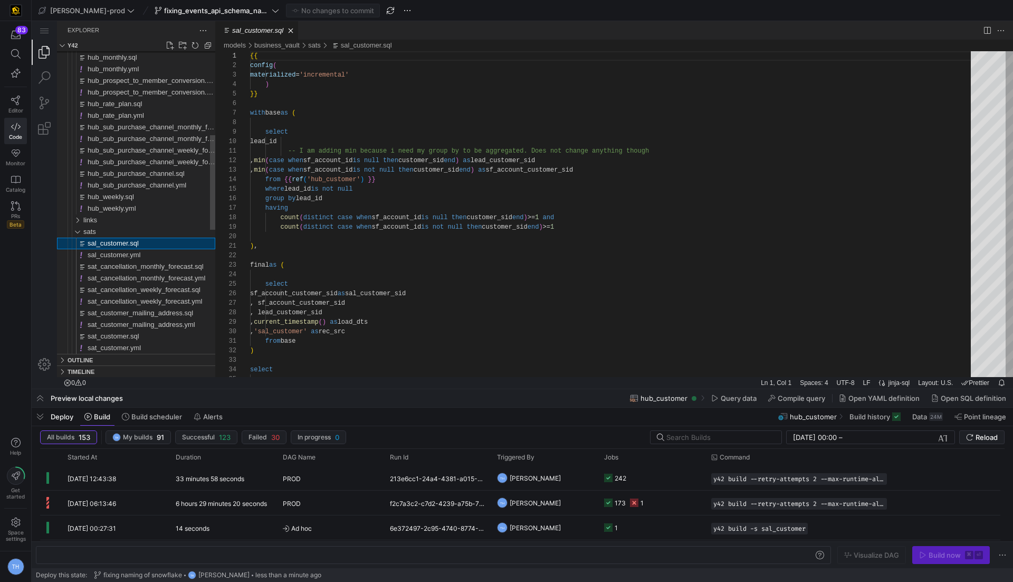
scroll to position [95, 0]
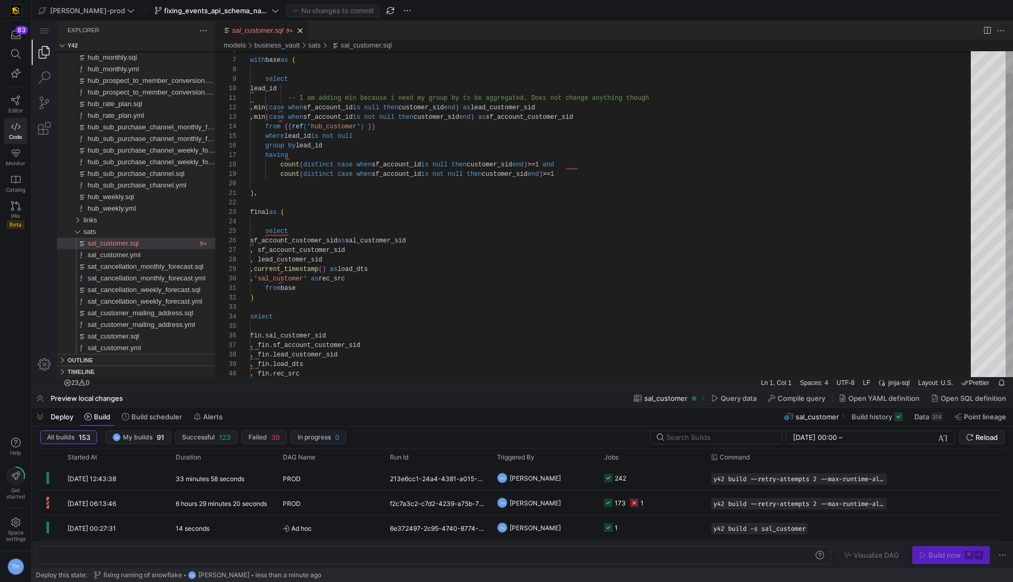
type textarea "-- I am adding min because i need my group by to be aggregated. Does not change…"
drag, startPoint x: 288, startPoint y: 107, endPoint x: 678, endPoint y: 106, distance: 390.6
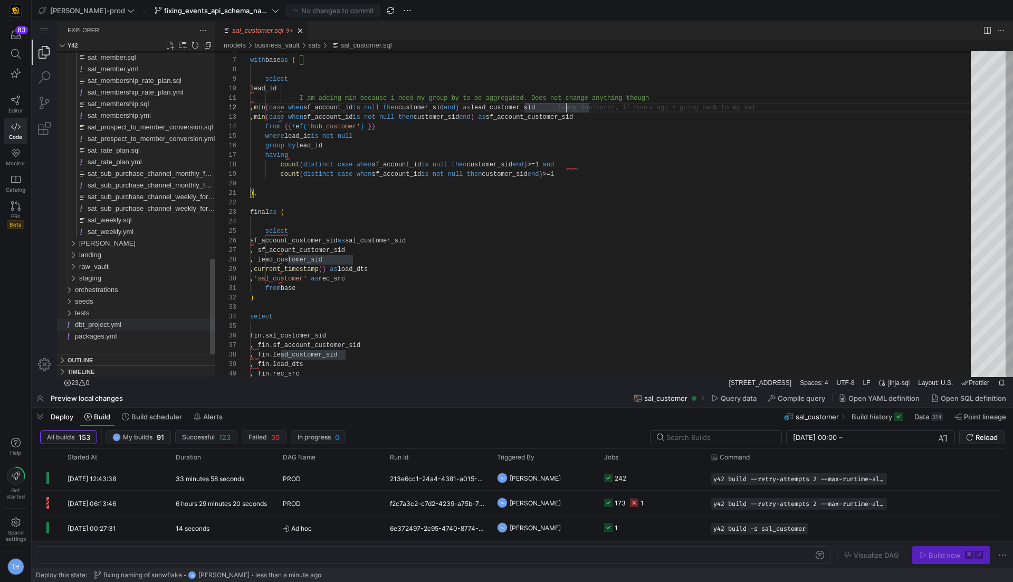
click at [121, 328] on span "dbt_project.yml" at bounding box center [98, 324] width 46 height 8
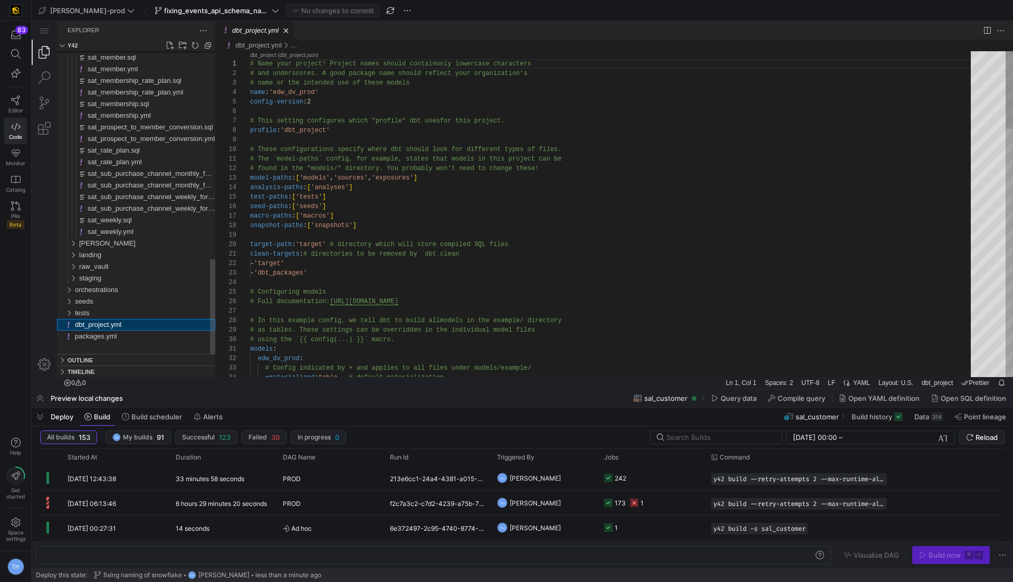
scroll to position [95, 0]
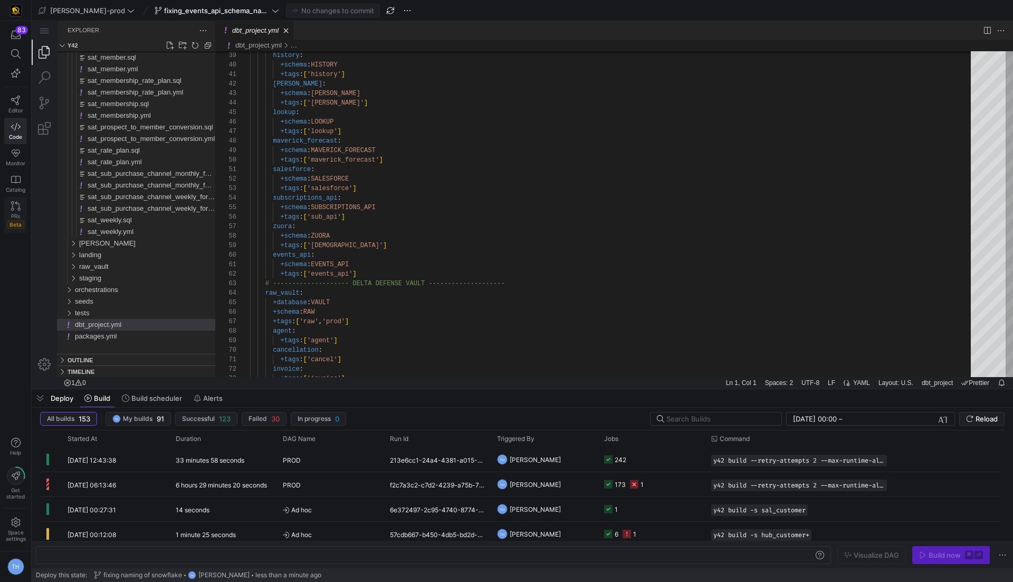
click at [16, 213] on span "PRs" at bounding box center [15, 216] width 9 height 6
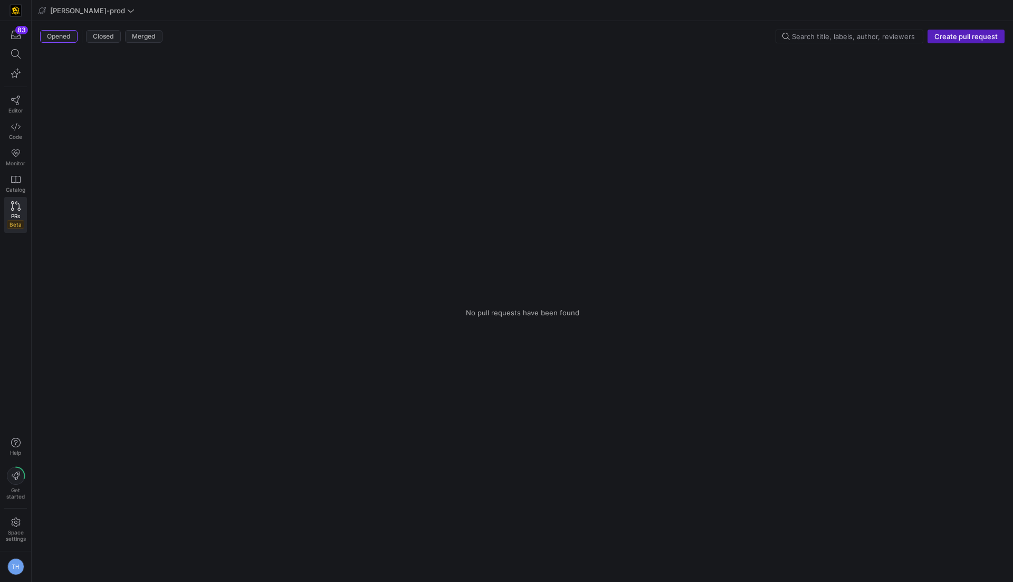
click at [947, 43] on div "Opened Closed Merged Create pull request" at bounding box center [522, 39] width 965 height 18
click at [950, 38] on span "Create pull request" at bounding box center [966, 36] width 63 height 8
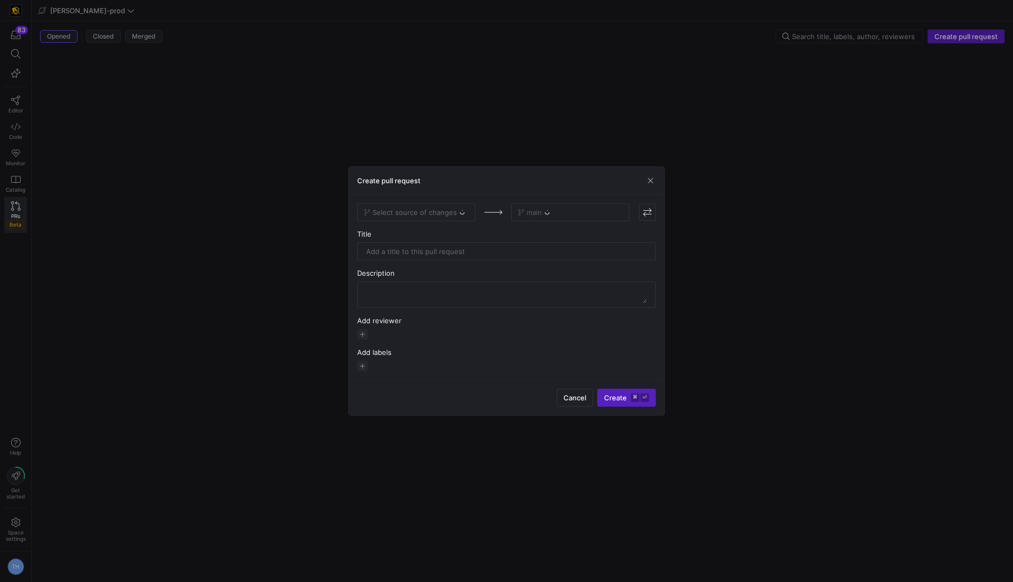
click at [396, 215] on div "Select source of changes" at bounding box center [416, 212] width 118 height 18
click at [401, 215] on span "Select source of changes" at bounding box center [415, 212] width 84 height 8
click at [420, 308] on span "fixing_events_api_schema_name" at bounding box center [415, 309] width 99 height 8
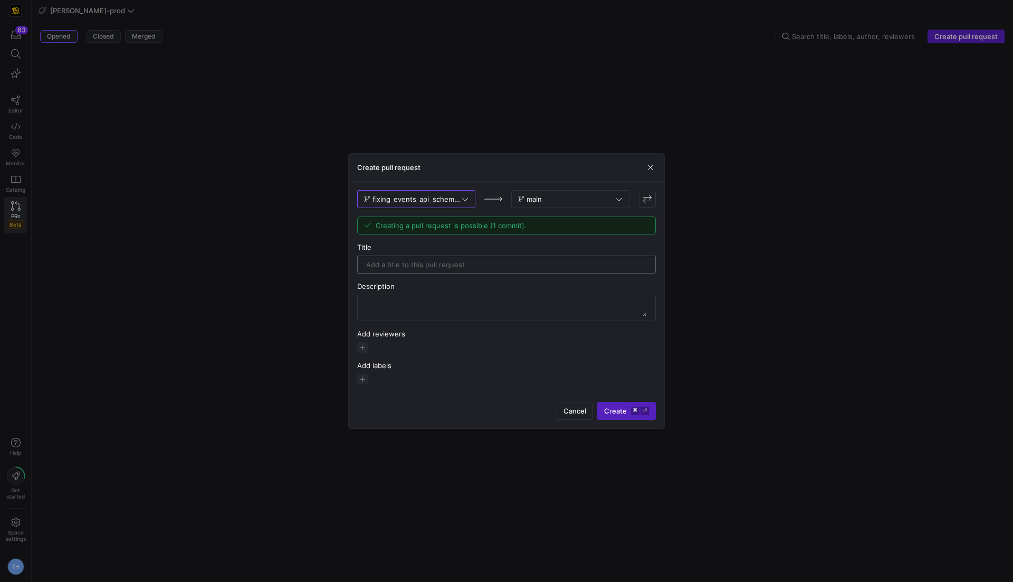
click at [443, 262] on input "text" at bounding box center [506, 264] width 281 height 8
type input "F"
type input "Adding schema to yaml file"
click at [410, 303] on textarea at bounding box center [506, 307] width 281 height 17
type textarea "Giving correct name to schema in snowflake"
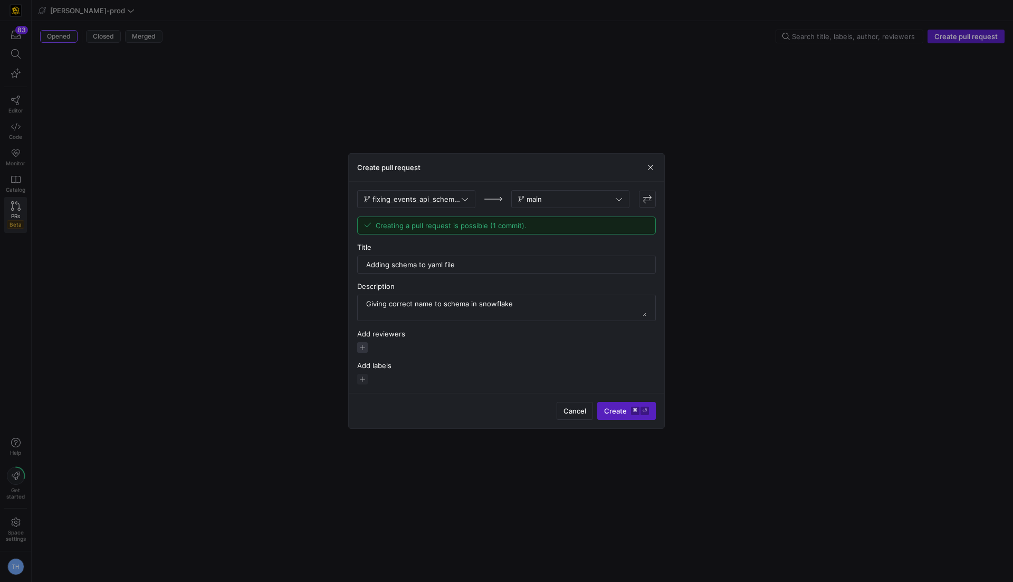
click at [363, 342] on span "button" at bounding box center [362, 347] width 11 height 11
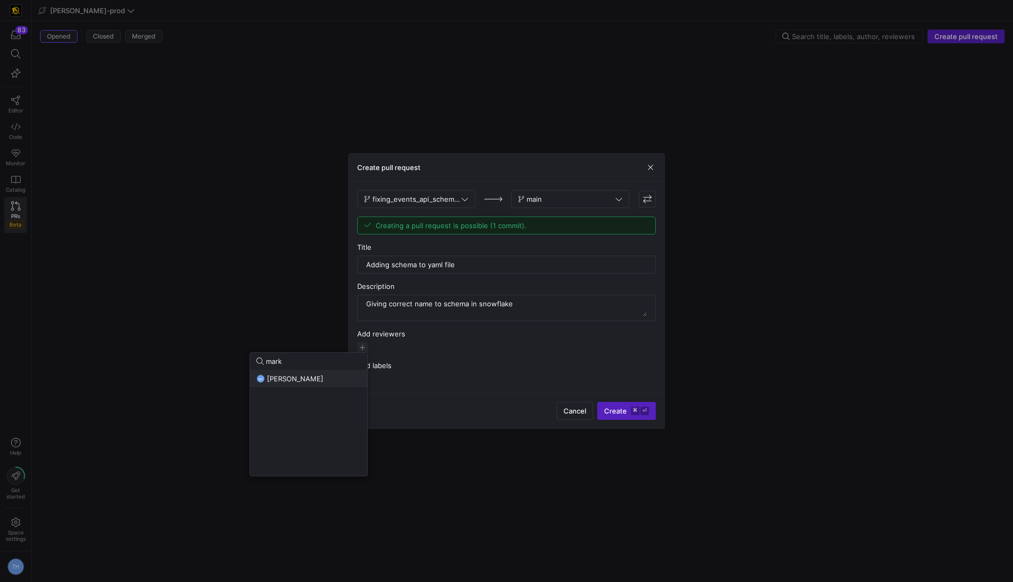
type input "mark"
click at [309, 376] on span "mark hohensee" at bounding box center [295, 378] width 56 height 8
click at [425, 348] on div at bounding box center [506, 291] width 1013 height 582
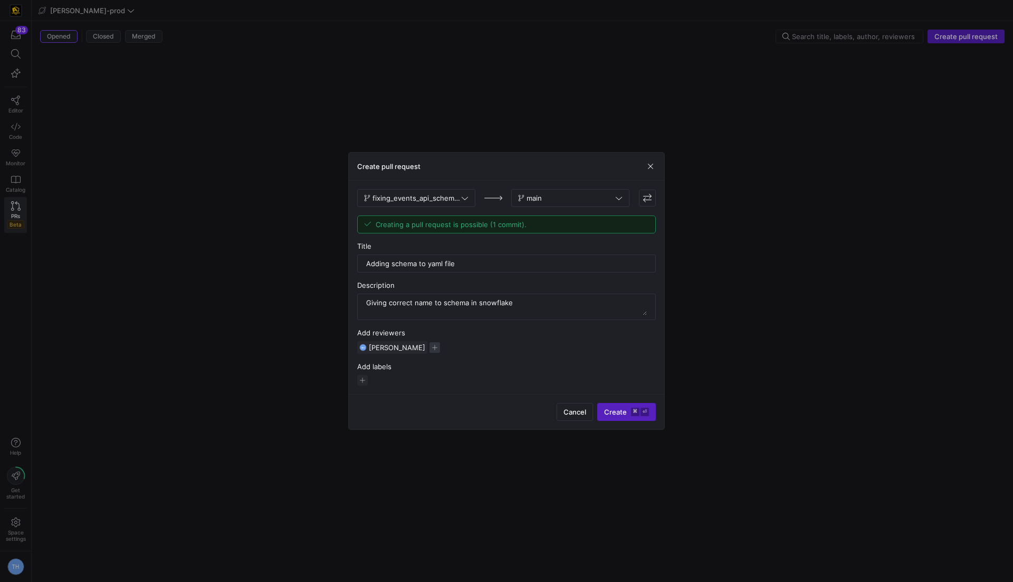
click at [430, 348] on span "button" at bounding box center [435, 347] width 11 height 11
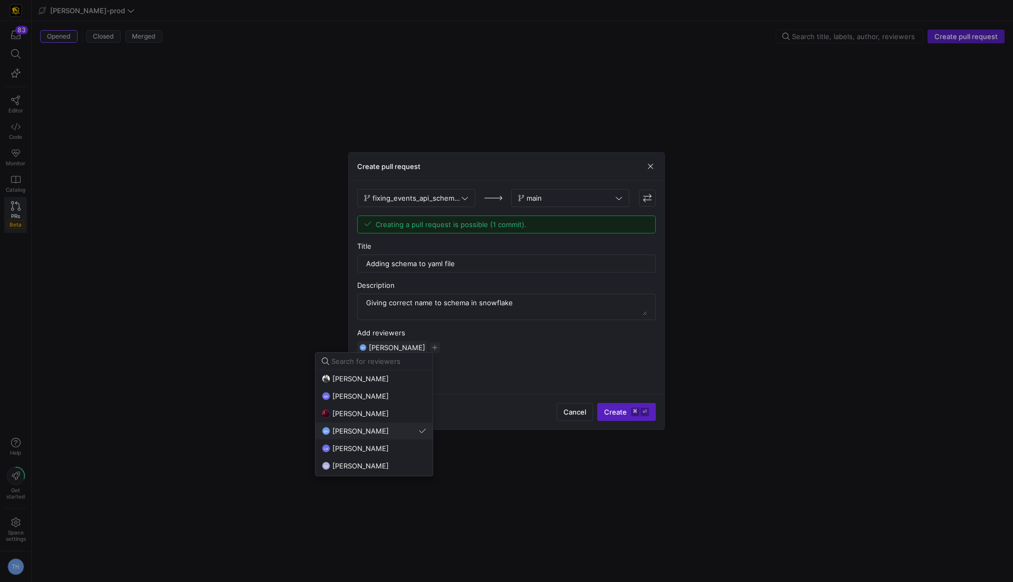
scroll to position [8, 0]
click at [375, 443] on div "CM Caden Miller" at bounding box center [374, 439] width 105 height 8
click at [469, 348] on div at bounding box center [506, 291] width 1013 height 582
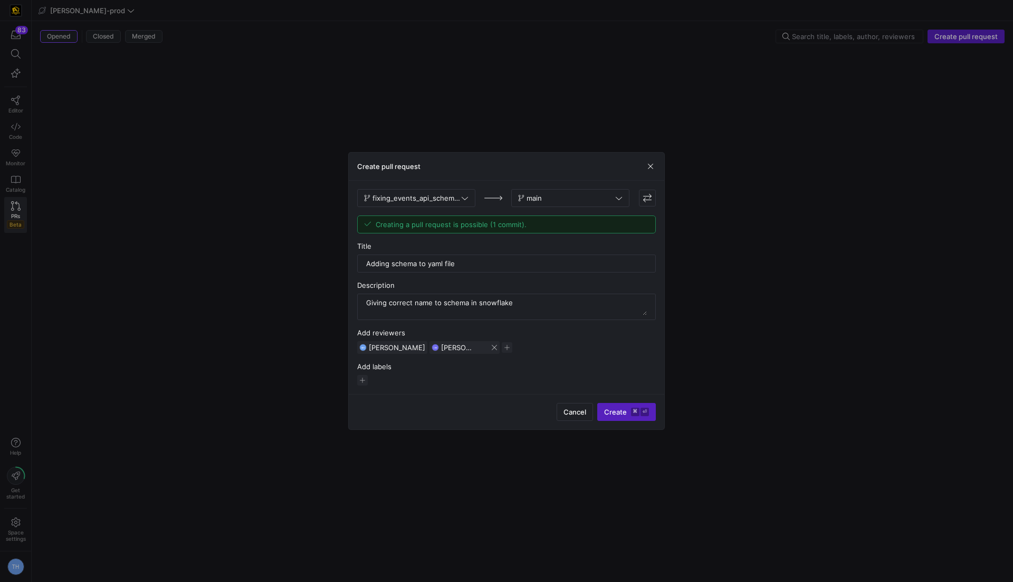
click at [491, 348] on span "button" at bounding box center [494, 347] width 6 height 6
click at [430, 346] on span "button" at bounding box center [435, 347] width 11 height 11
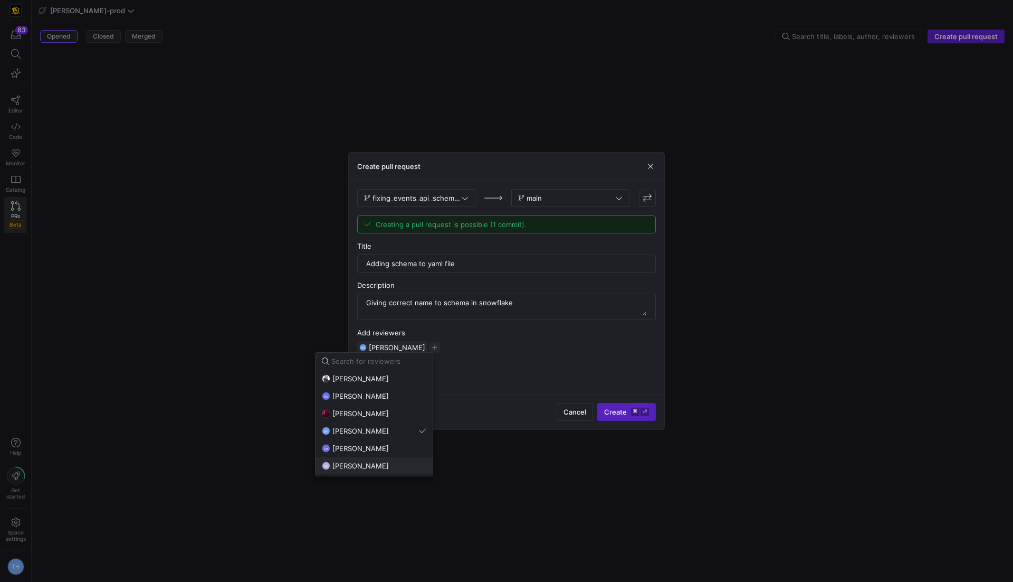
click at [381, 462] on div "NS Noah Streveler" at bounding box center [374, 465] width 105 height 8
click at [520, 335] on div at bounding box center [506, 291] width 1013 height 582
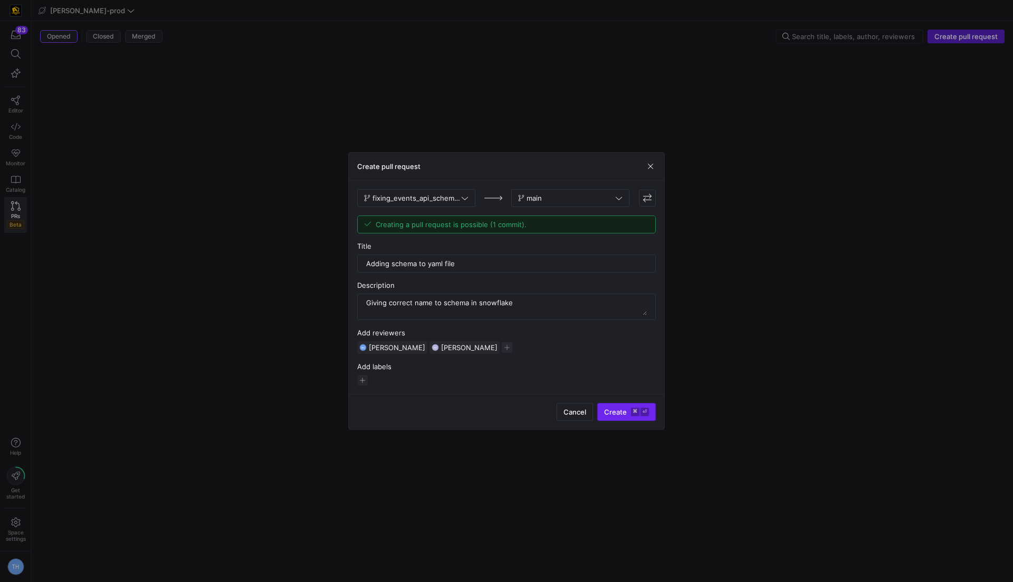
click at [638, 415] on span "submit" at bounding box center [627, 411] width 58 height 17
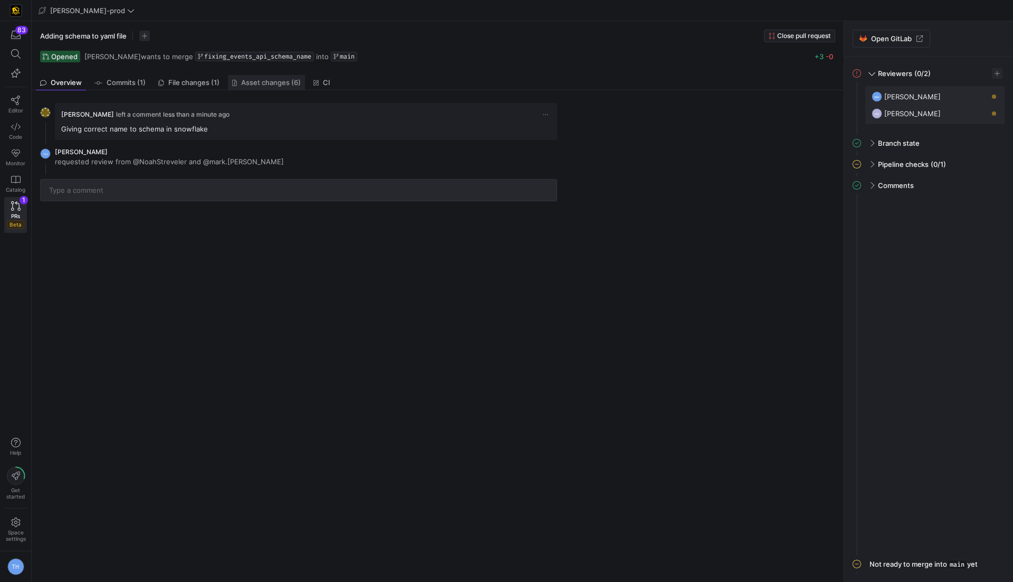
click at [259, 86] on span "Asset changes (6)" at bounding box center [271, 82] width 60 height 7
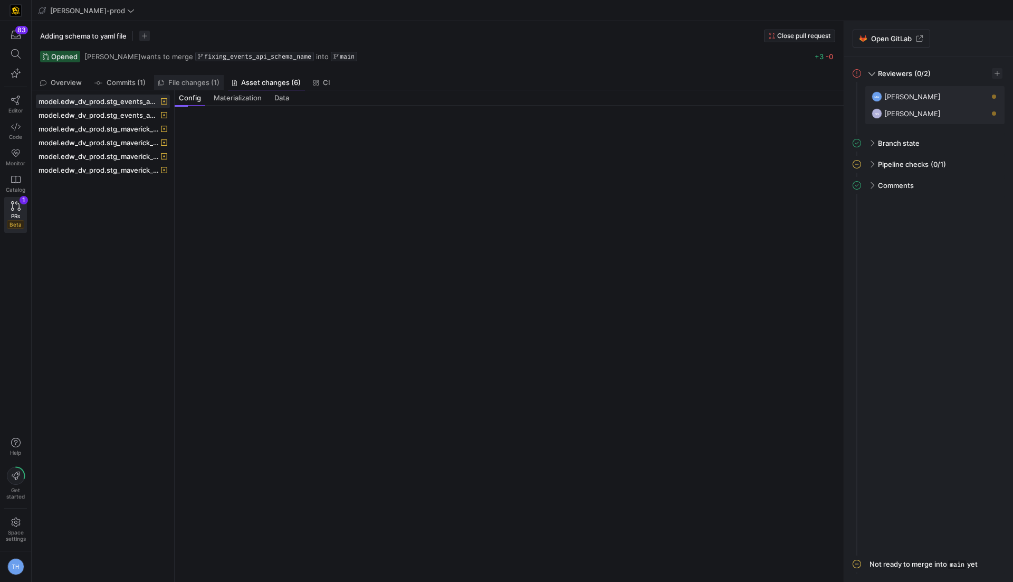
click at [191, 79] on span "File changes (1)" at bounding box center [193, 82] width 51 height 7
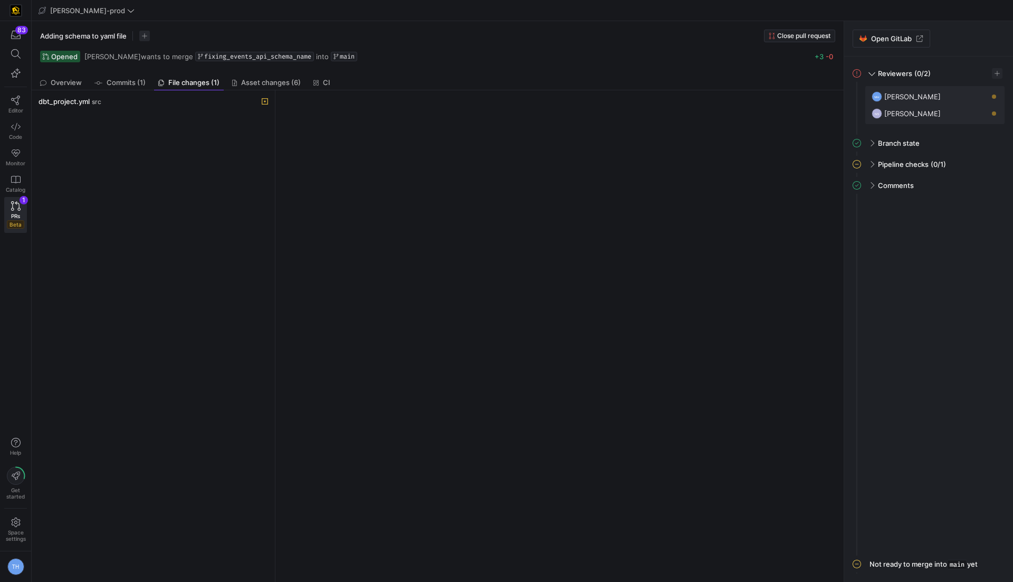
click at [168, 108] on div "dbt_project.yml src" at bounding box center [153, 335] width 235 height 483
click at [170, 105] on span at bounding box center [153, 101] width 234 height 13
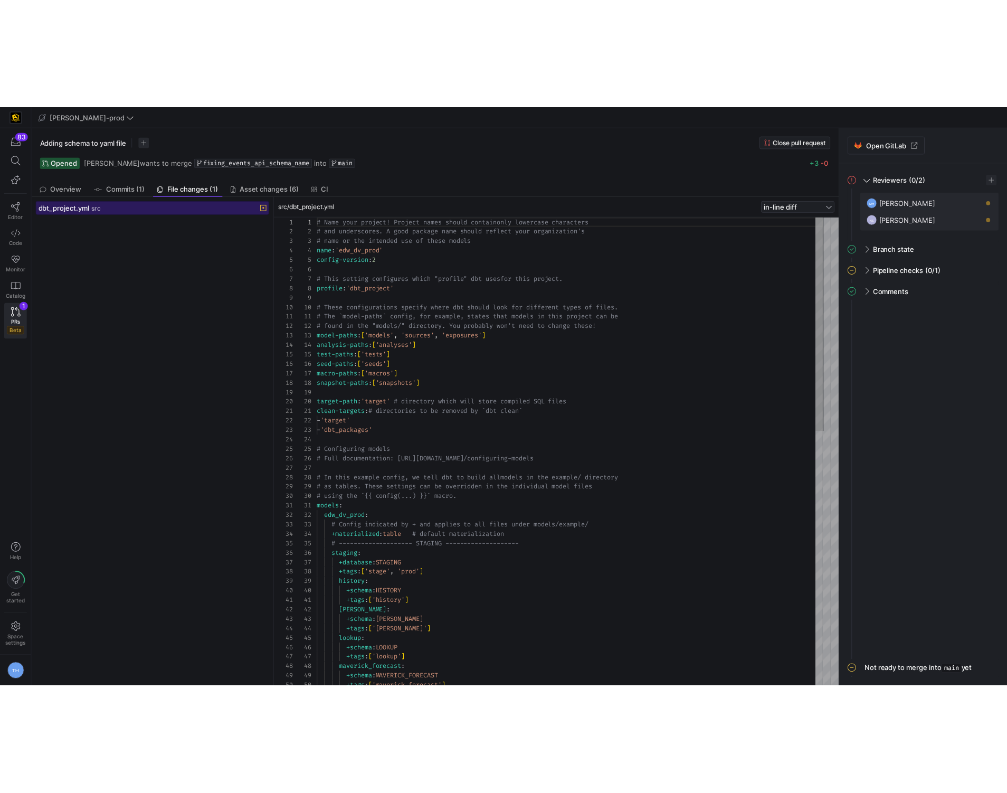
scroll to position [95, 0]
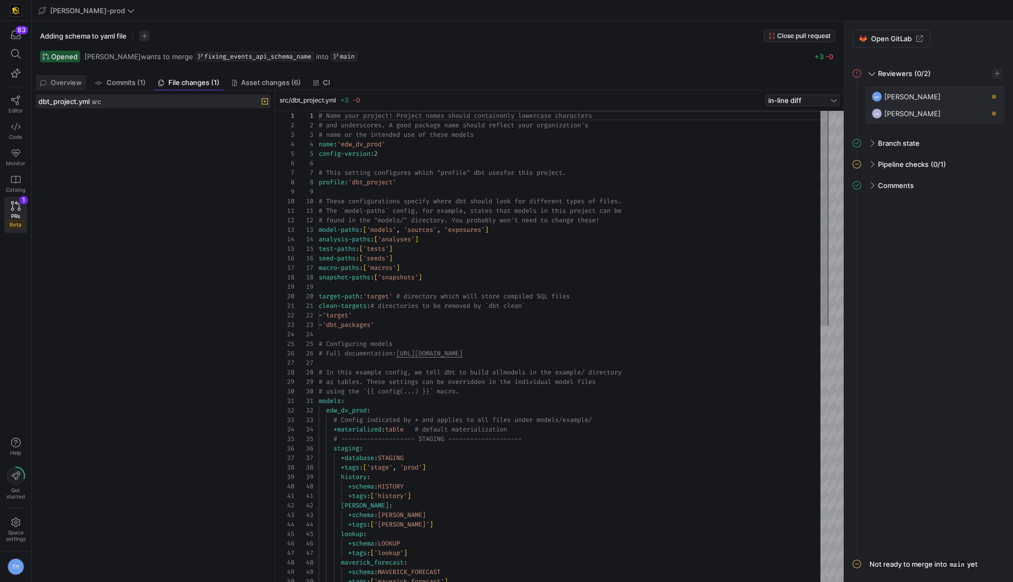
click at [70, 77] on link "Overview" at bounding box center [61, 82] width 50 height 15
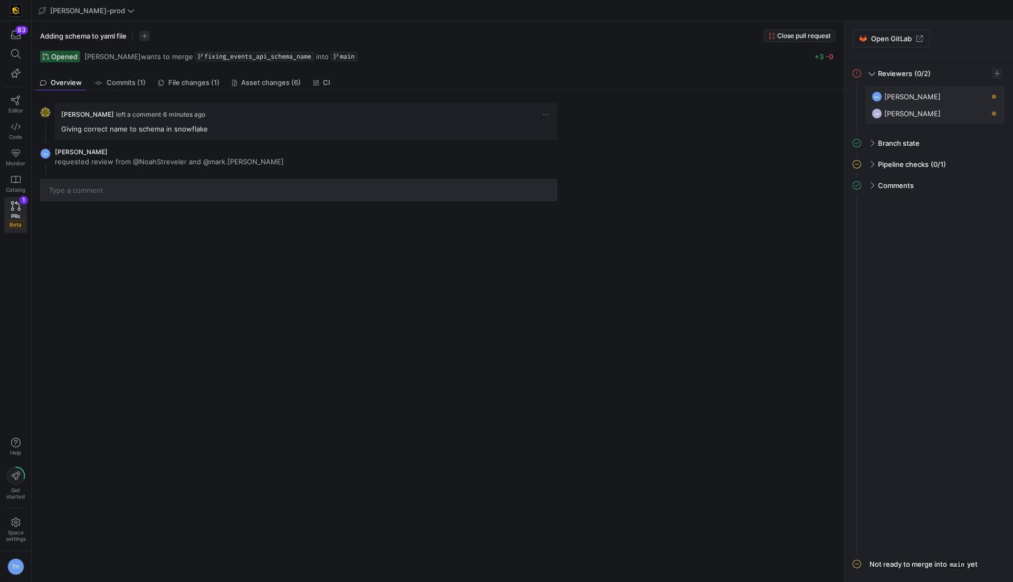
click at [553, 450] on div "Tommy Huelhorst left a comment 6 minutes ago Giving correct name to schema in s…" at bounding box center [436, 335] width 808 height 491
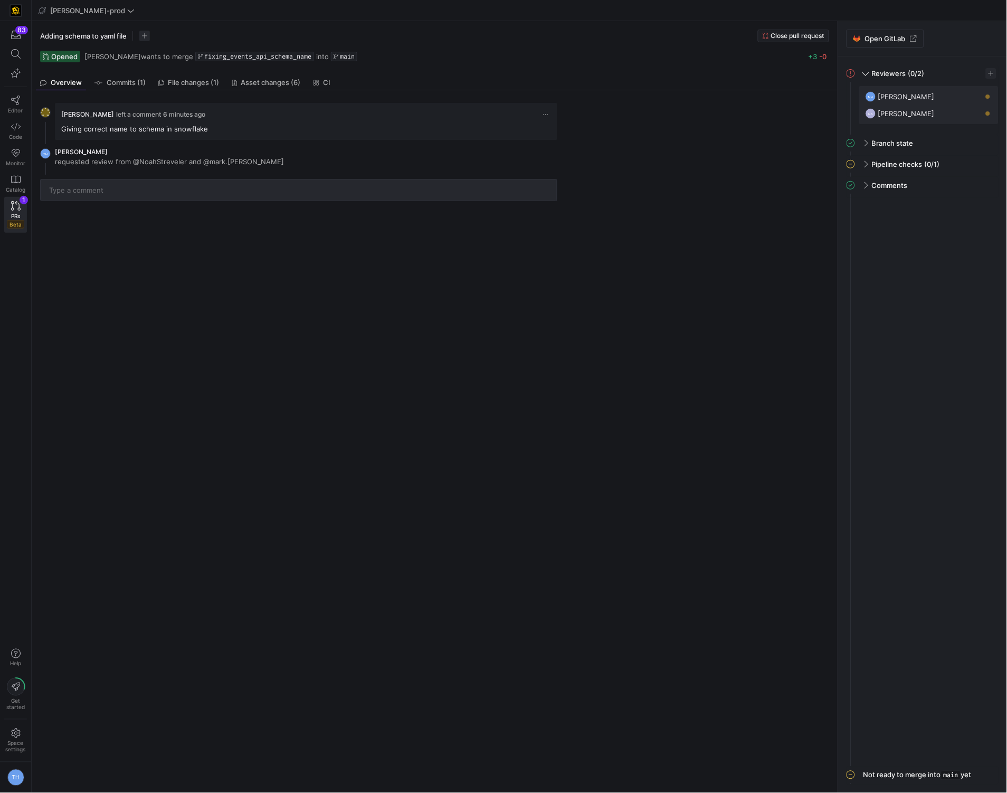
click at [370, 383] on div "Tommy Huelhorst left a comment 6 minutes ago Giving correct name to schema in s…" at bounding box center [433, 441] width 802 height 703
click at [15, 98] on icon at bounding box center [16, 101] width 10 height 10
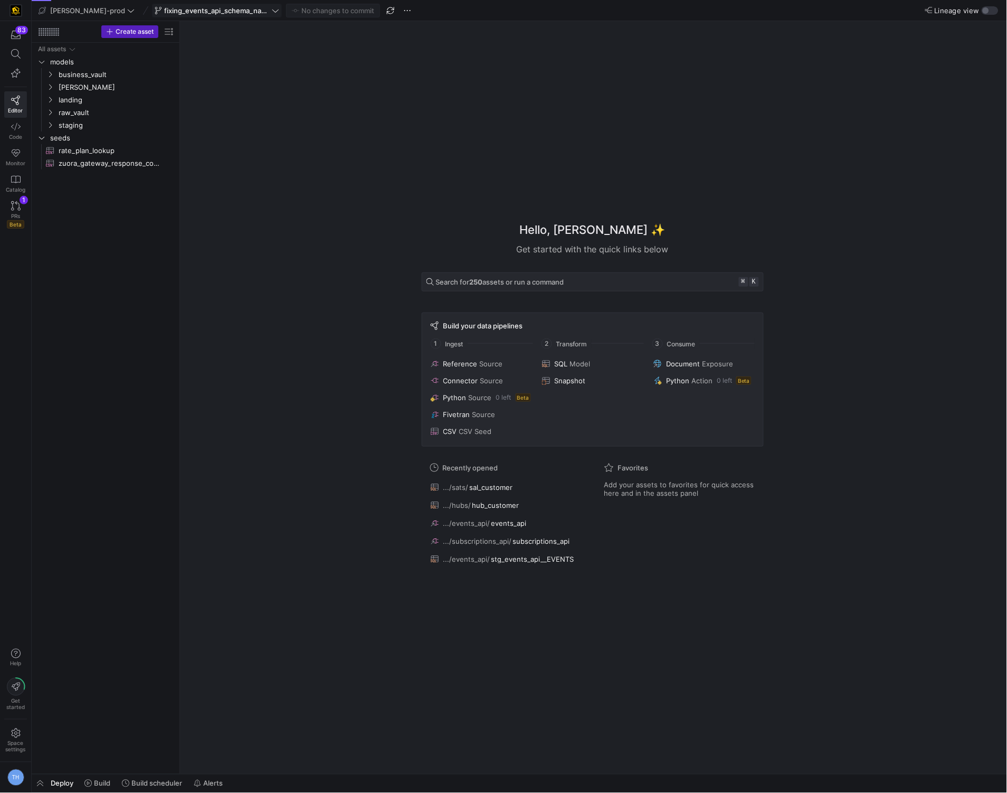
click at [184, 8] on span "fixing_events_api_schema_name" at bounding box center [217, 10] width 106 height 8
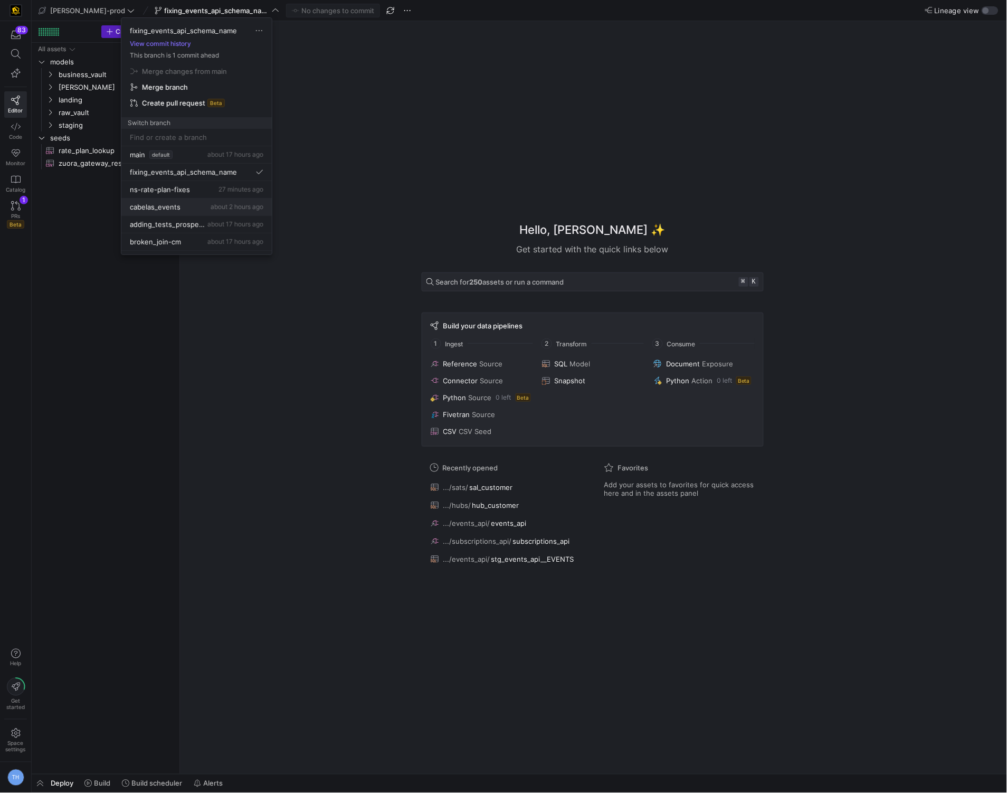
click at [179, 210] on div "cabelas_events about 2 hours ago" at bounding box center [197, 207] width 134 height 8
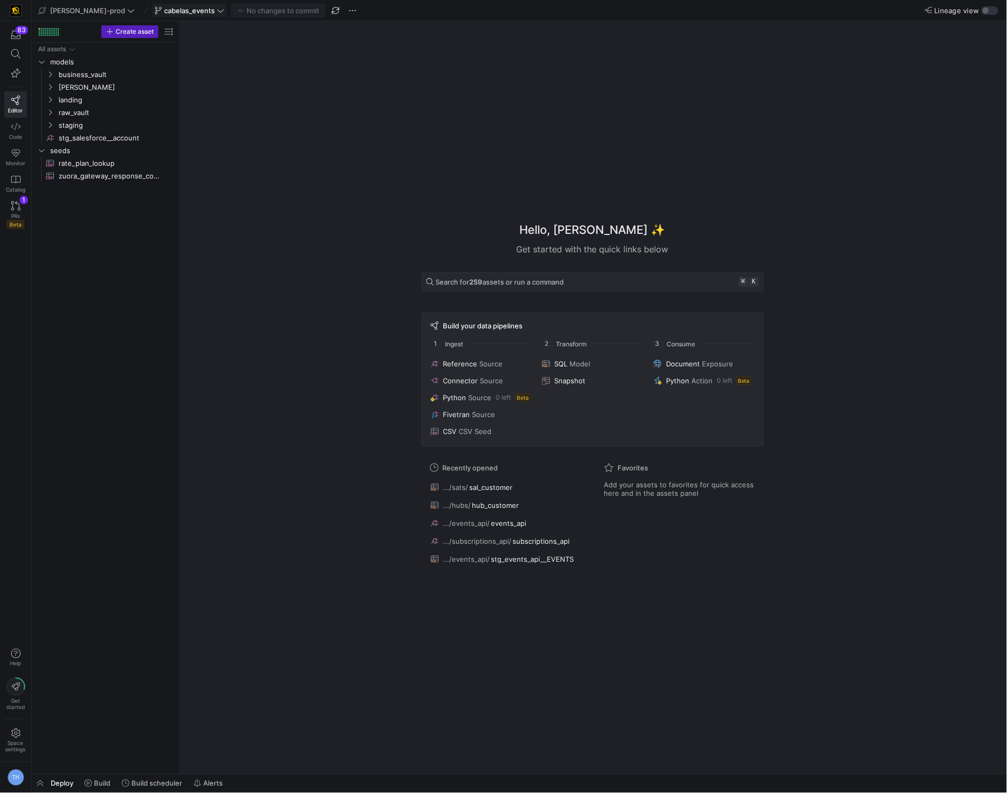
click at [217, 12] on icon at bounding box center [220, 10] width 7 height 7
click at [187, 12] on body "83 Editor Code Monitor Catalog PRs Beta 1 Help Get started Space settings TH ed…" at bounding box center [503, 396] width 1007 height 793
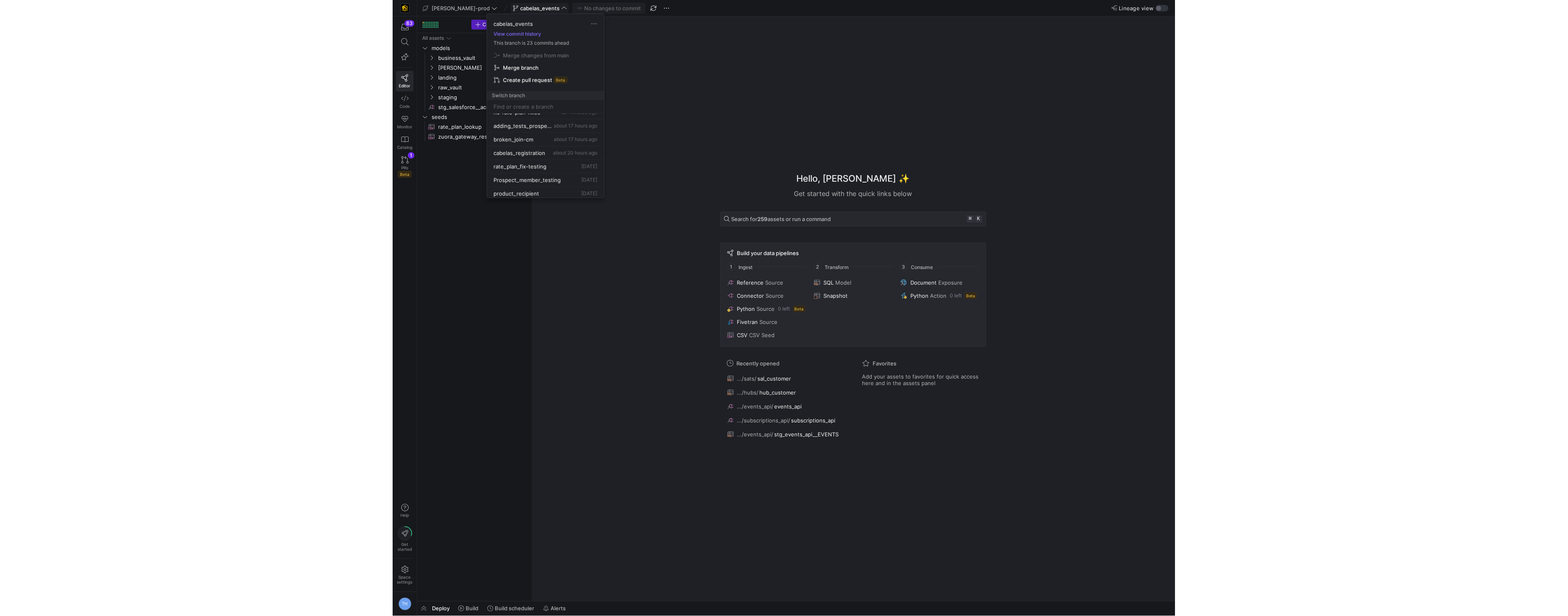
scroll to position [56, 0]
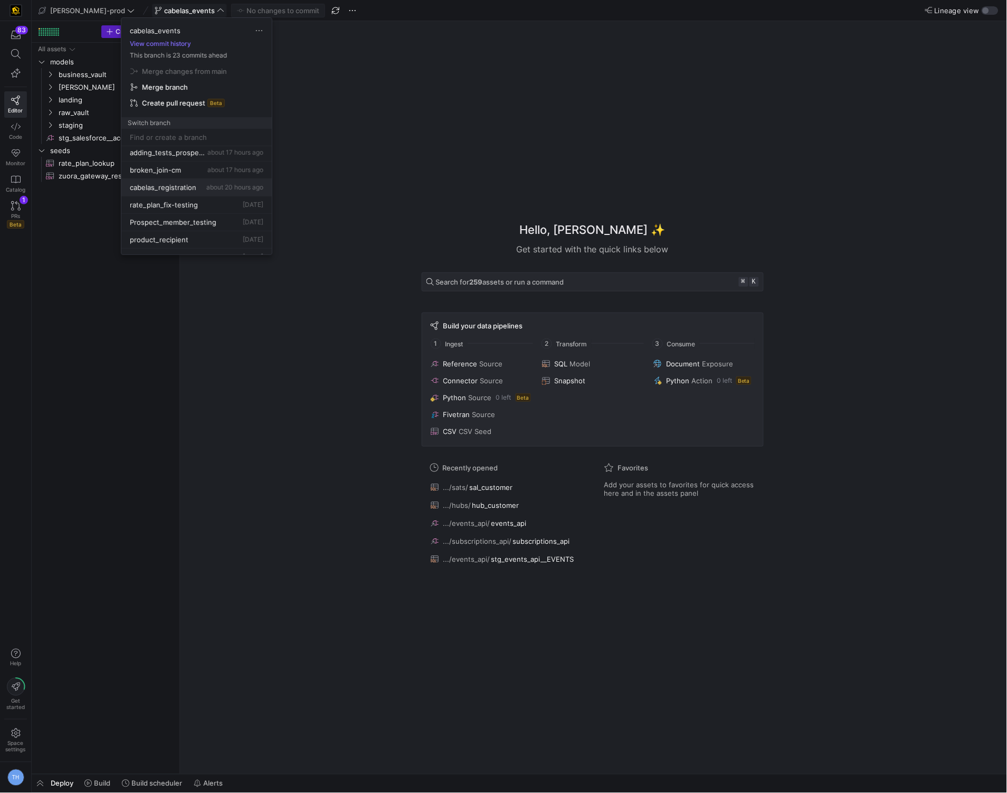
click at [214, 188] on span "about 20 hours ago" at bounding box center [234, 187] width 57 height 8
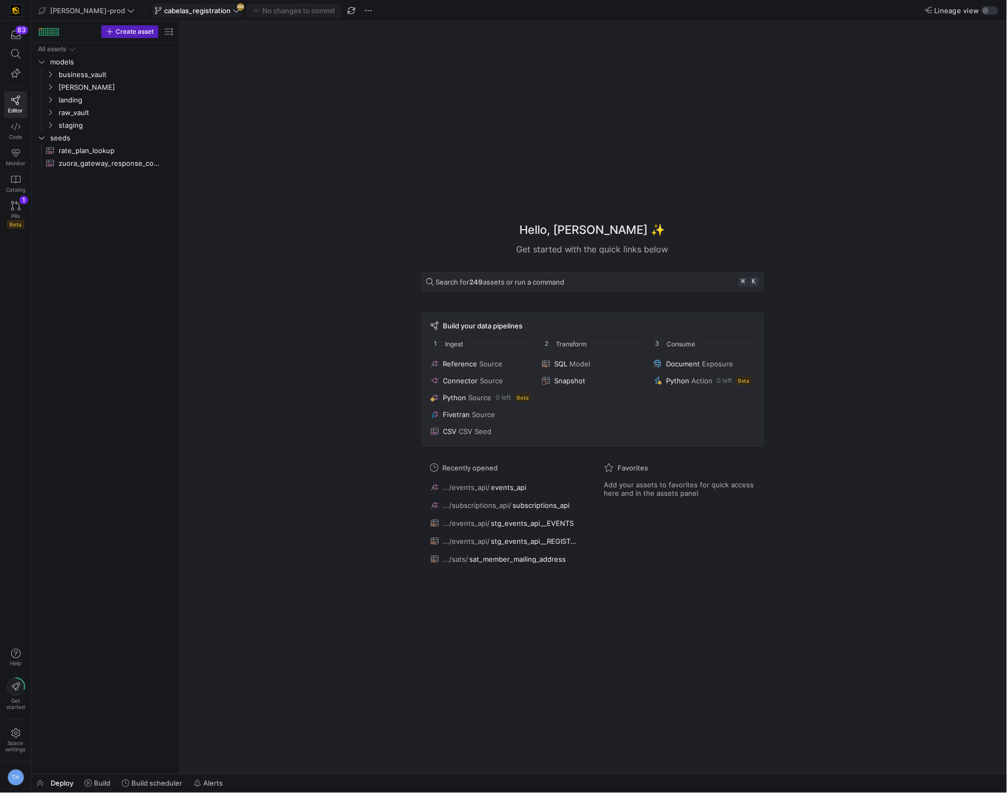
click at [193, 14] on span "cabelas_registration" at bounding box center [197, 10] width 67 height 8
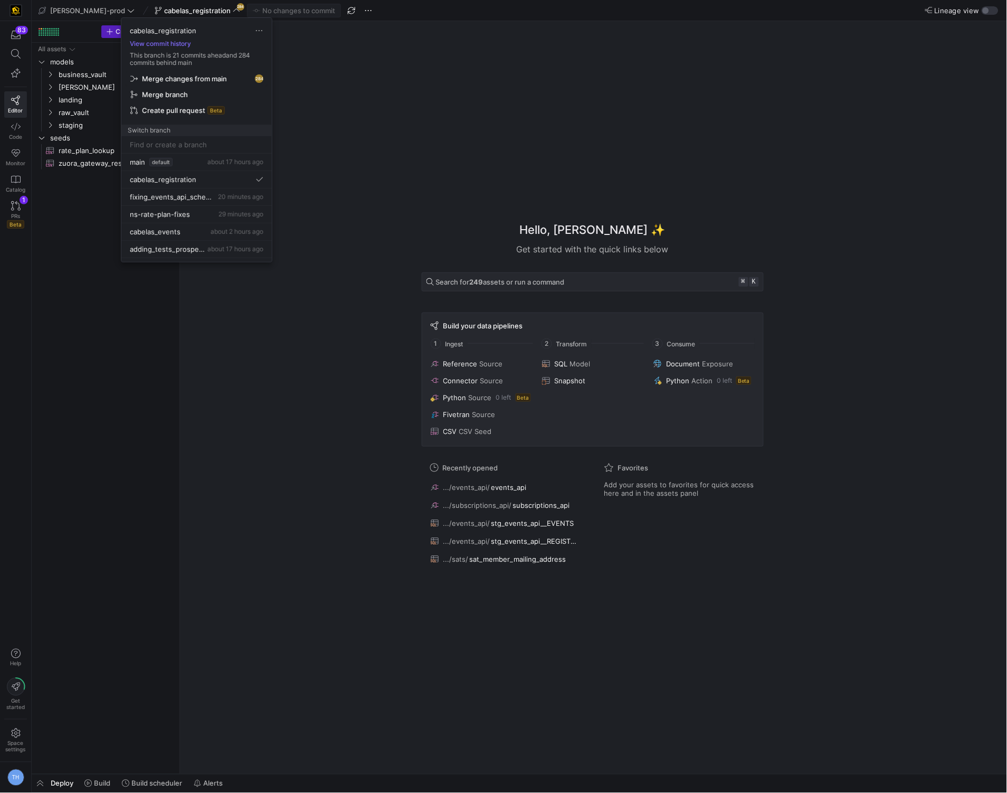
click at [208, 75] on span "Merge changes from main" at bounding box center [184, 78] width 85 height 8
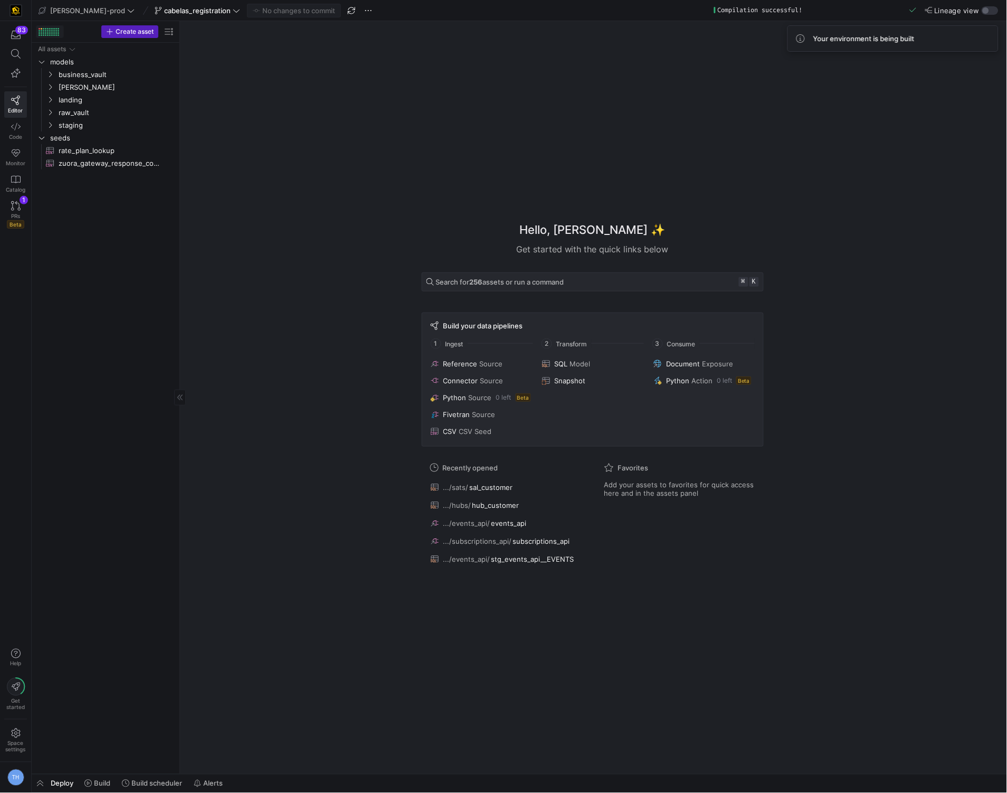
click at [49, 30] on div at bounding box center [50, 31] width 2 height 2
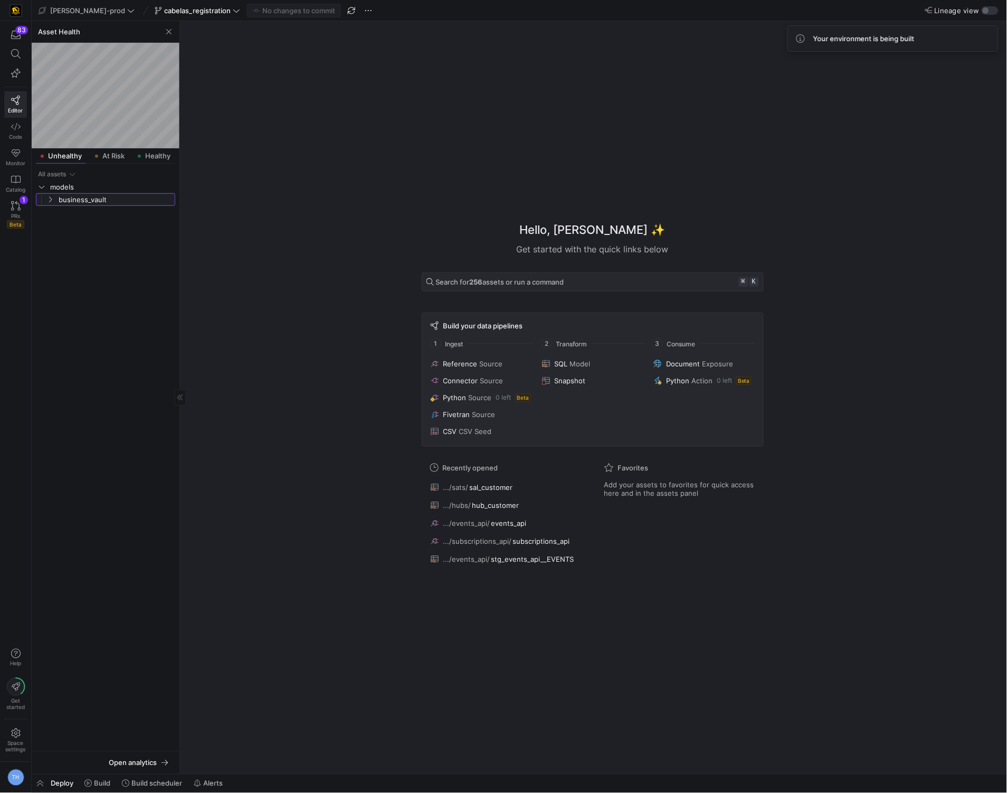
click at [70, 204] on span "business_vault" at bounding box center [116, 200] width 115 height 12
click at [70, 212] on span "sats" at bounding box center [120, 212] width 107 height 12
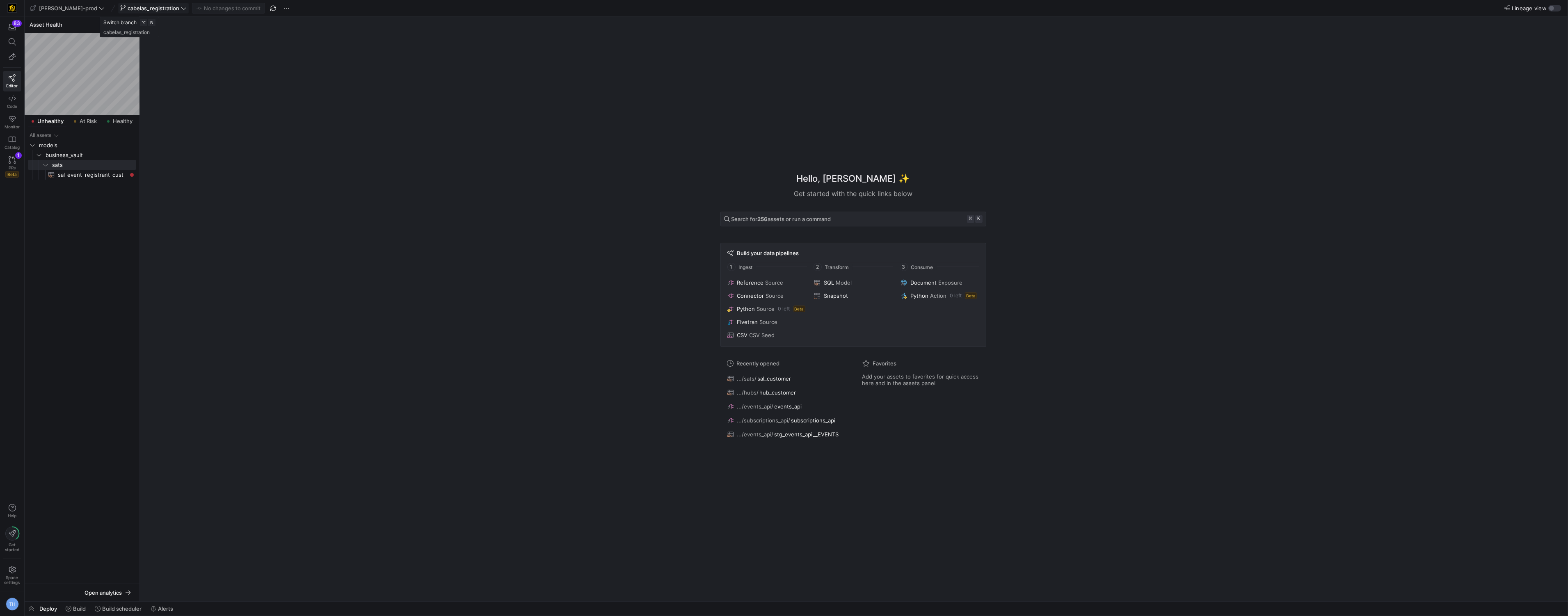
click at [129, 8] on span "cabelas_registration" at bounding box center [153, 8] width 52 height 6
click at [164, 155] on div "cabelas_events about 2 hours ago" at bounding box center [153, 151] width 104 height 6
click at [13, 78] on icon at bounding box center [12, 78] width 7 height 8
click at [129, 24] on span "button" at bounding box center [131, 24] width 10 height 10
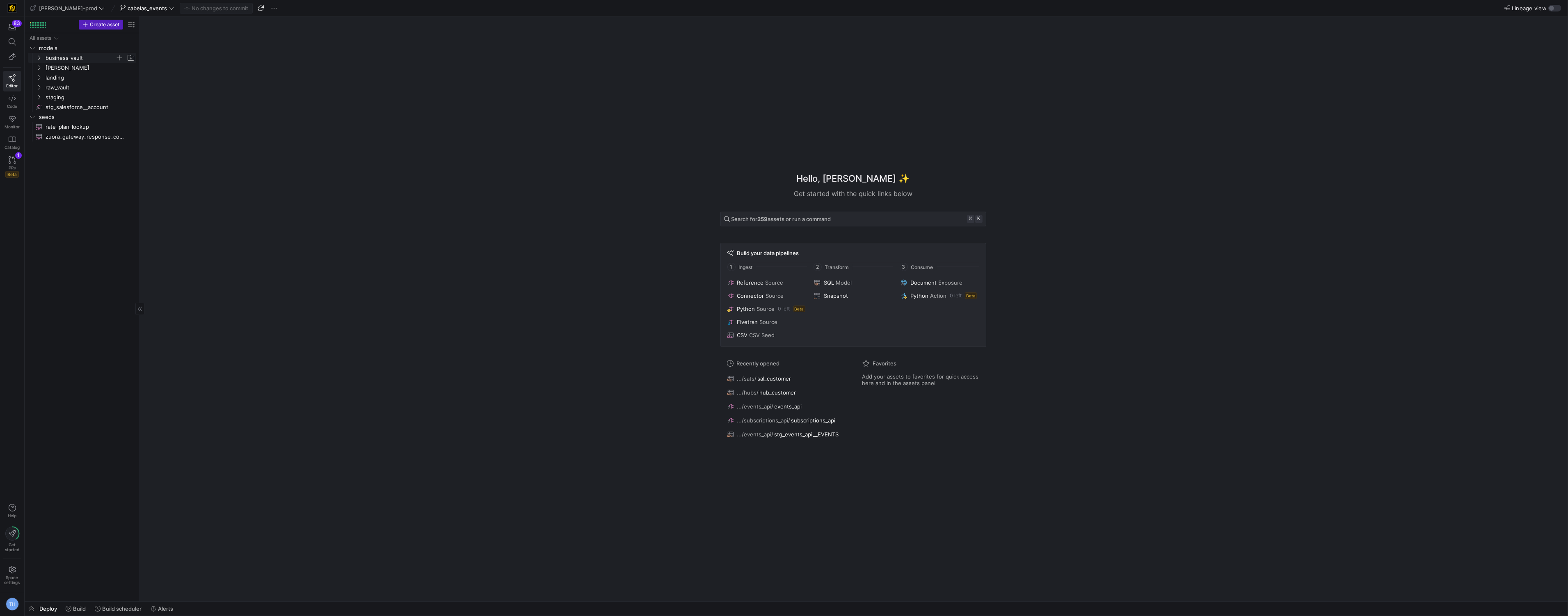
click at [75, 61] on span "business_vault" at bounding box center [81, 58] width 70 height 9
click at [75, 70] on span "hubs" at bounding box center [83, 68] width 63 height 9
click at [113, 155] on span "hub_instructor​​​​​​​​​​" at bounding box center [92, 156] width 69 height 9
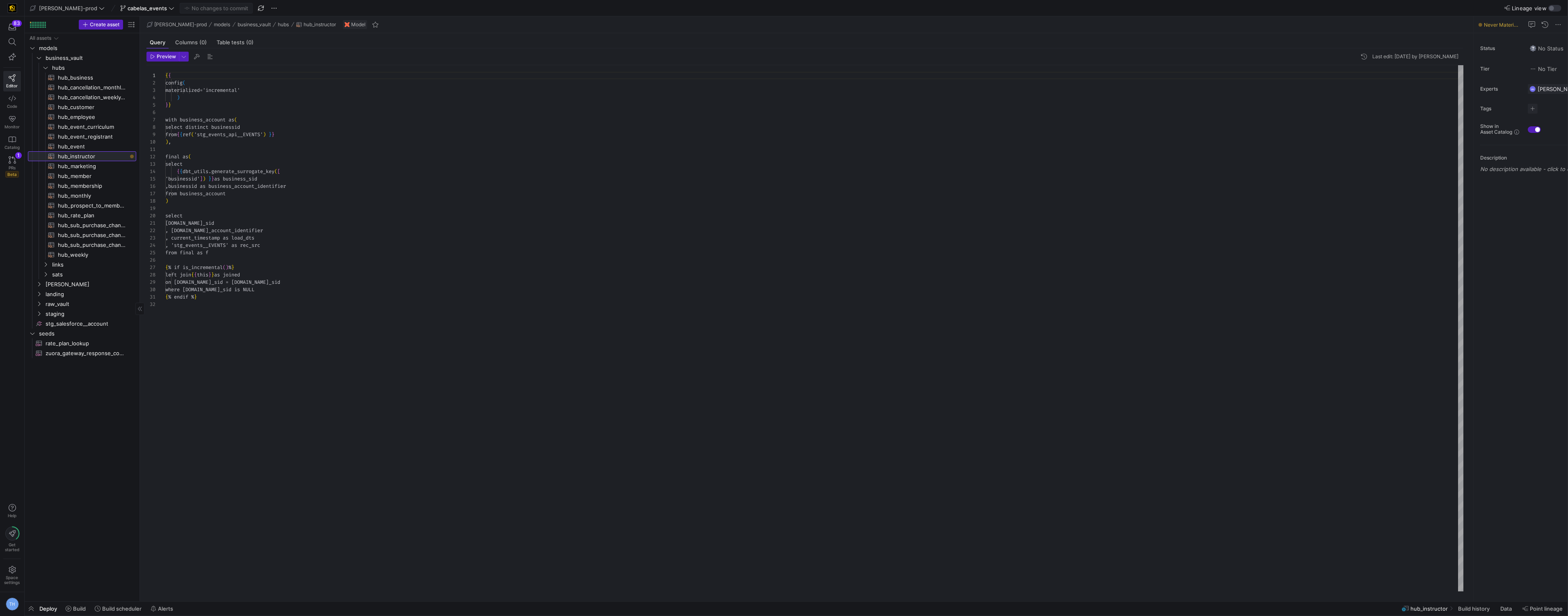
scroll to position [74, 0]
click at [93, 164] on span "hub_marketing​​​​​​​​​​" at bounding box center [92, 166] width 69 height 9
click at [97, 158] on span "hub_instructor​​​​​​​​​​" at bounding box center [92, 156] width 69 height 9
click at [88, 75] on span "hub_business​​​​​​​​​​" at bounding box center [92, 78] width 69 height 9
click at [105, 155] on span "hub_instructor​​​​​​​​​​" at bounding box center [92, 156] width 69 height 9
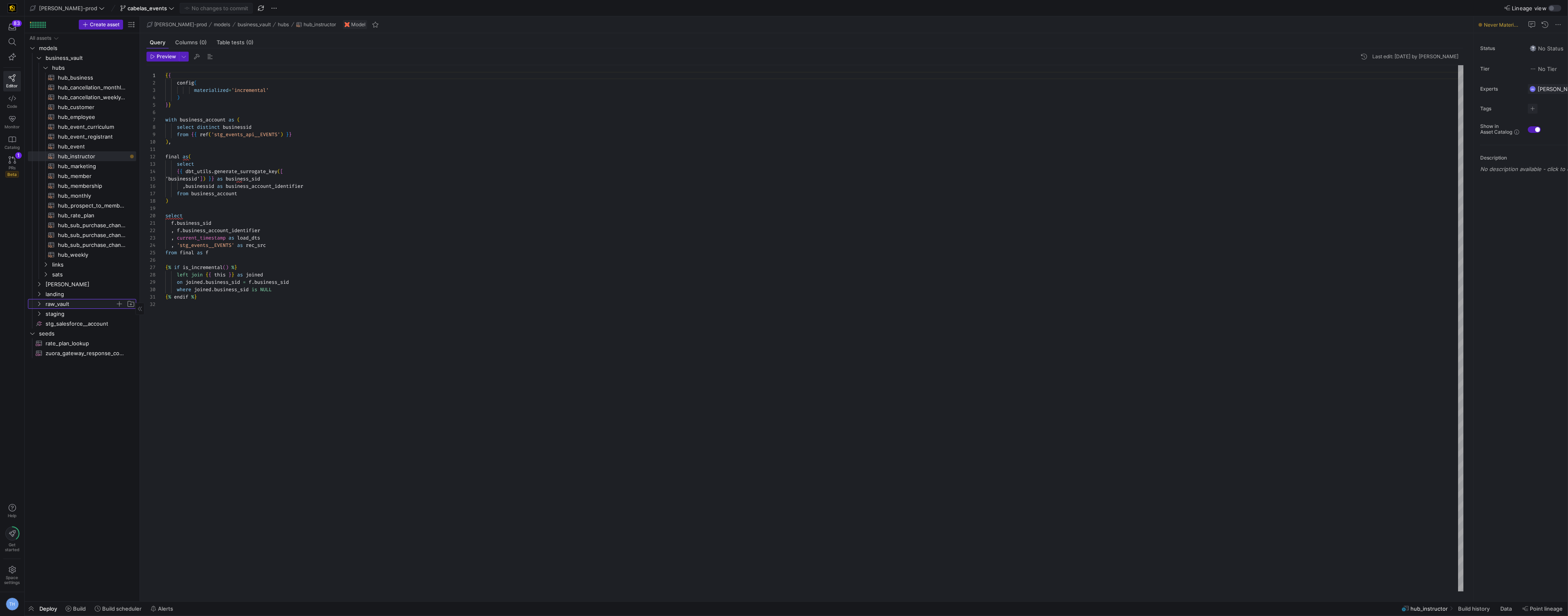
click at [86, 303] on span "raw_vault" at bounding box center [81, 304] width 70 height 9
click at [90, 335] on span "events" at bounding box center [83, 333] width 63 height 9
click at [91, 345] on span "rv_curriculum​​​​​​​​​​" at bounding box center [92, 343] width 69 height 9
type textarea "-- File Name: rv_hub_curriculum.sql -- Last Modified: 2025-08-06 -- Materializa…"
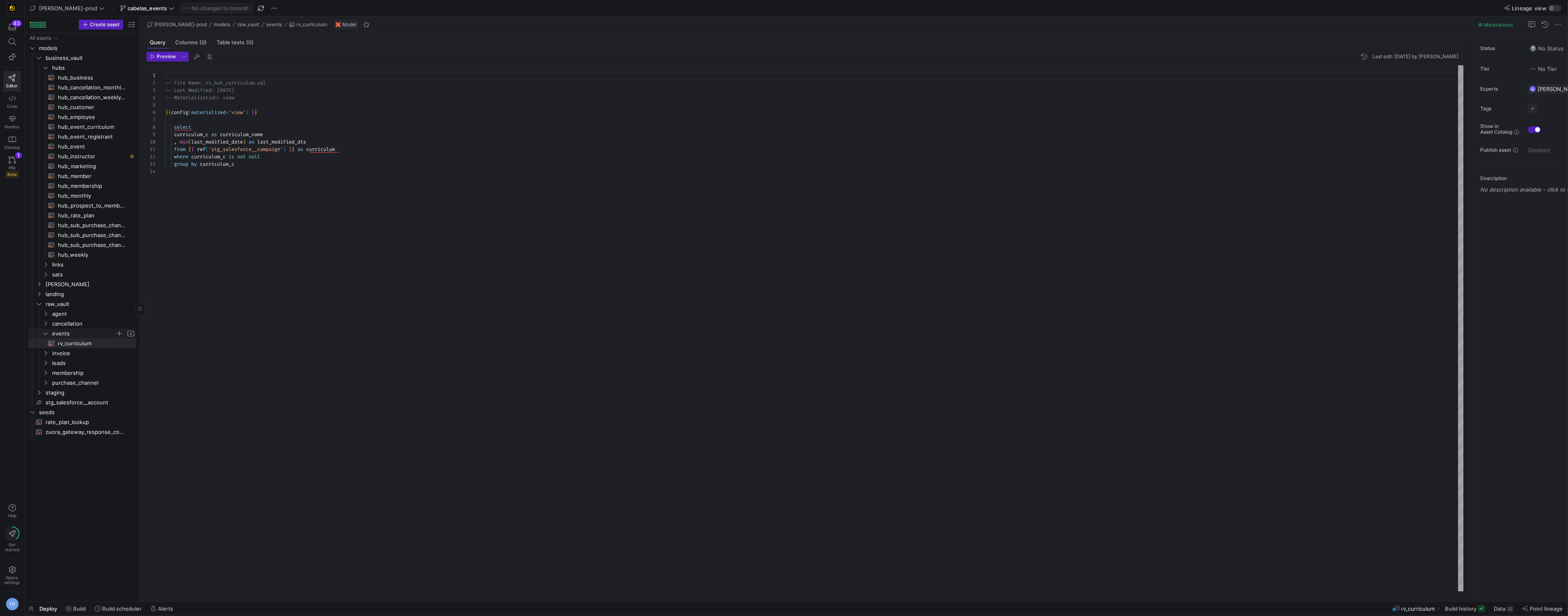
click at [86, 333] on span "events" at bounding box center [83, 333] width 63 height 9
click at [82, 365] on span "leads" at bounding box center [83, 363] width 63 height 9
click at [84, 364] on span "leads" at bounding box center [83, 363] width 63 height 9
click at [81, 392] on span "staging" at bounding box center [81, 392] width 70 height 9
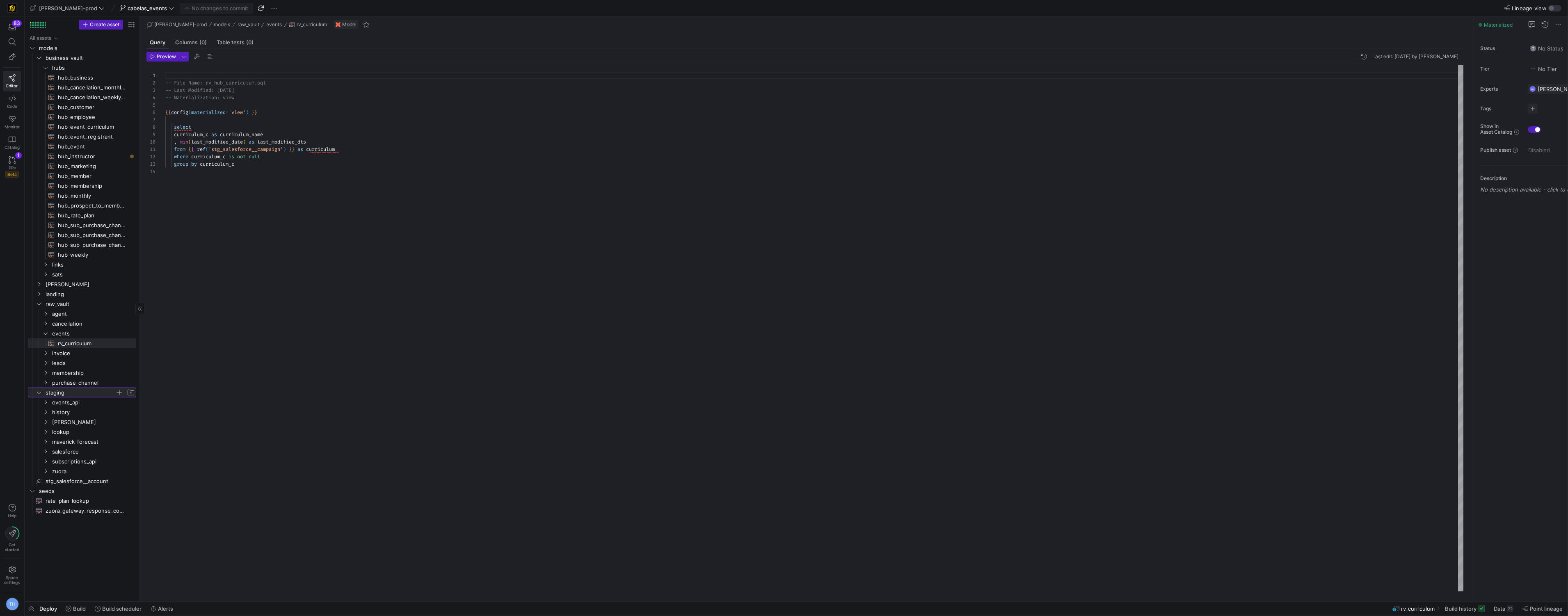
click at [81, 392] on span "staging" at bounding box center [81, 392] width 70 height 9
click at [90, 403] on span "stg_salesforce__account​​​​​​​​" at bounding box center [90, 402] width 89 height 9
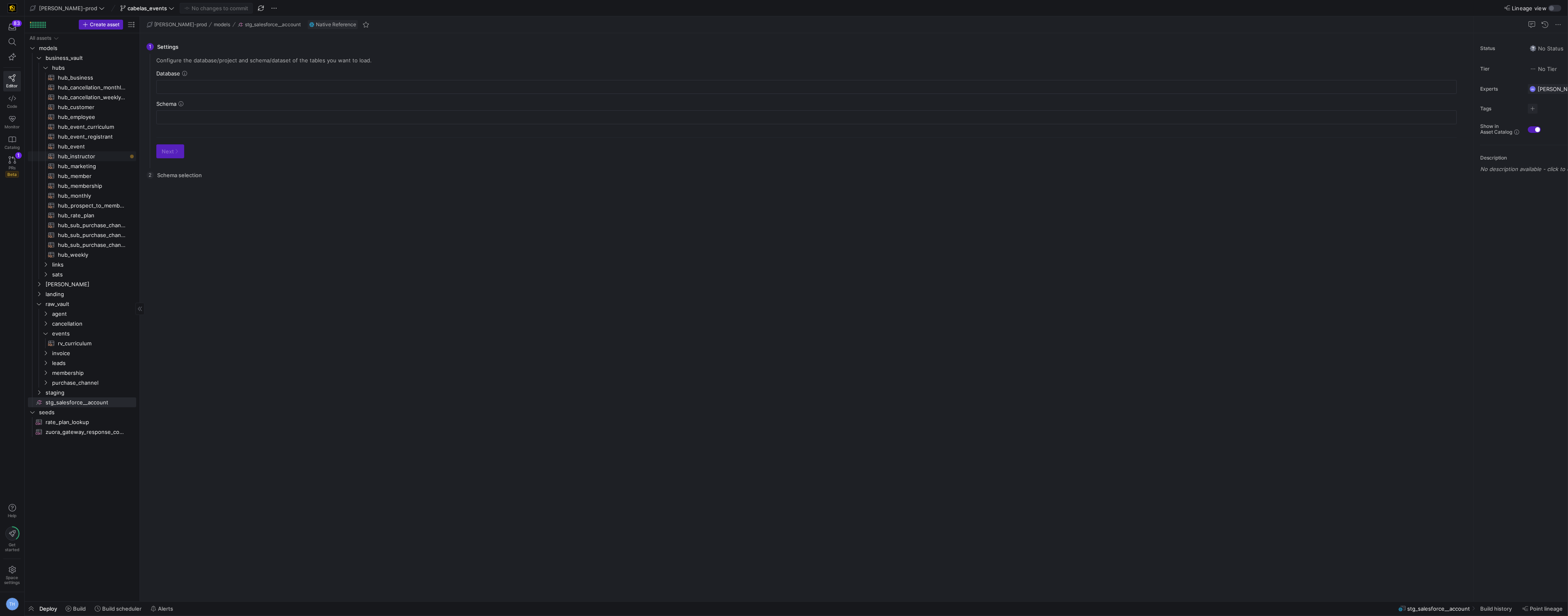
click at [110, 155] on span "hub_instructor​​​​​​​​​​" at bounding box center [92, 156] width 69 height 9
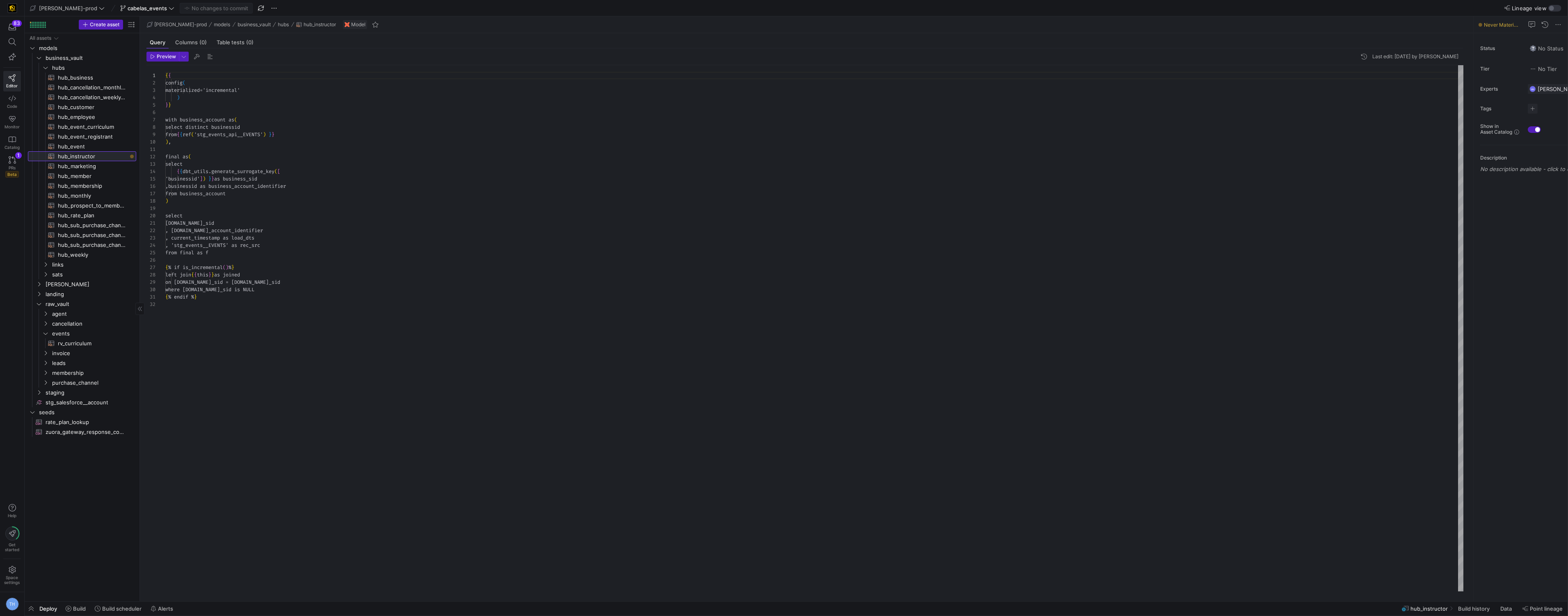
scroll to position [74, 0]
click at [127, 7] on span "cabelas_events" at bounding box center [147, 8] width 40 height 6
click at [173, 149] on span "8 minutes ago" at bounding box center [188, 147] width 32 height 6
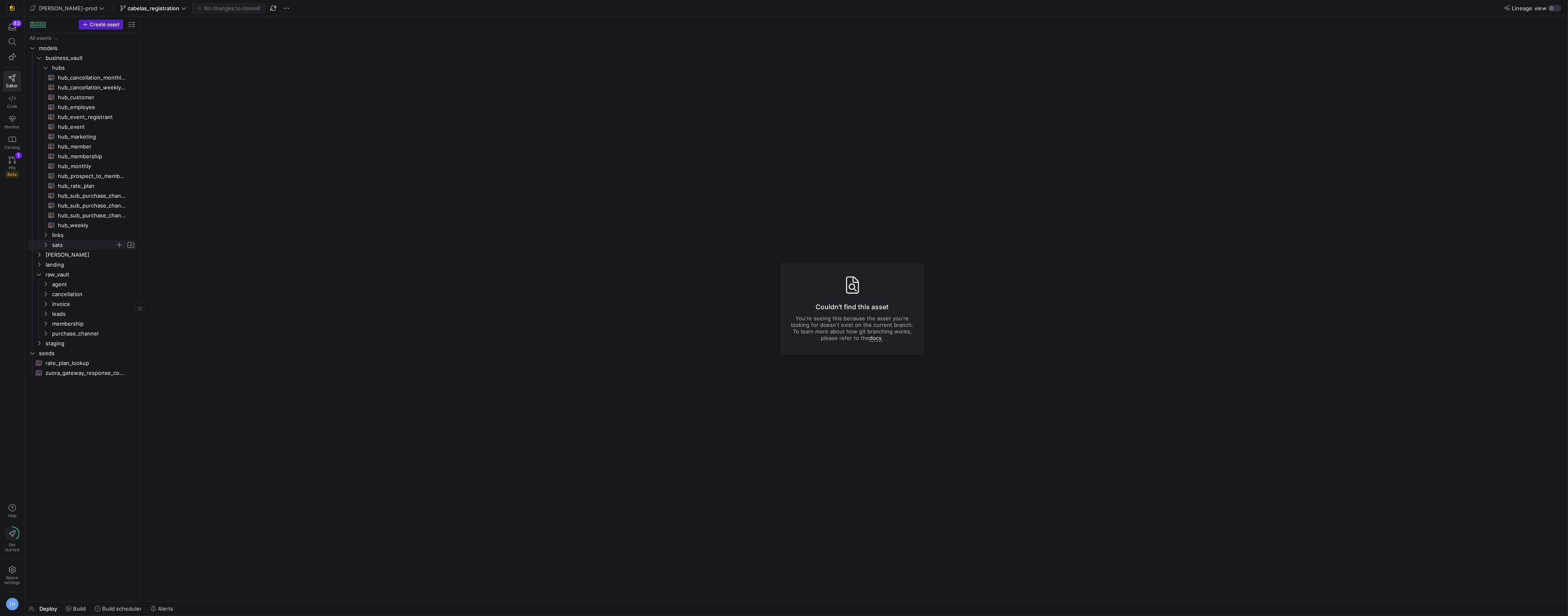
click at [81, 242] on span "sats" at bounding box center [83, 245] width 63 height 9
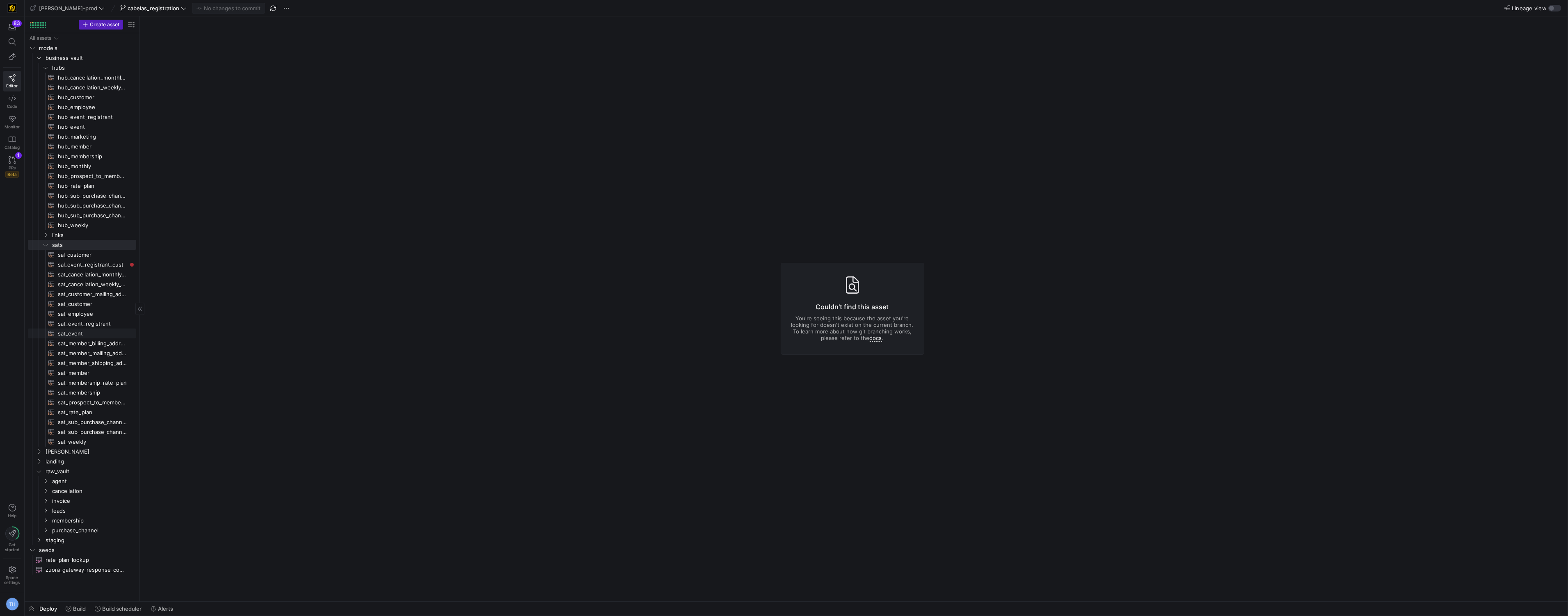
click at [96, 332] on span "sat_event​​​​​​​​​​" at bounding box center [92, 333] width 69 height 9
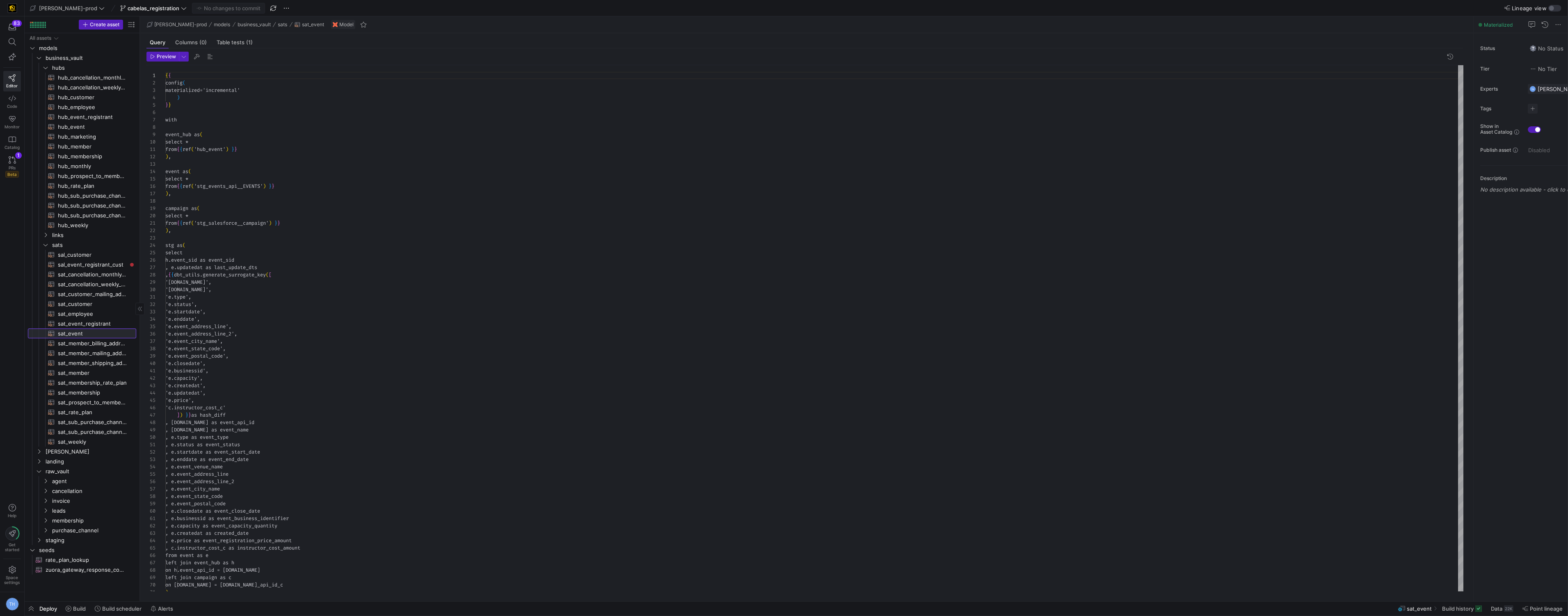
scroll to position [74, 0]
click at [285, 262] on div at bounding box center [784, 308] width 1568 height 616
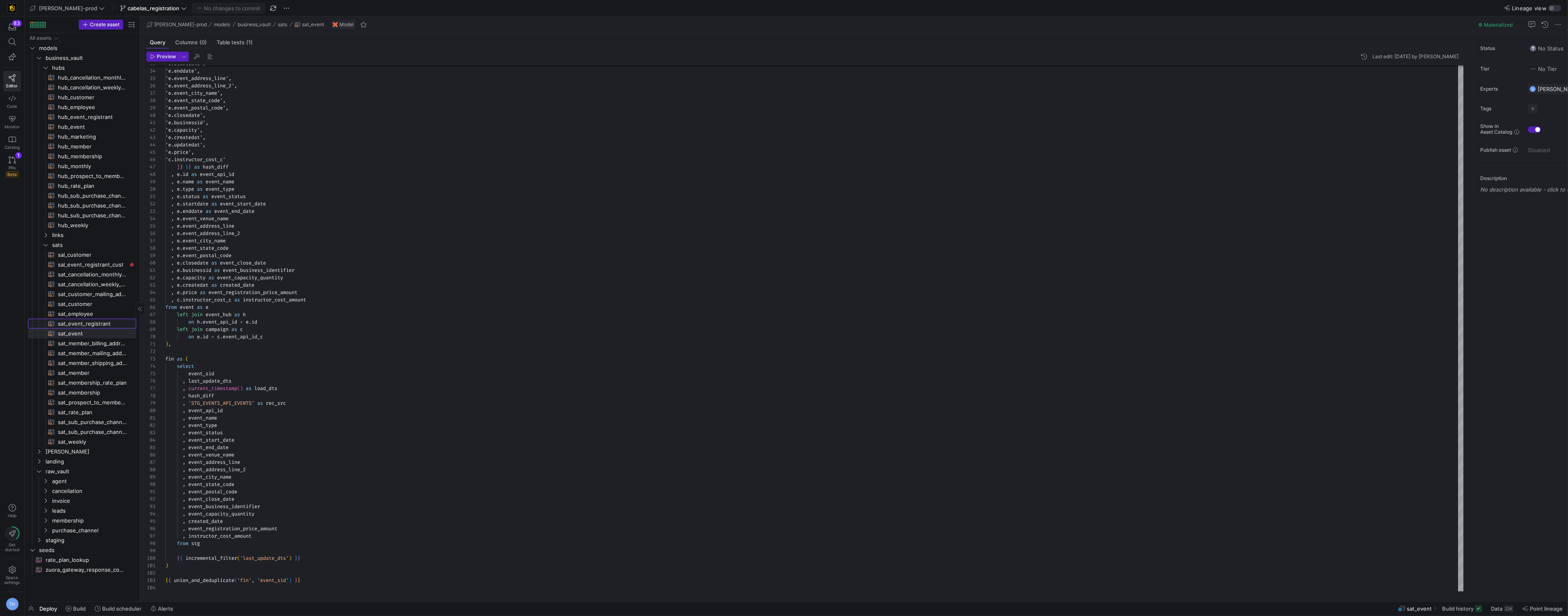
click at [98, 321] on span "sat_event_registrant​​​​​​​​​​" at bounding box center [92, 324] width 69 height 9
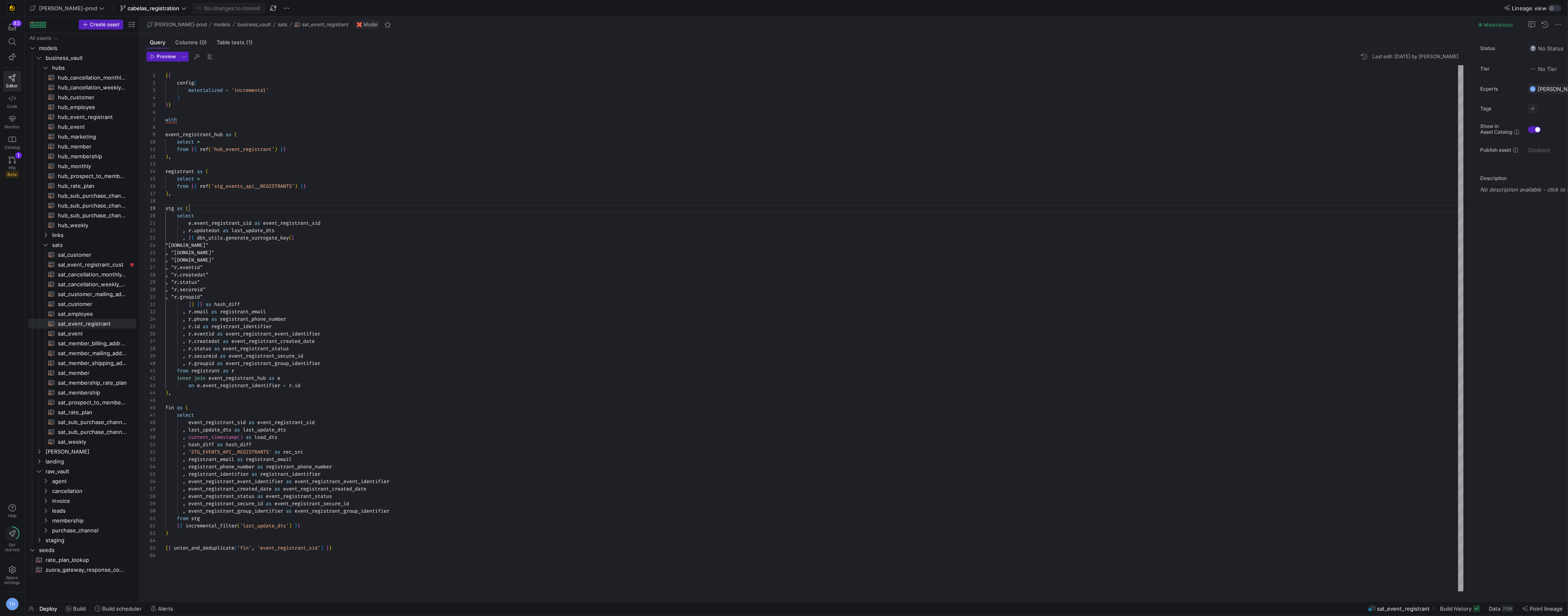
click at [307, 207] on div "{ { config ( materialized = 'incremental' ) } } with event_registrant_hub as ( …" at bounding box center [815, 328] width 1299 height 526
click at [298, 197] on div "{ { config ( materialized = 'incremental' ) } } with event_registrant_hub as ( …" at bounding box center [815, 328] width 1299 height 526
click at [297, 201] on div "{ { config ( materialized = 'incremental' ) } } with event_registrant_hub as ( …" at bounding box center [815, 328] width 1299 height 526
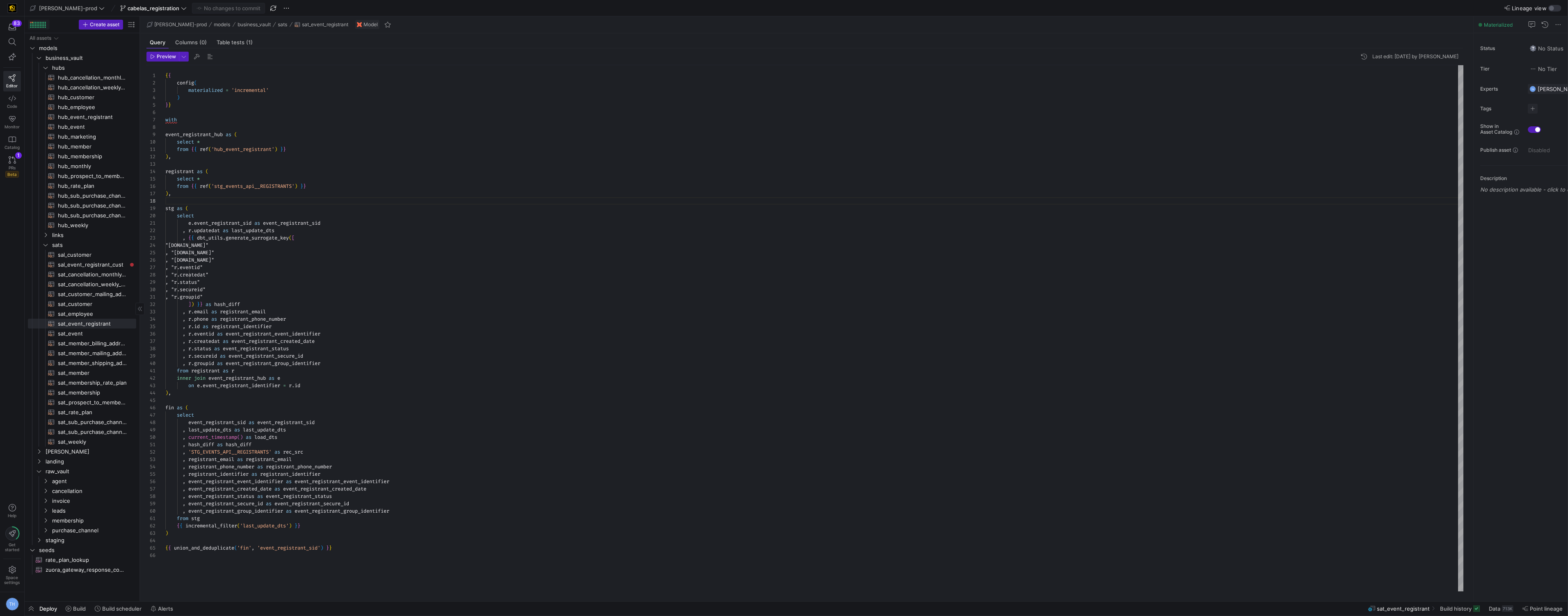
click at [40, 24] on div at bounding box center [40, 24] width 2 height 2
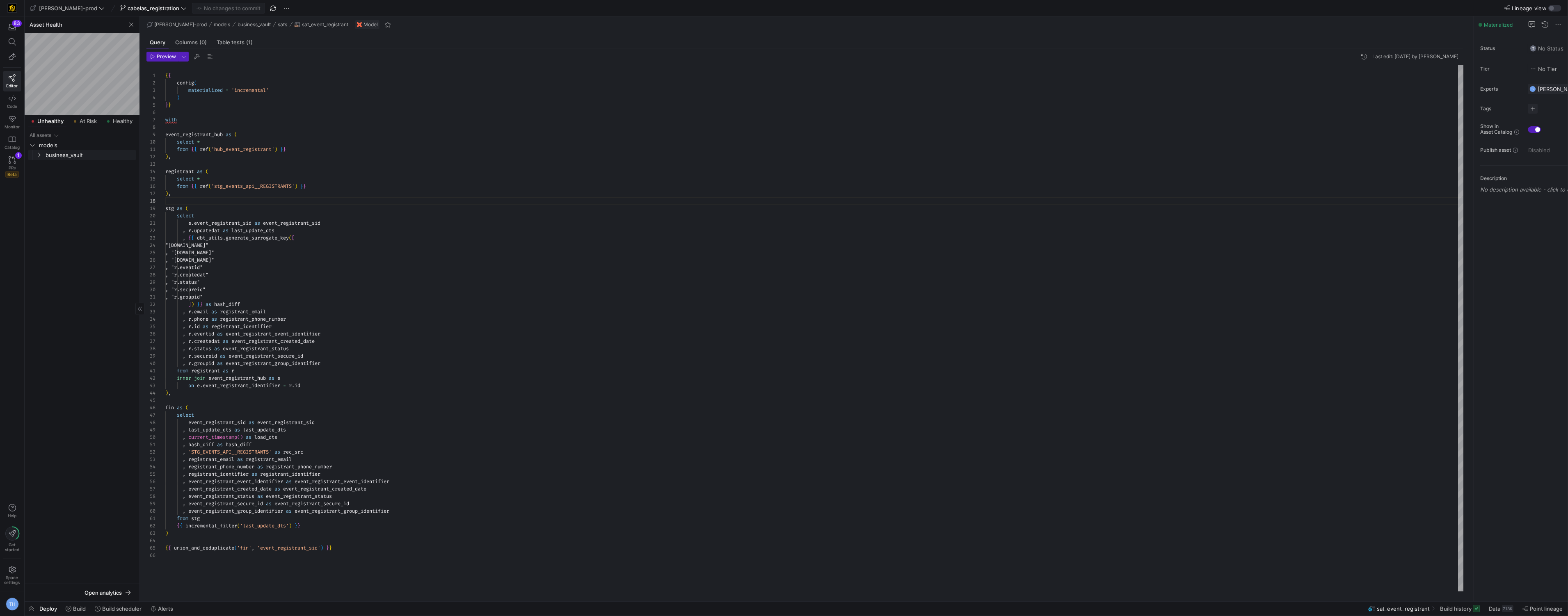
click at [82, 153] on span "business_vault" at bounding box center [90, 155] width 89 height 9
click at [90, 127] on div "At Risk" at bounding box center [85, 120] width 30 height 12
click at [83, 164] on div "All assets models staging" at bounding box center [82, 355] width 108 height 450
click at [84, 157] on span "staging" at bounding box center [90, 155] width 89 height 9
click at [89, 166] on span "it_trainingplatform" at bounding box center [93, 165] width 83 height 9
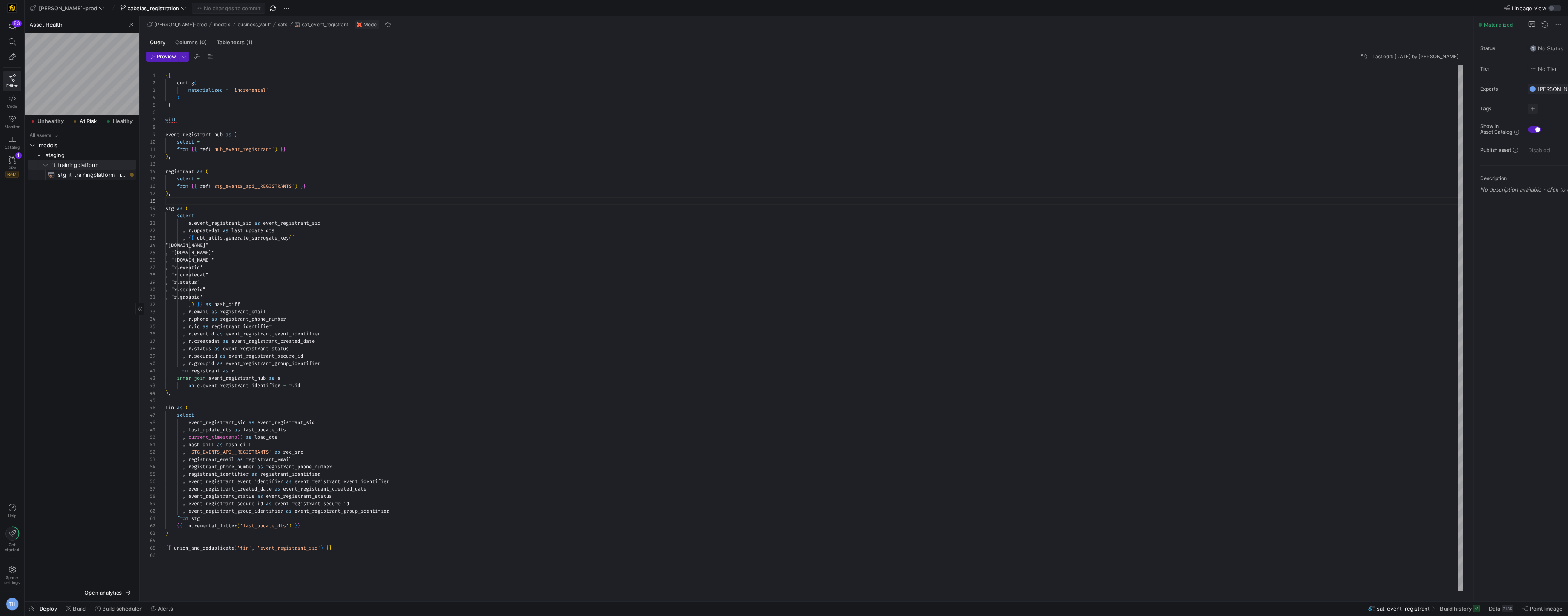
click at [93, 176] on span "stg_it_trainingplatform__instructors​​​​​​​​​​" at bounding box center [92, 175] width 69 height 9
type textarea "WITH source AS ( SELECT * FROM {{ source('it_trainingplatform', 'IT_TRAINGPLATF…"
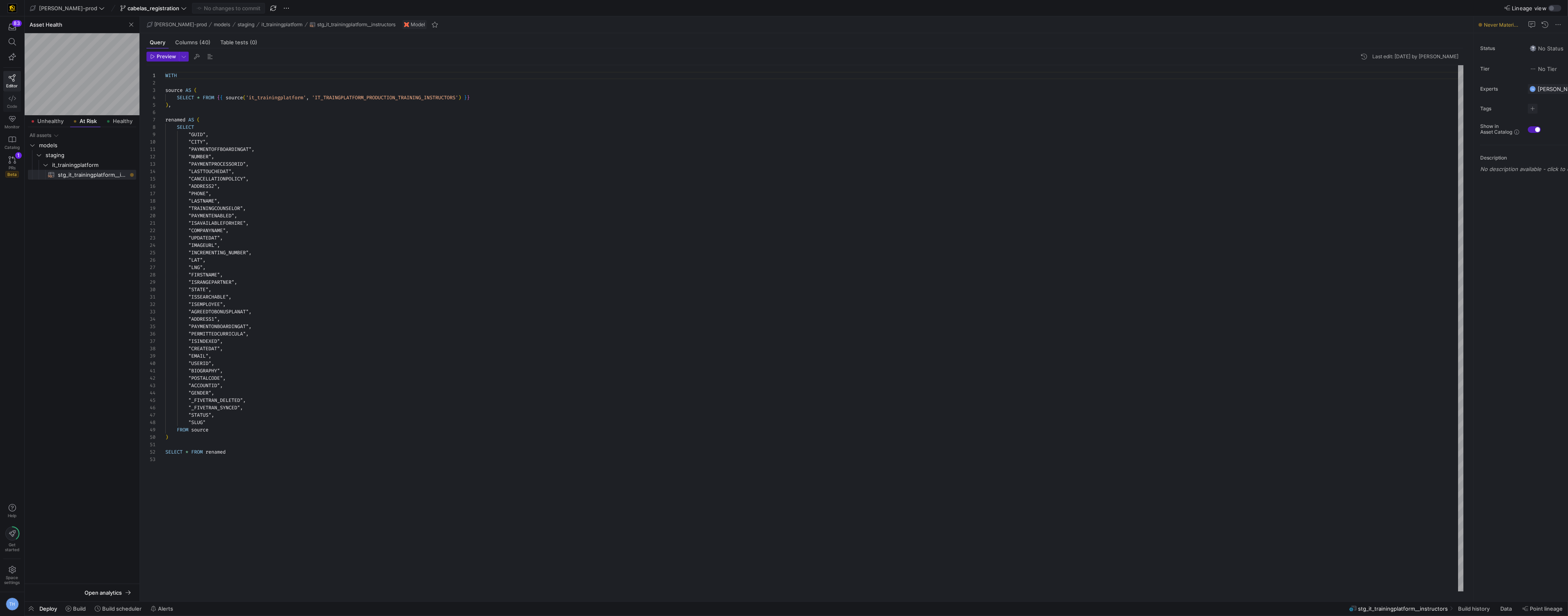
click at [15, 99] on icon at bounding box center [12, 99] width 8 height 8
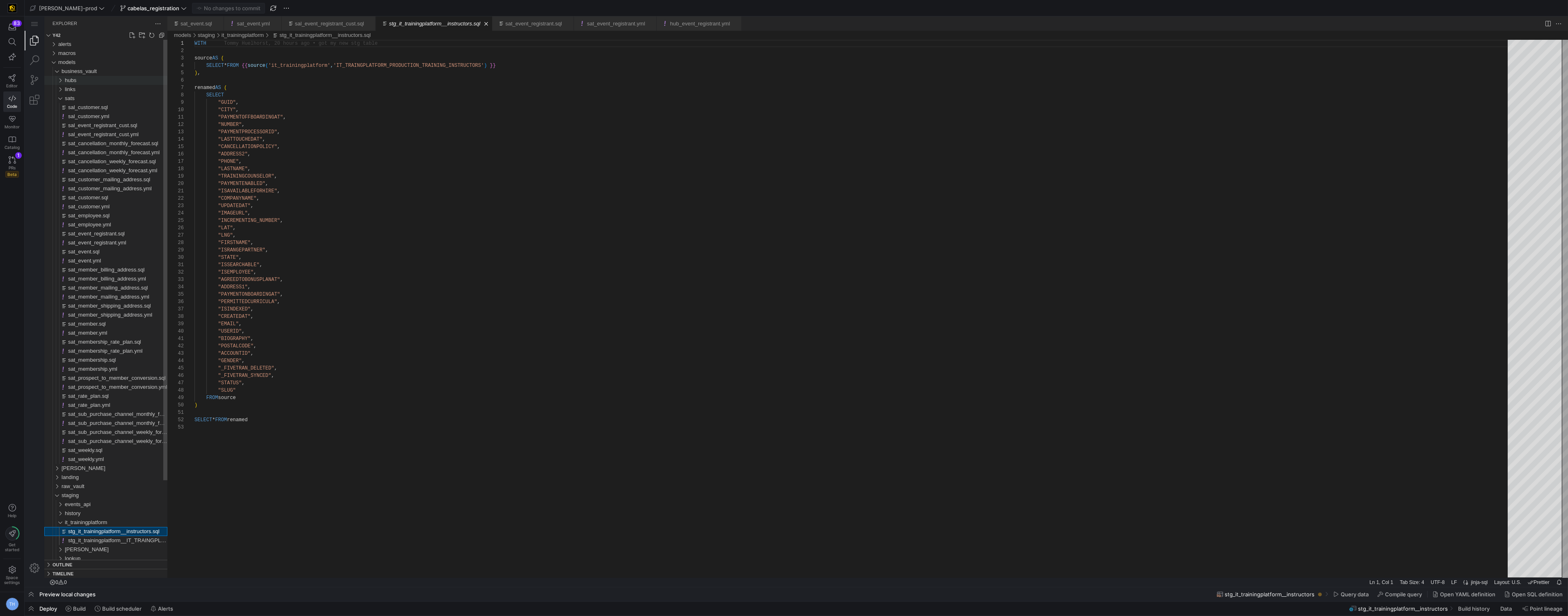
click at [104, 79] on div "hubs" at bounding box center [116, 81] width 103 height 9
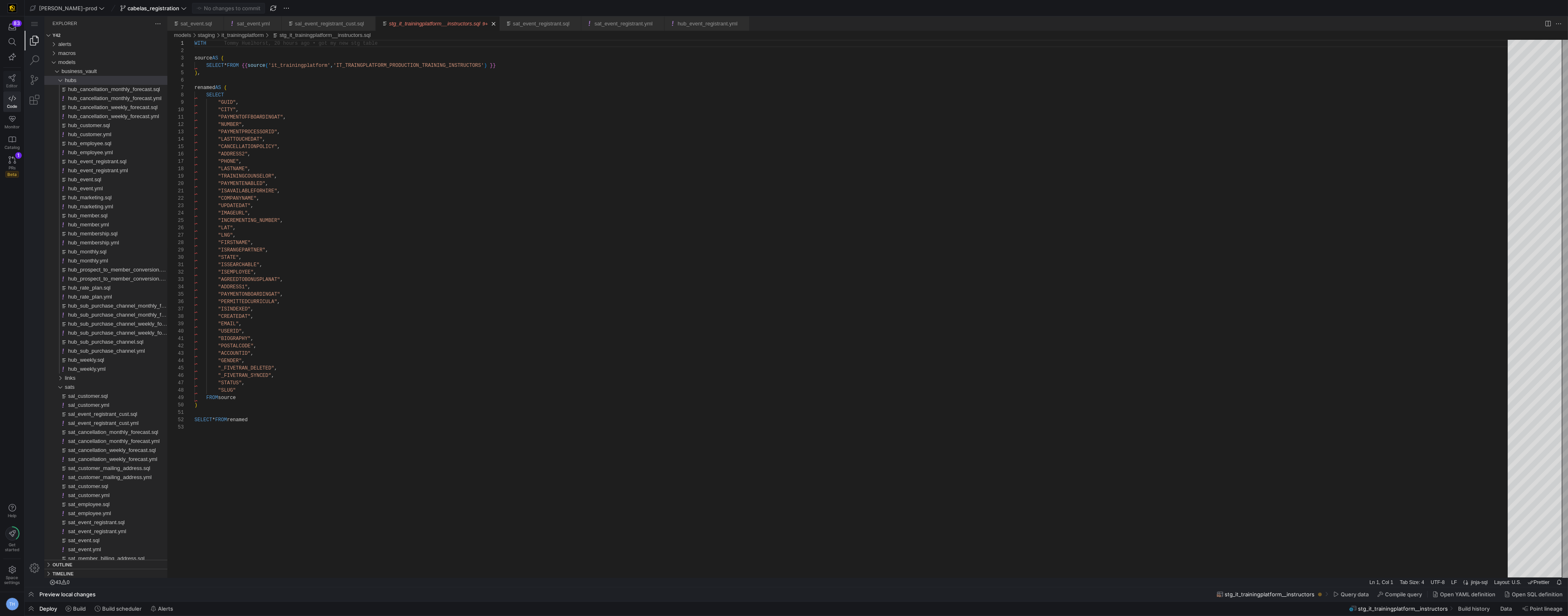
click at [12, 75] on icon at bounding box center [12, 78] width 8 height 8
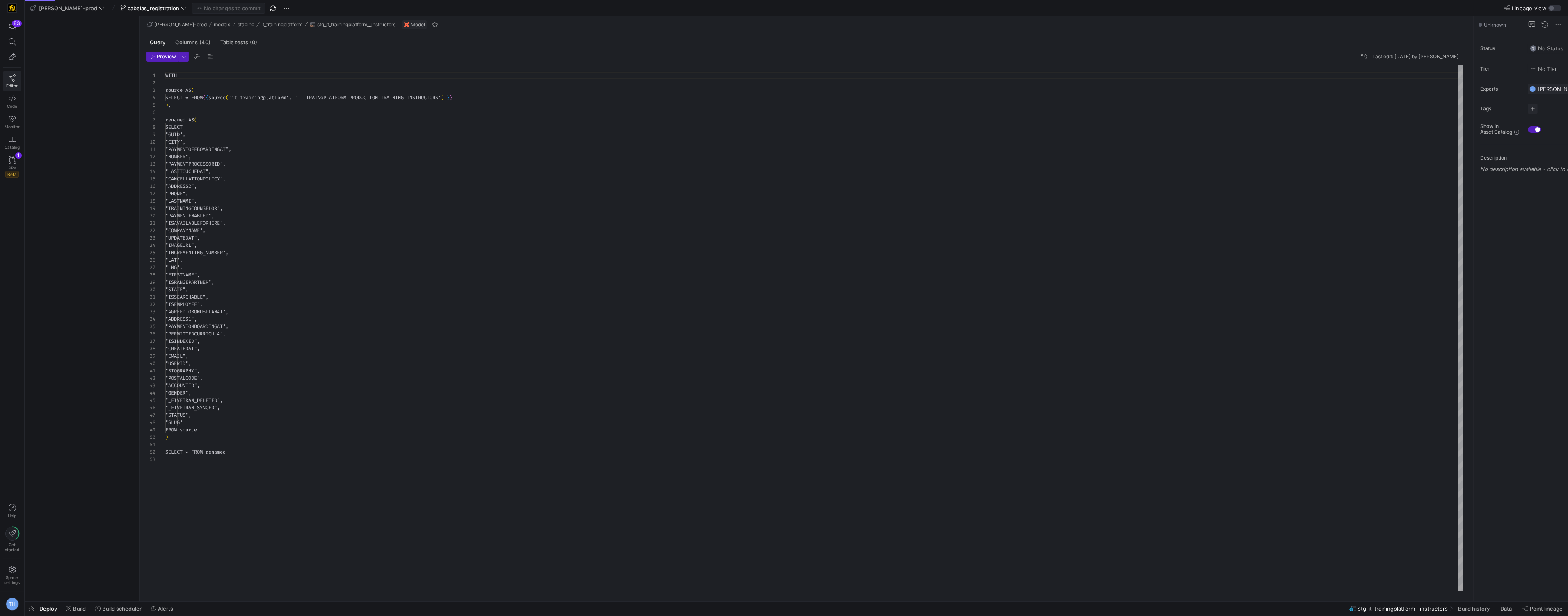
scroll to position [74, 0]
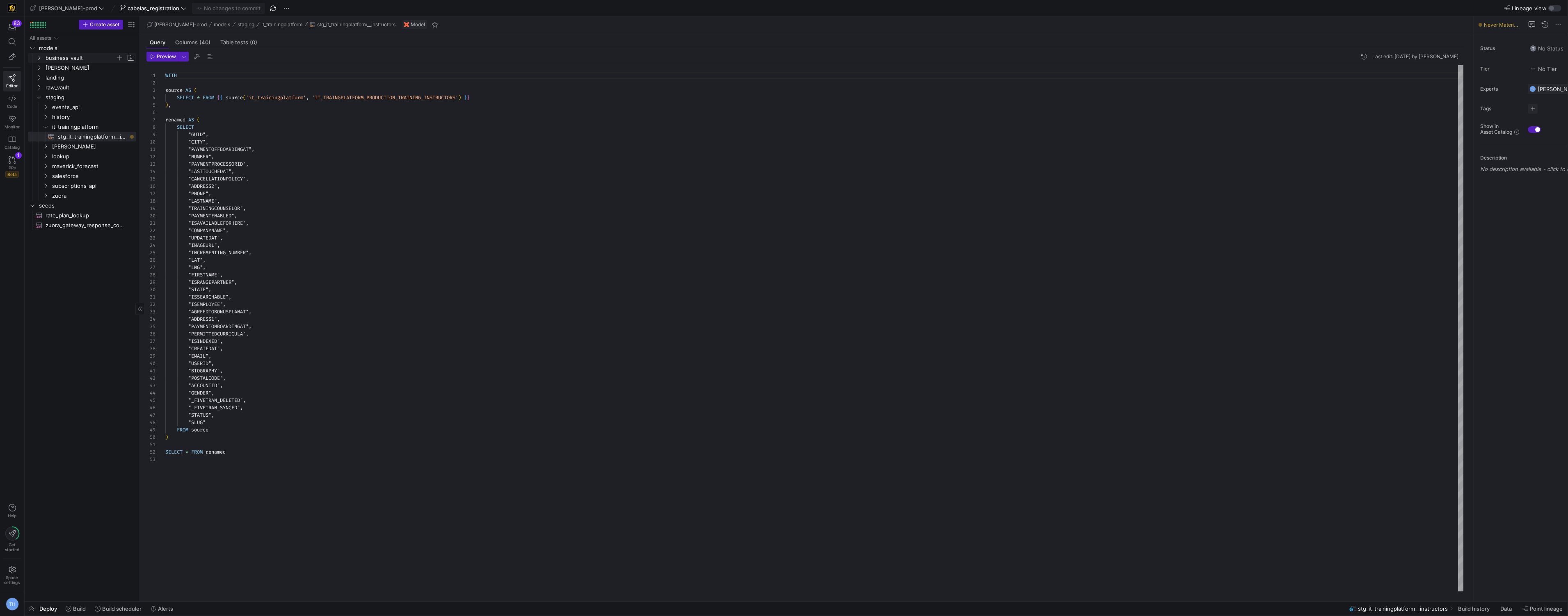
click at [70, 57] on span "business_vault" at bounding box center [81, 58] width 70 height 9
click at [72, 69] on span "hubs" at bounding box center [83, 68] width 63 height 9
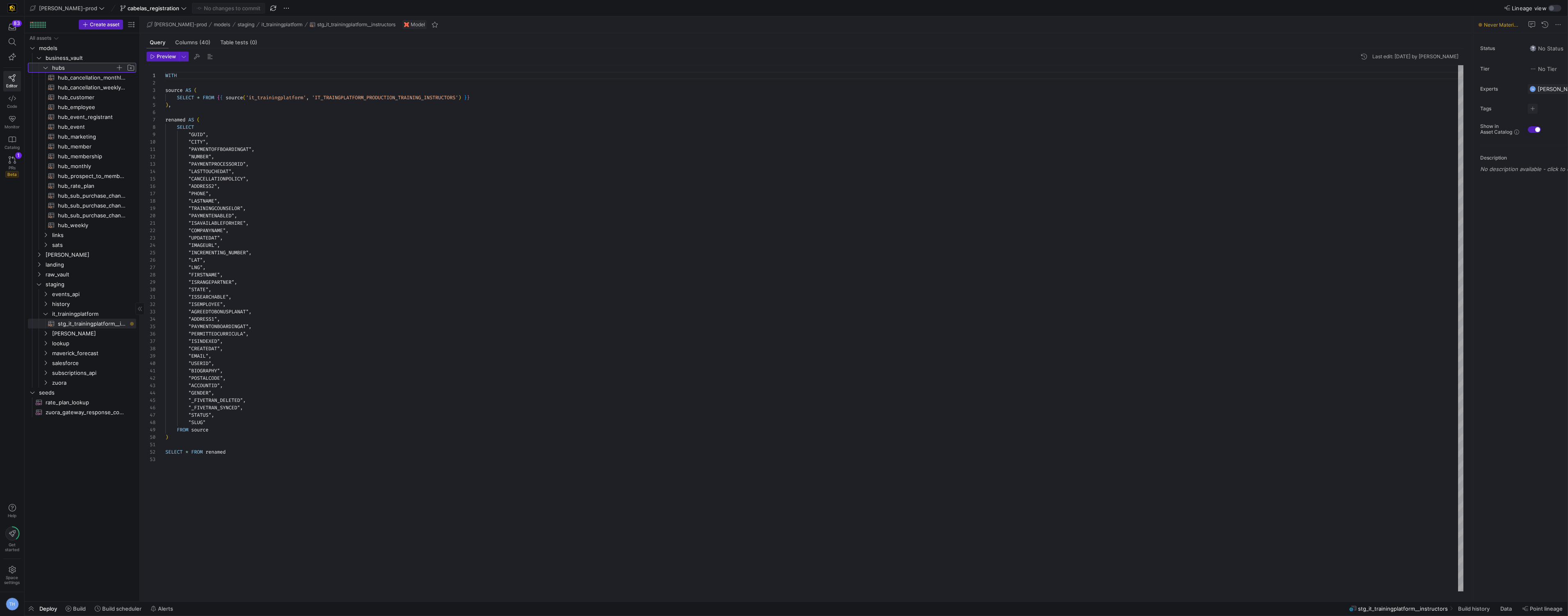
click at [120, 67] on span "button" at bounding box center [119, 68] width 9 height 9
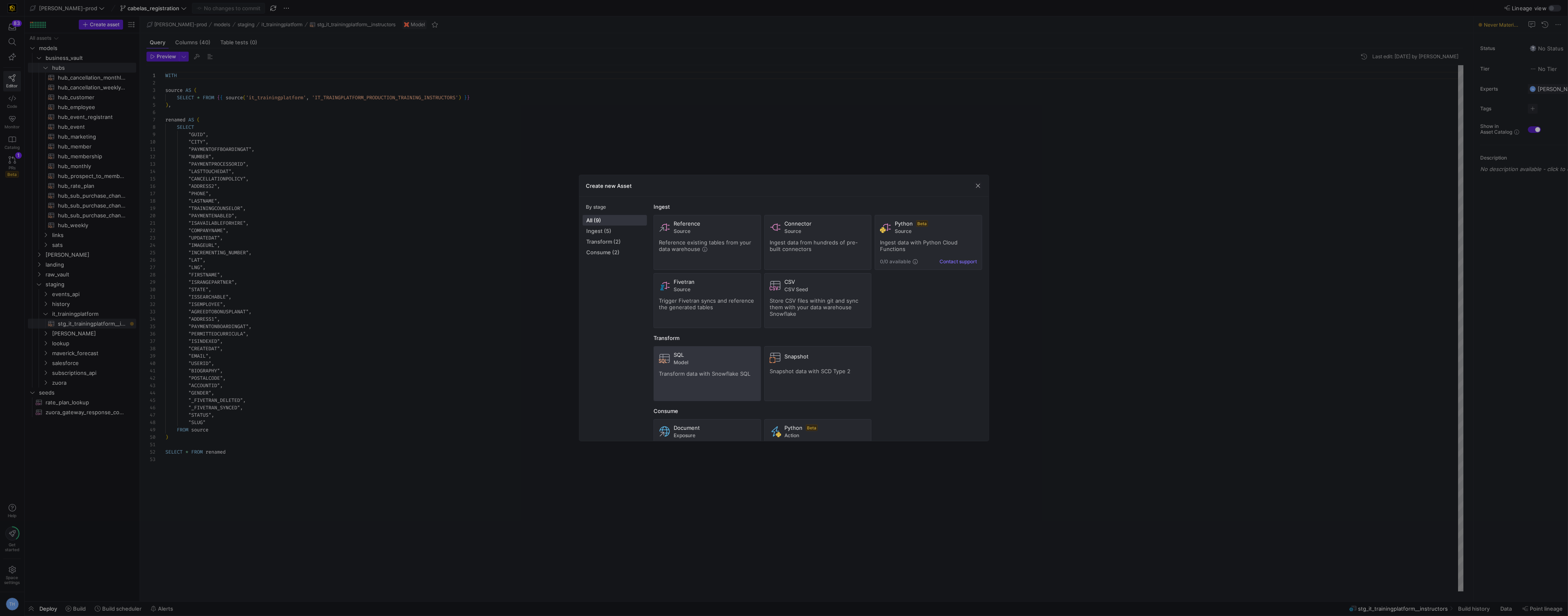
click at [685, 371] on span "Transform data with Snowflake SQL" at bounding box center [705, 374] width 92 height 6
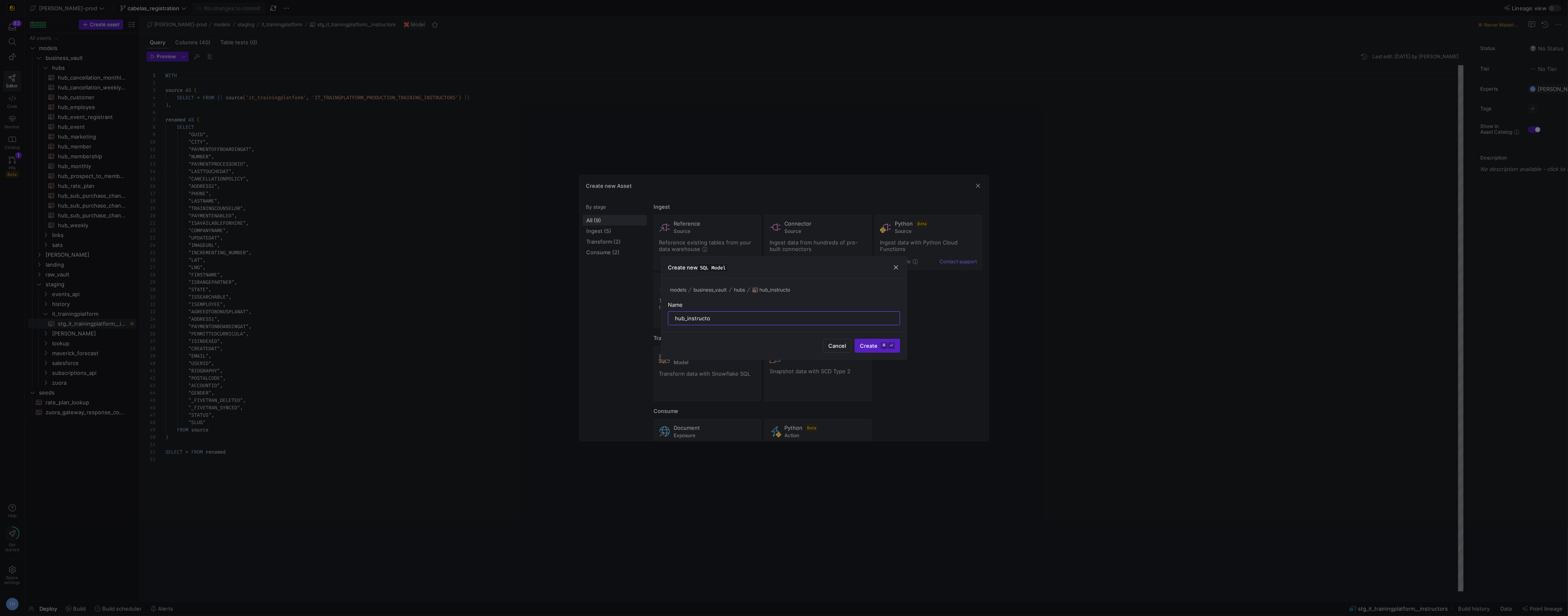
type input "hub_instructor"
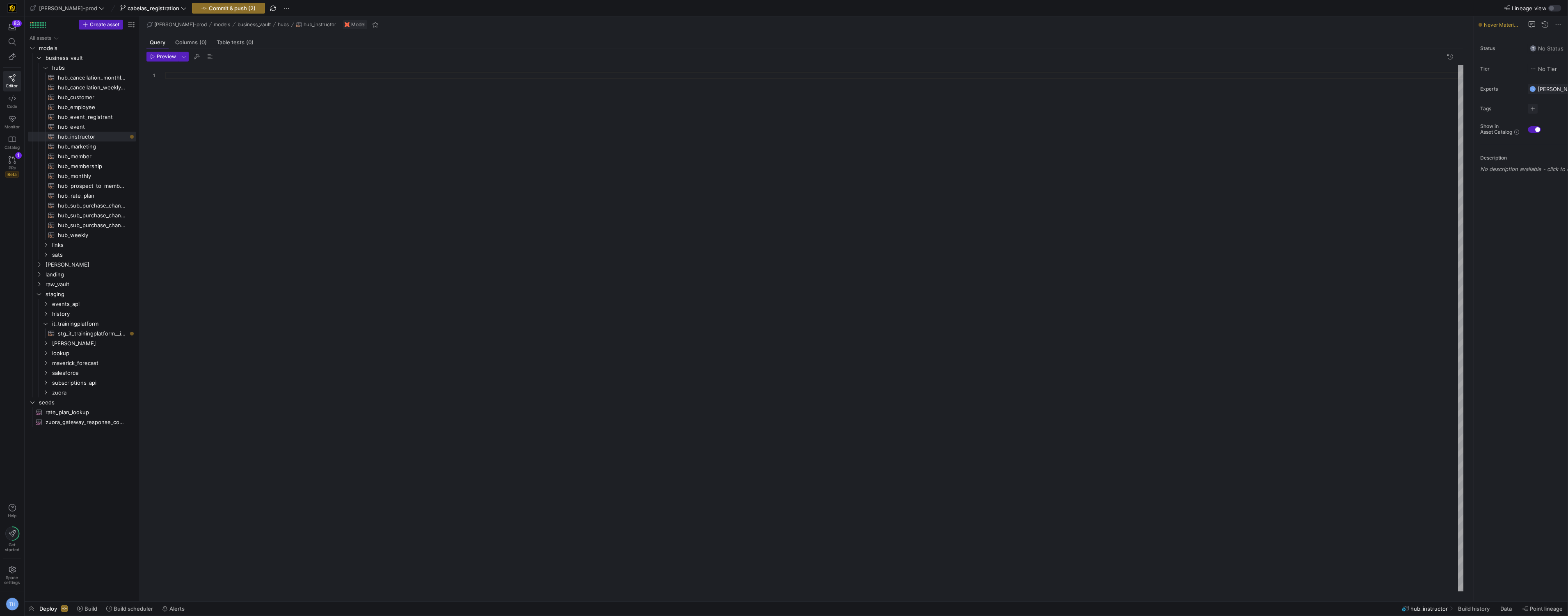
click at [229, 124] on div at bounding box center [815, 328] width 1299 height 526
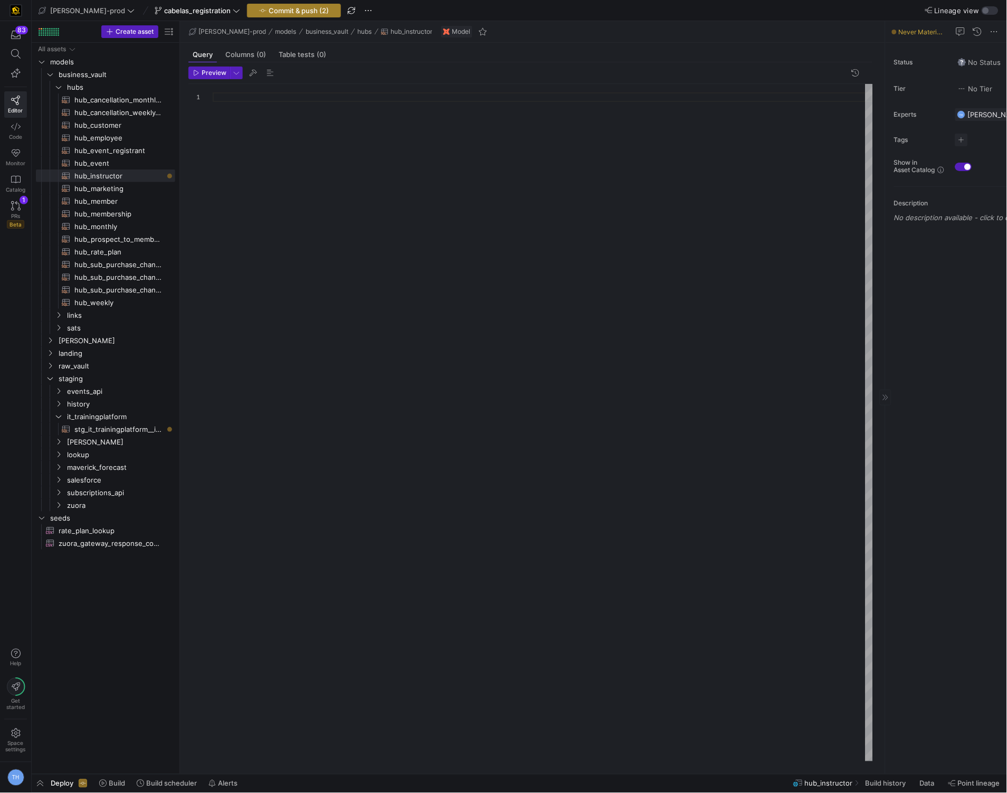
click at [259, 15] on span "button" at bounding box center [294, 10] width 93 height 13
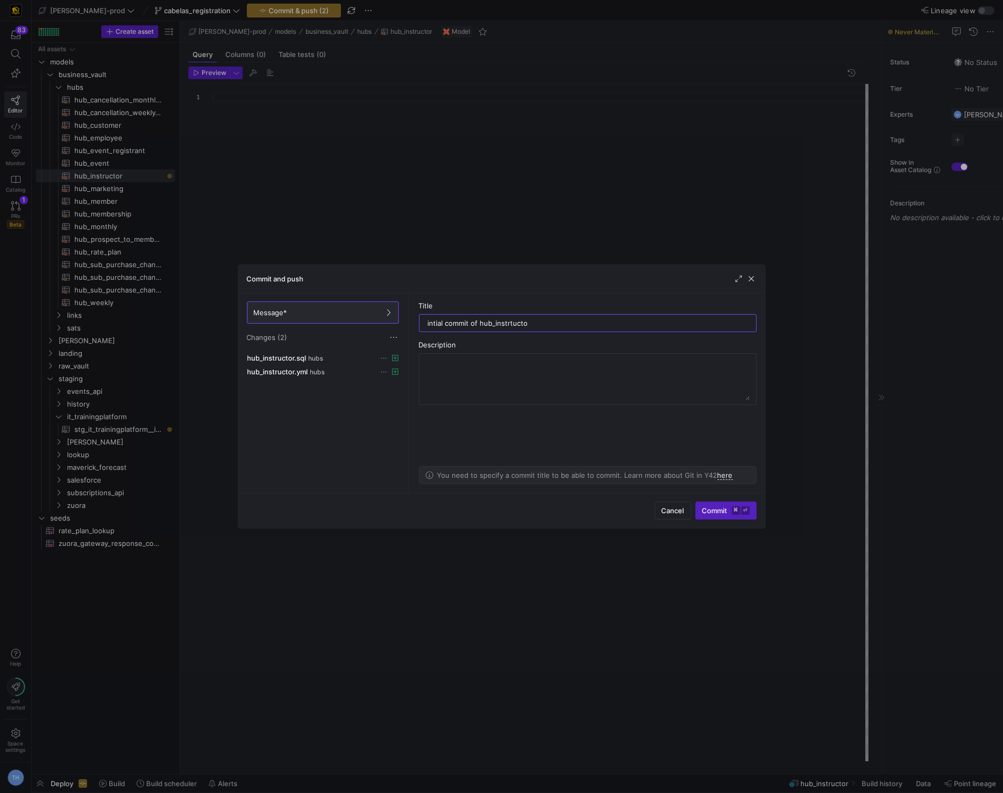
type input "intial commit of hub_instrtuctor"
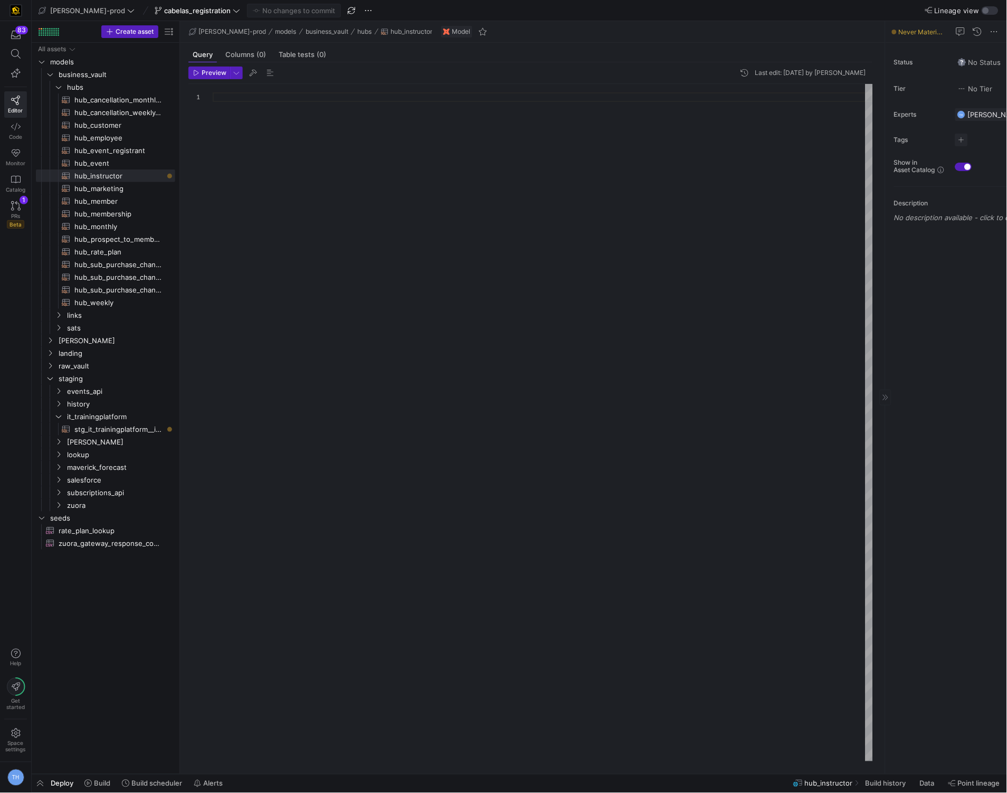
click at [581, 136] on div at bounding box center [543, 422] width 660 height 677
click at [78, 9] on span "[PERSON_NAME]-prod" at bounding box center [87, 10] width 75 height 8
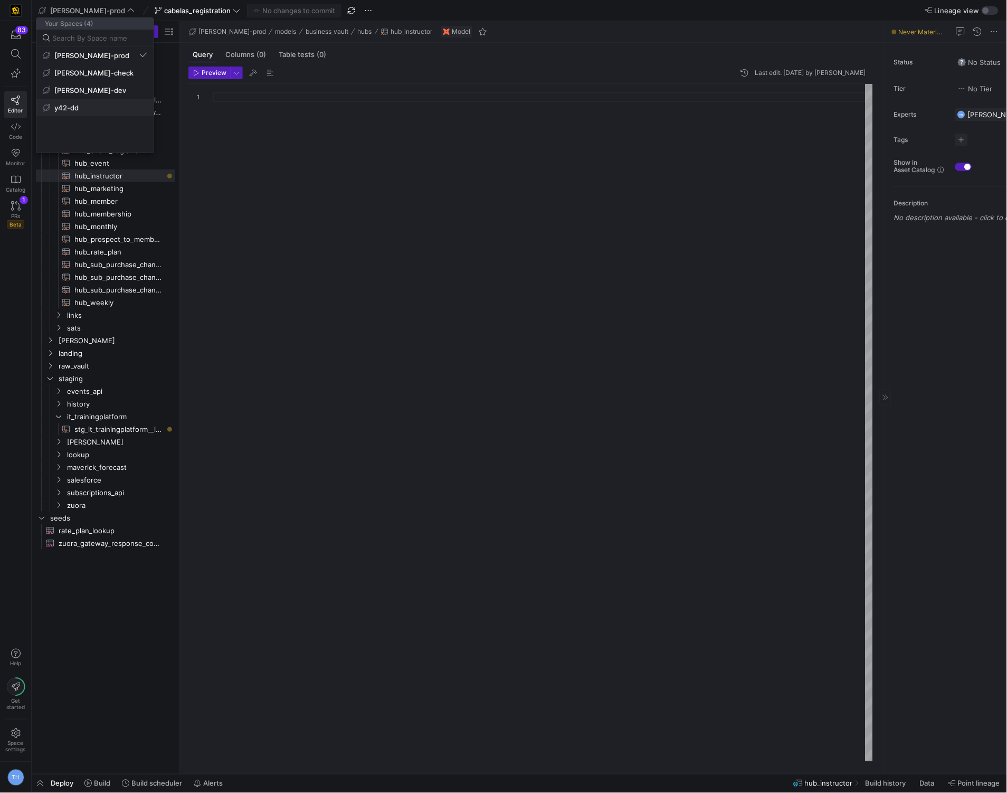
click at [92, 103] on span "y42-dd" at bounding box center [95, 107] width 105 height 8
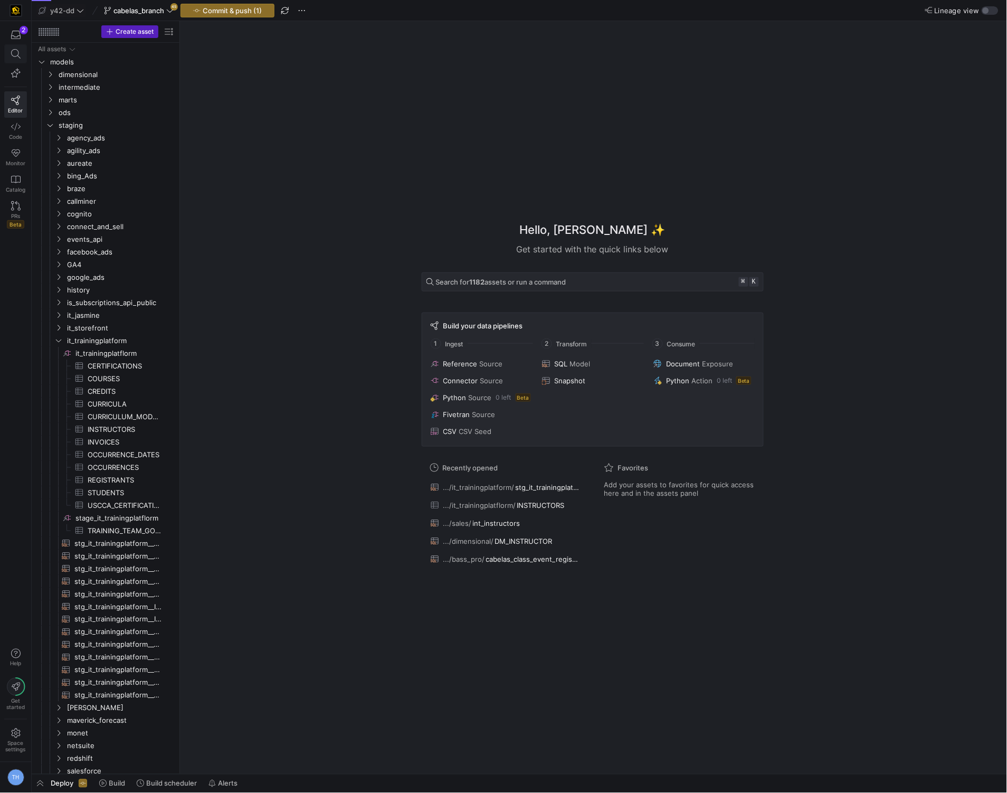
click at [16, 55] on icon at bounding box center [16, 54] width 10 height 10
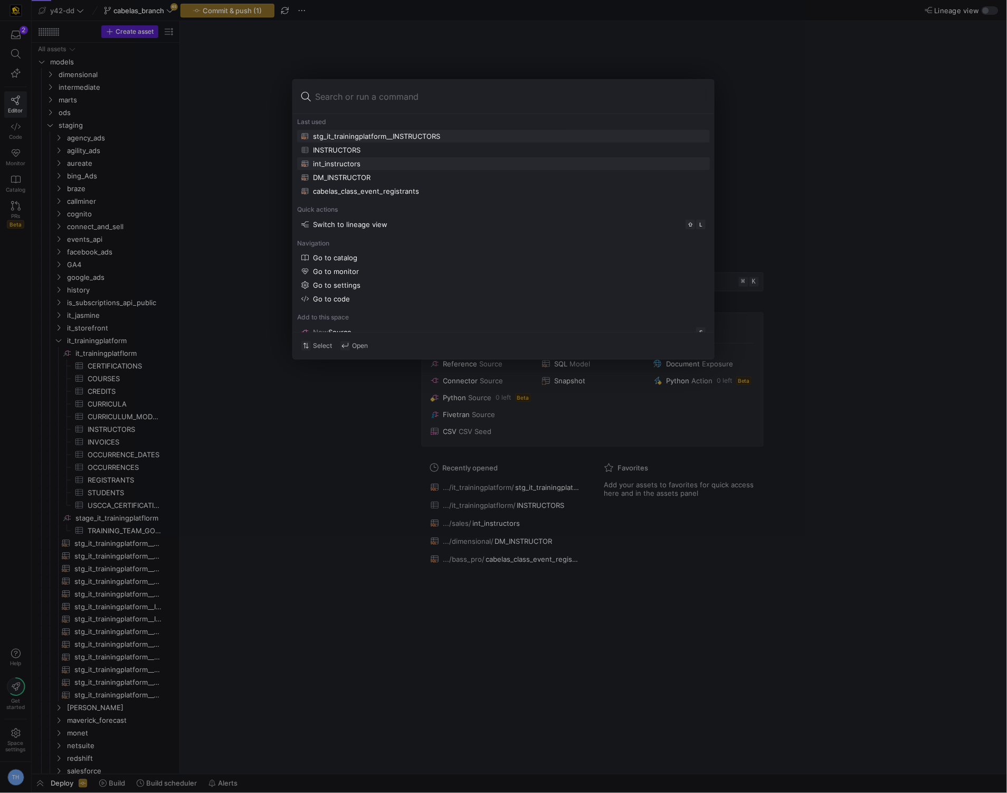
click at [375, 160] on div "int_instructors" at bounding box center [503, 163] width 404 height 8
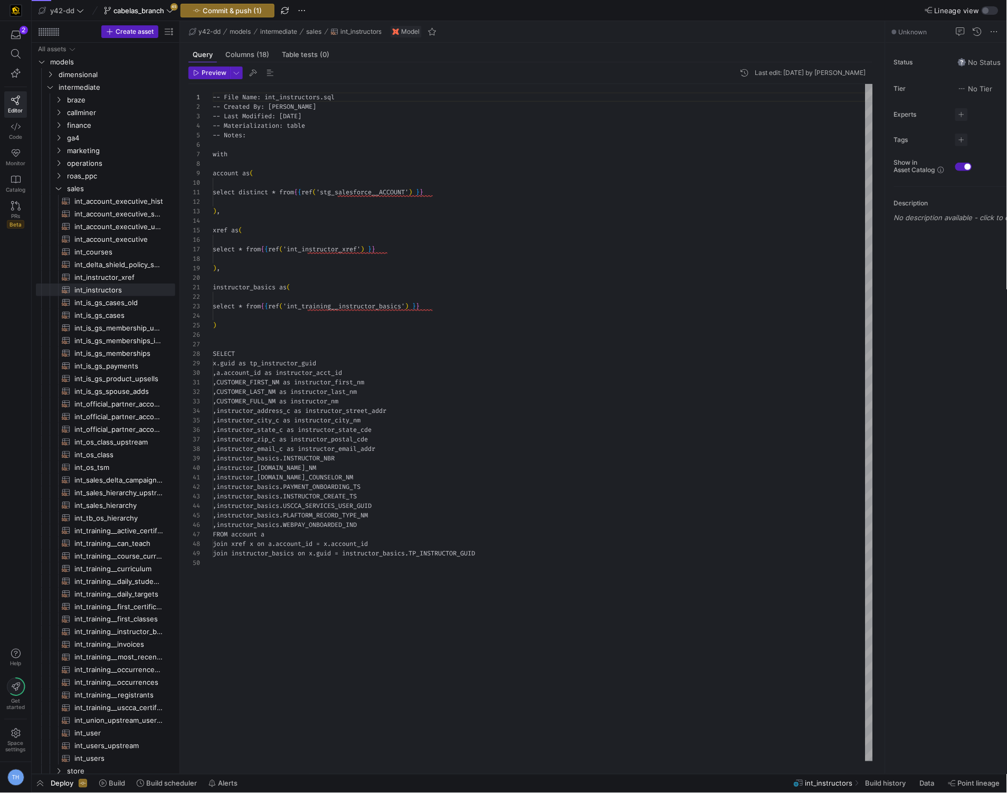
scroll to position [95, 0]
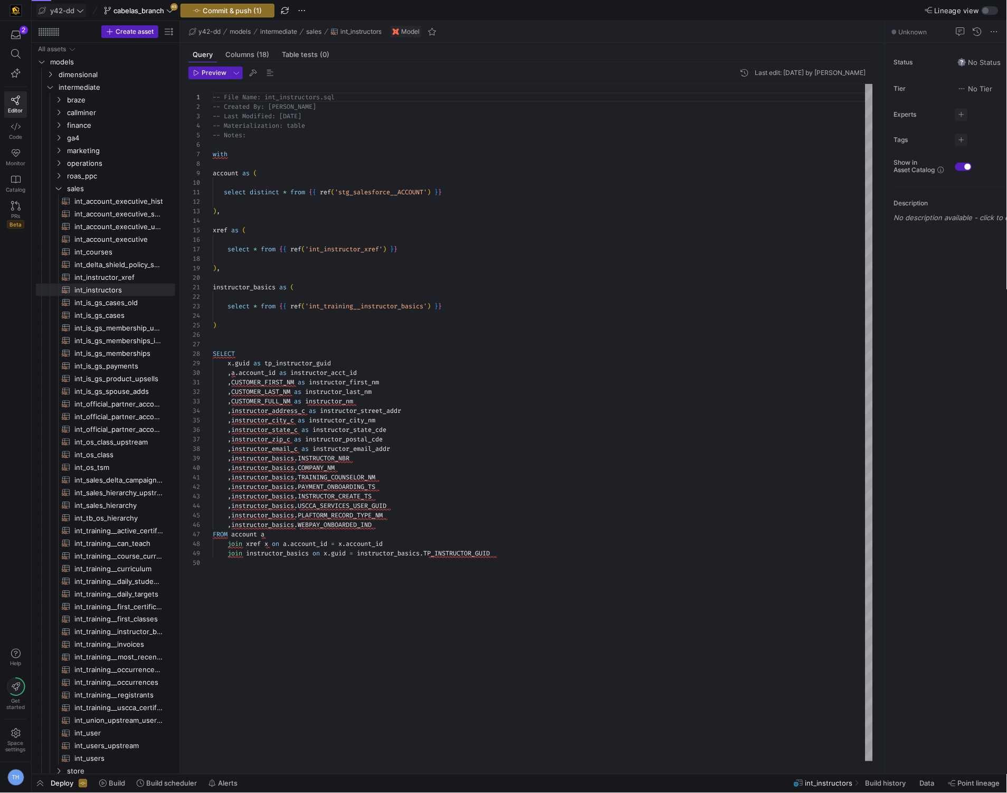
click at [87, 9] on div "y42-dd cabelas_branch 45 Commit & push (1)" at bounding box center [195, 11] width 318 height 14
click at [84, 9] on span at bounding box center [61, 10] width 50 height 13
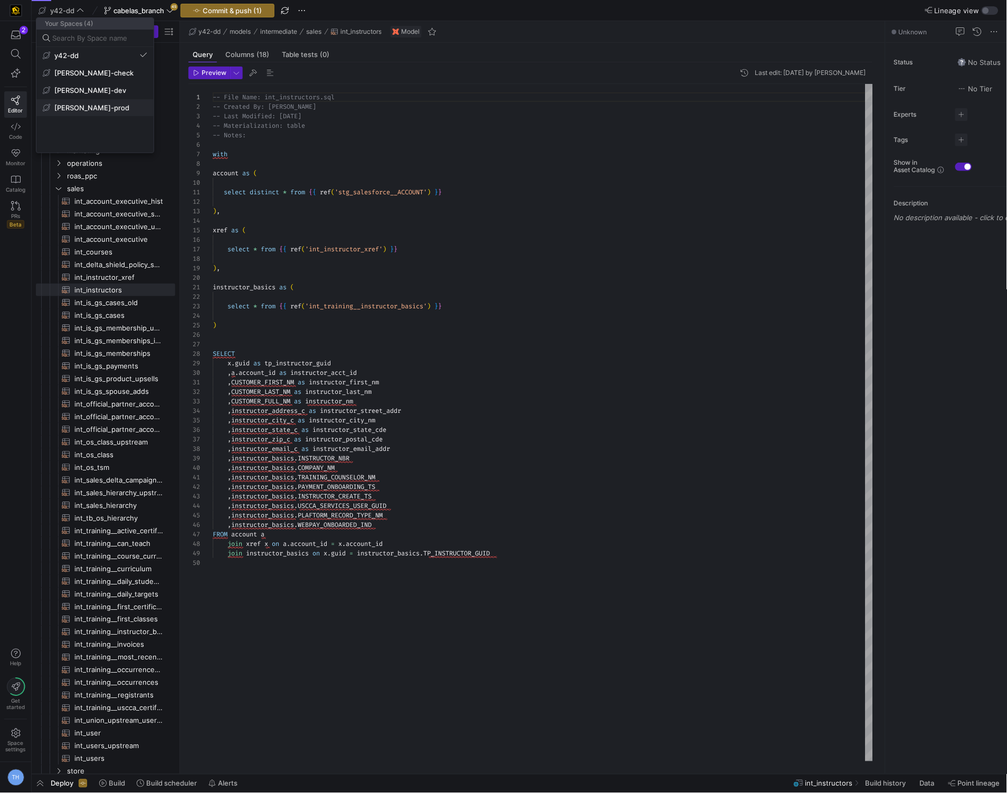
click at [106, 106] on span "[PERSON_NAME]-prod" at bounding box center [95, 107] width 105 height 8
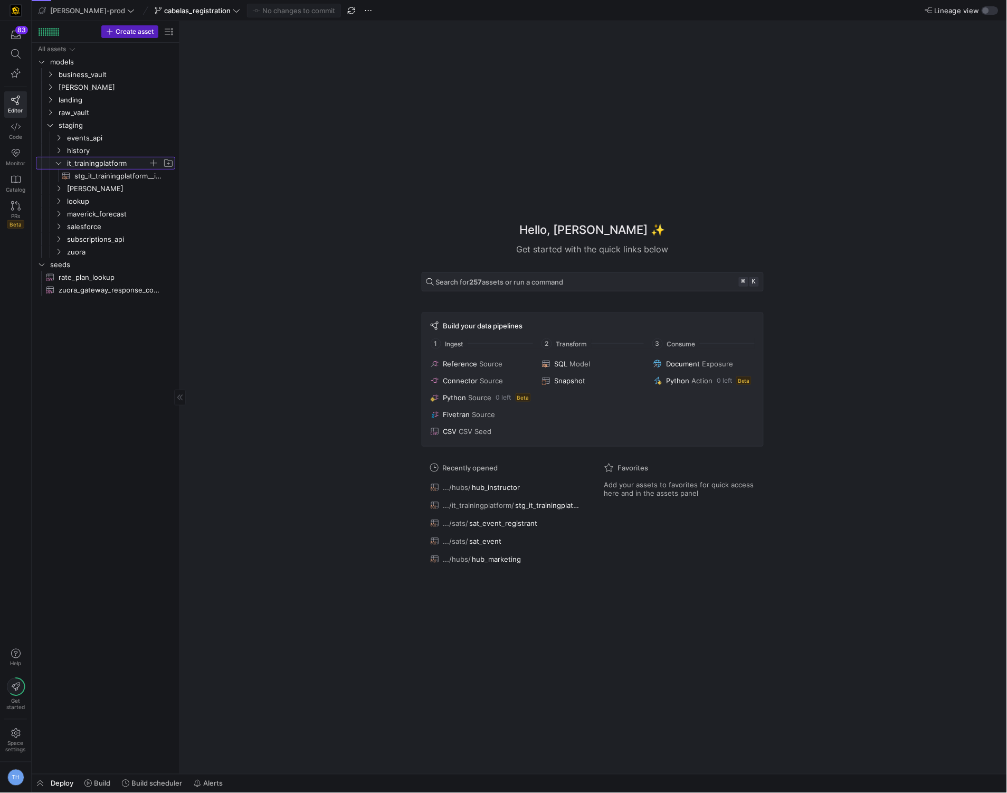
click at [93, 159] on span "it_trainingplatform" at bounding box center [107, 163] width 81 height 12
click at [70, 81] on link "[PERSON_NAME]" at bounding box center [105, 87] width 139 height 13
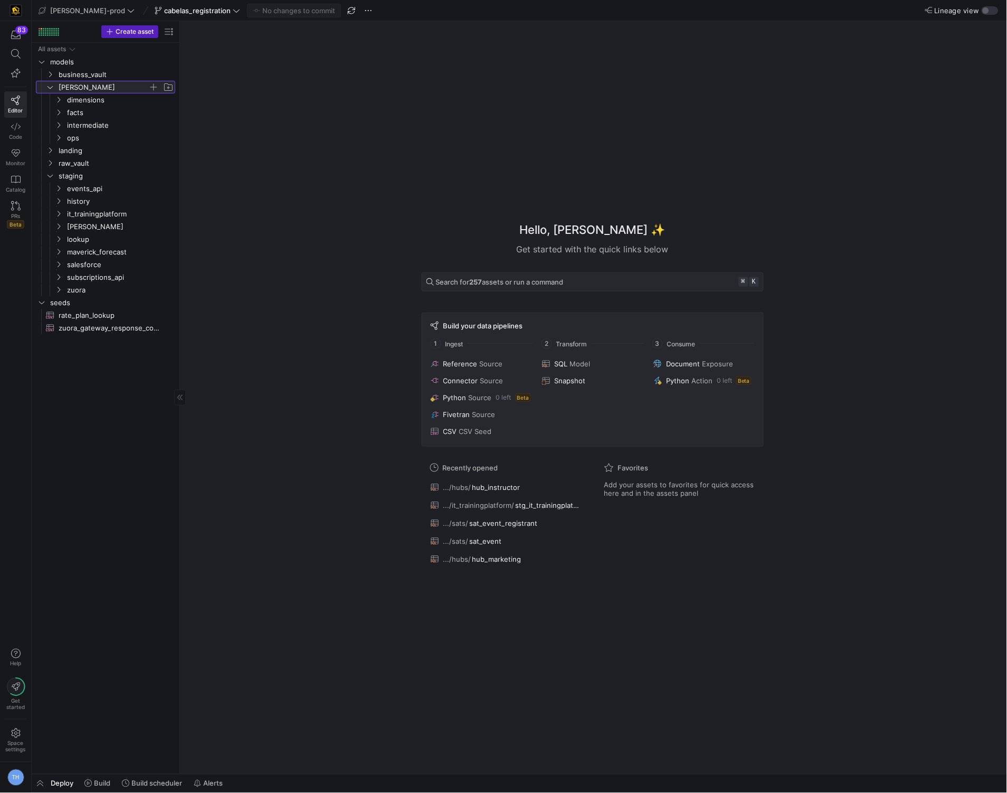
click at [73, 88] on span "[PERSON_NAME]" at bounding box center [104, 87] width 90 height 12
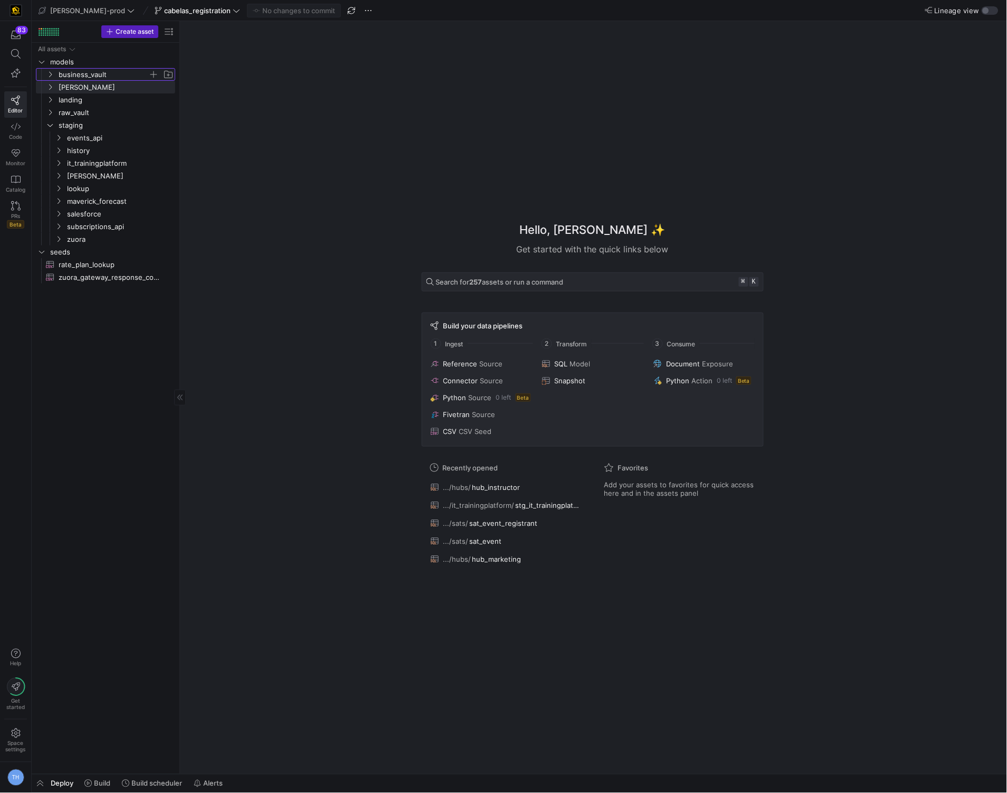
click at [81, 73] on span "business_vault" at bounding box center [104, 75] width 90 height 12
click at [89, 89] on span "hubs" at bounding box center [107, 87] width 81 height 12
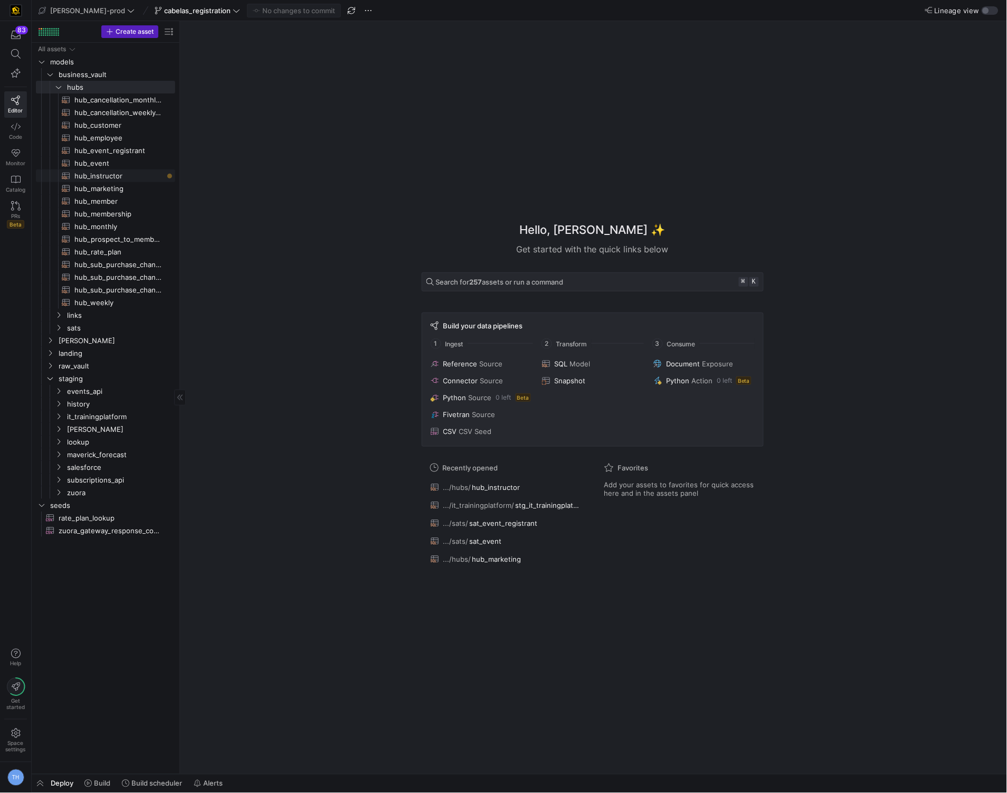
drag, startPoint x: 127, startPoint y: 175, endPoint x: 138, endPoint y: 172, distance: 11.9
click at [127, 175] on span "hub_instructor​​​​​​​​​​" at bounding box center [118, 176] width 89 height 12
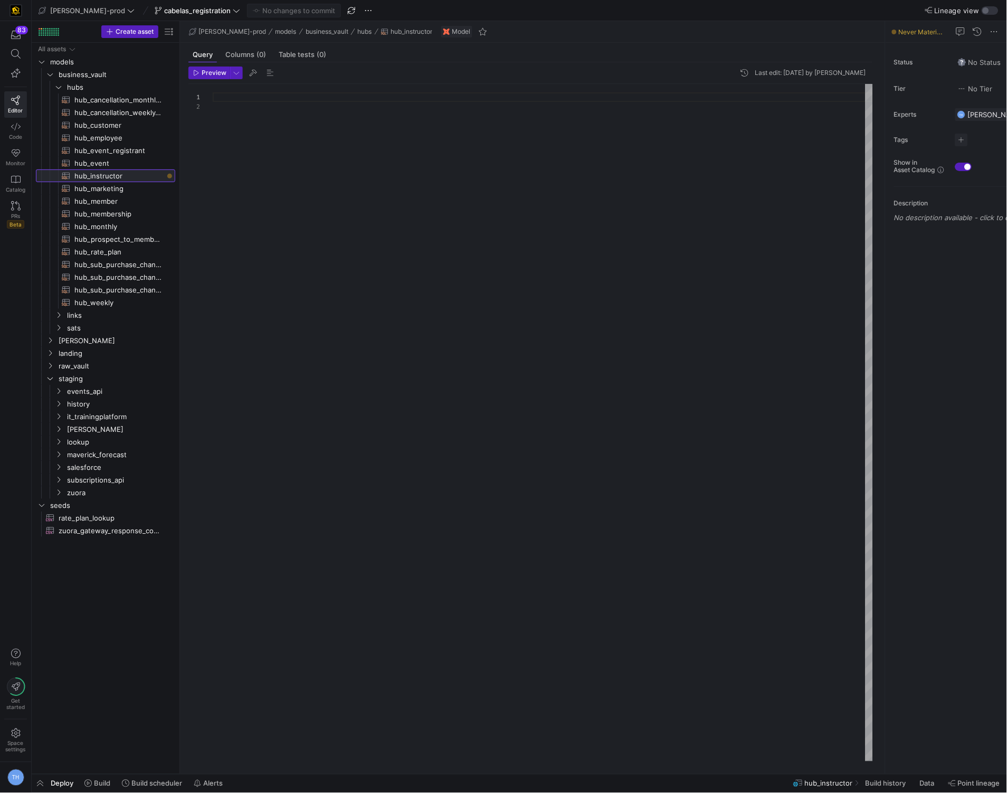
scroll to position [9, 0]
click at [300, 135] on div at bounding box center [543, 422] width 660 height 677
drag, startPoint x: 295, startPoint y: 118, endPoint x: 286, endPoint y: 105, distance: 15.8
click at [293, 117] on div at bounding box center [543, 422] width 660 height 677
click at [98, 162] on span "hub_event​​​​​​​​​​" at bounding box center [118, 163] width 89 height 12
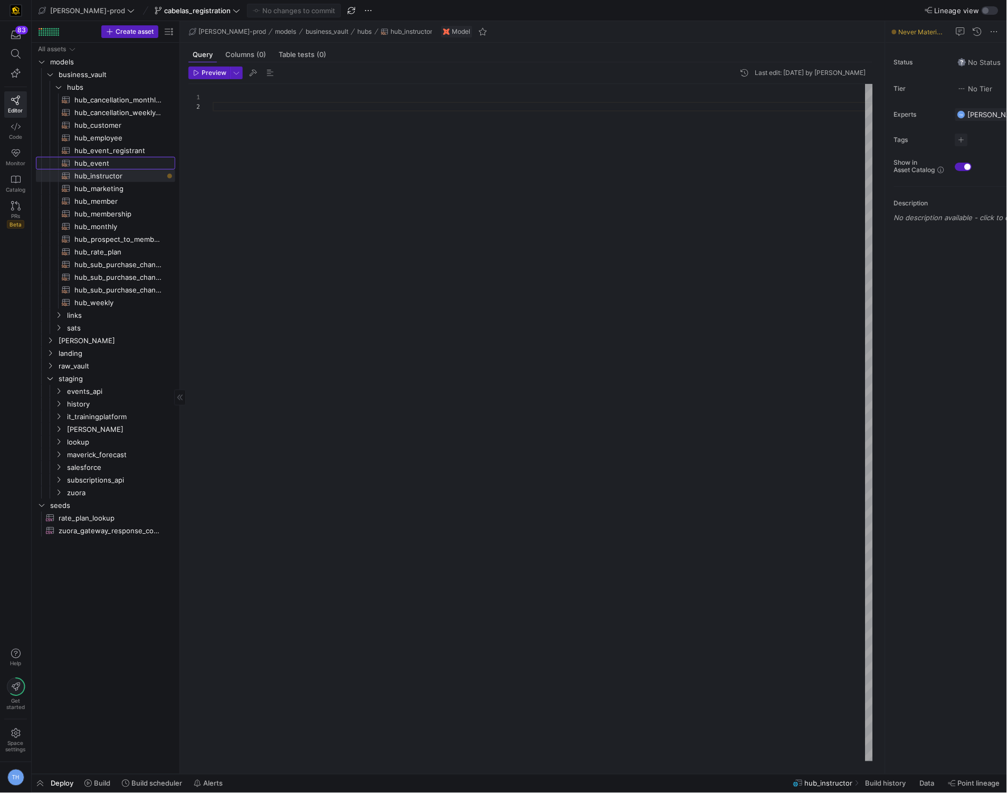
type textarea "{{ config( materialized='incremental' ) }} with events as ( select *"
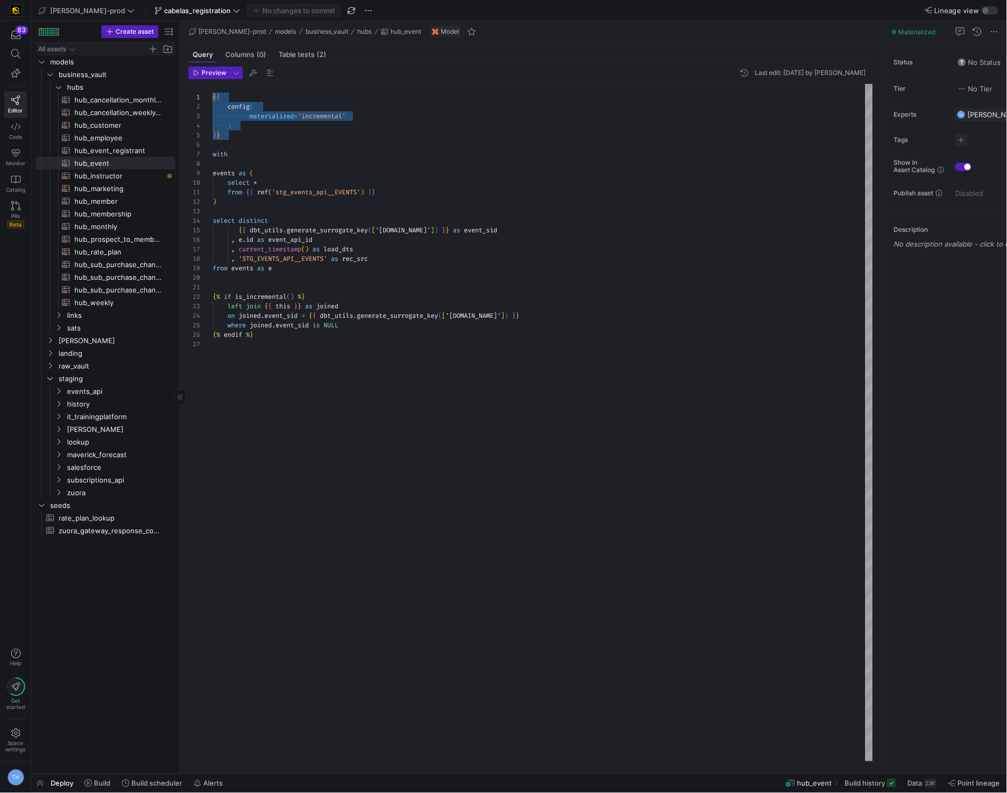
drag, startPoint x: 146, startPoint y: 81, endPoint x: 109, endPoint y: 54, distance: 46.1
click at [109, 54] on as-split "Create asset Drag here to set row groups Drag here to set column labels Group 1…" at bounding box center [519, 397] width 975 height 753
drag, startPoint x: 119, startPoint y: 173, endPoint x: 187, endPoint y: 122, distance: 85.2
click at [119, 173] on span "hub_instructor​​​​​​​​​​" at bounding box center [118, 176] width 89 height 12
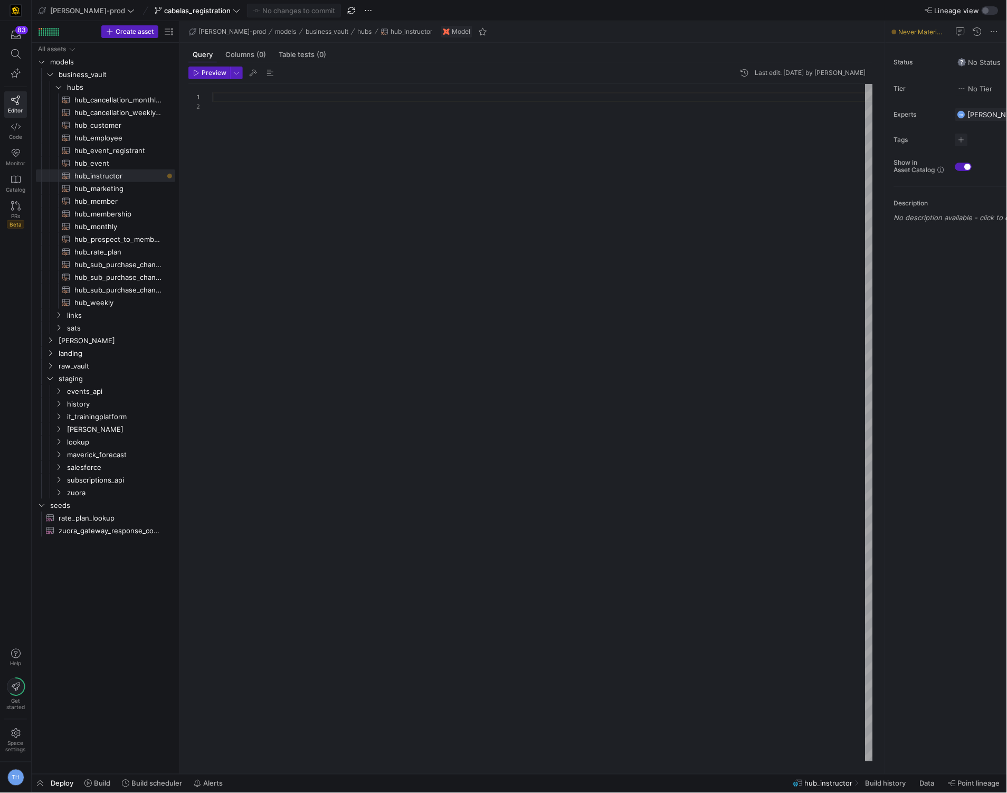
click at [224, 98] on div at bounding box center [543, 97] width 660 height 10
type textarea "{{ config( materialized='incremental' ) }} with selec"
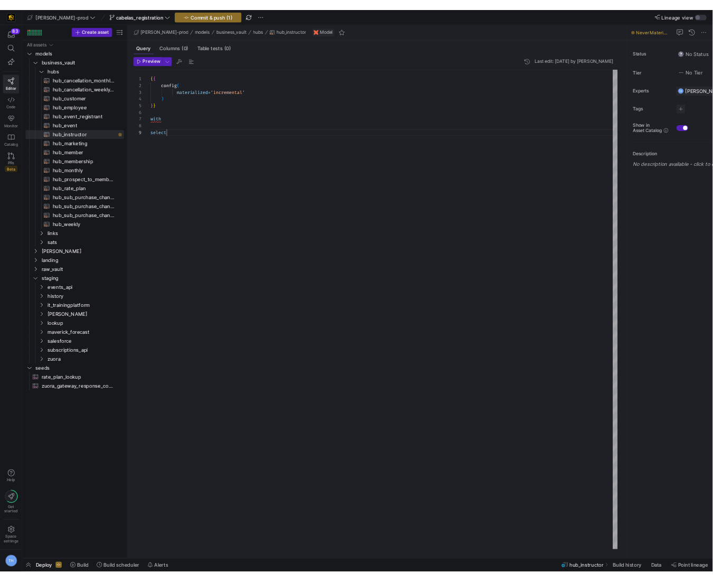
scroll to position [76, 23]
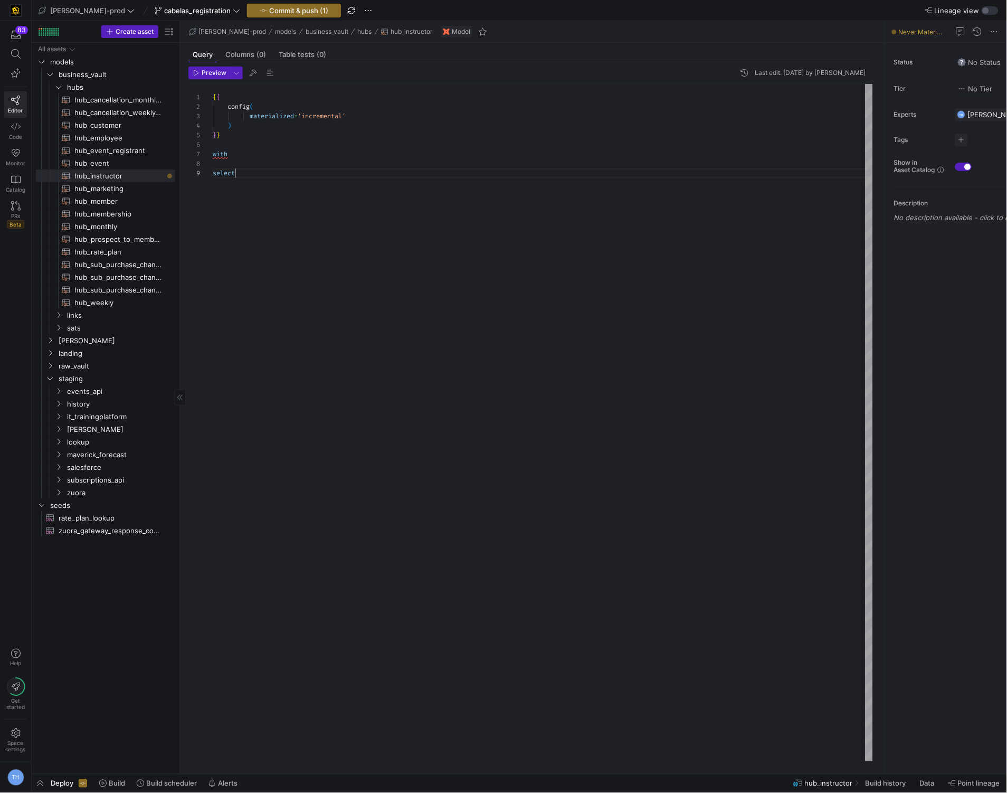
type textarea "{{ config( materialized='incremental' ) }} with select"
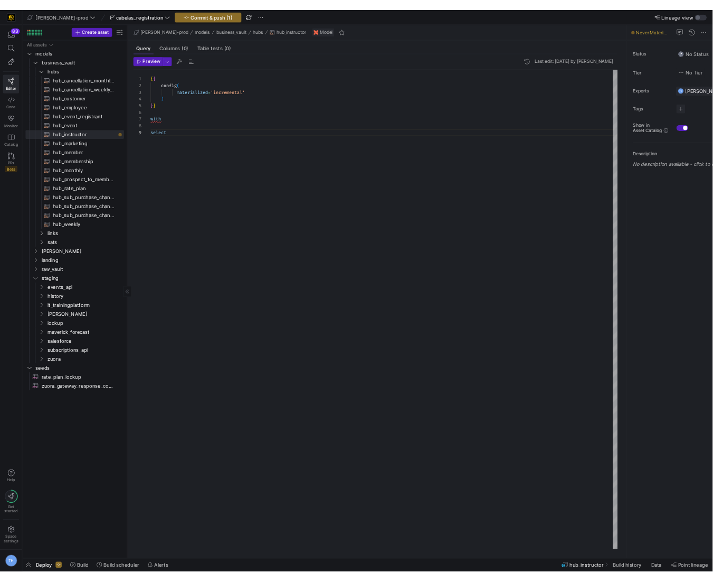
scroll to position [75, 22]
